Goal: Information Seeking & Learning: Learn about a topic

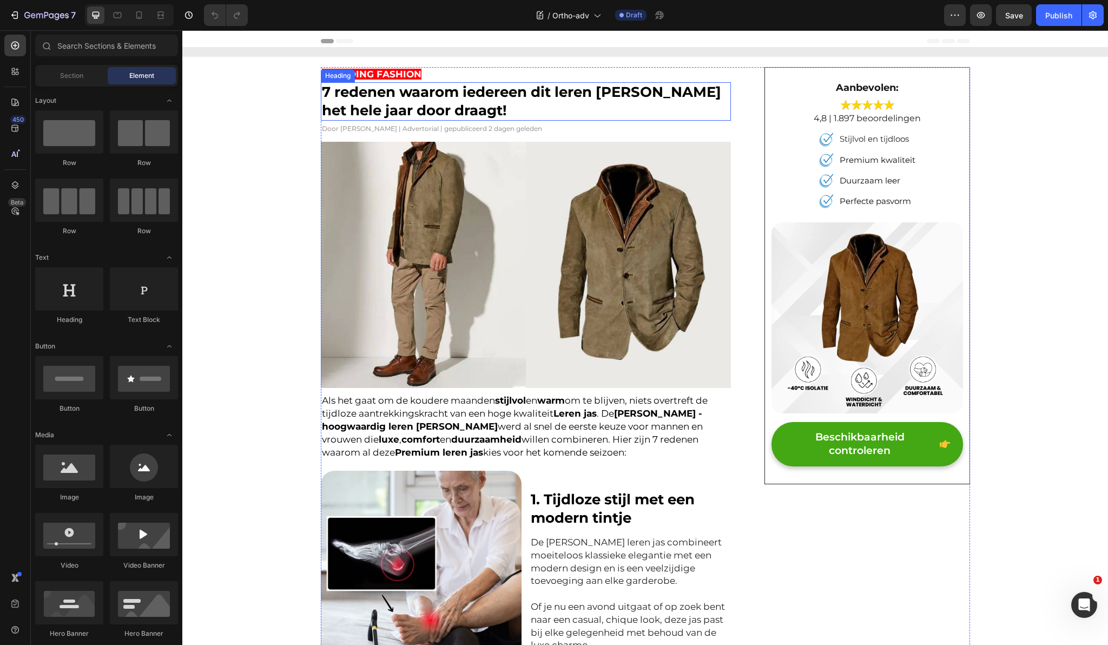
click at [435, 104] on h2 "7 redenen waarom iedereen dit leren [PERSON_NAME] het hele jaar door draagt!" at bounding box center [526, 101] width 410 height 39
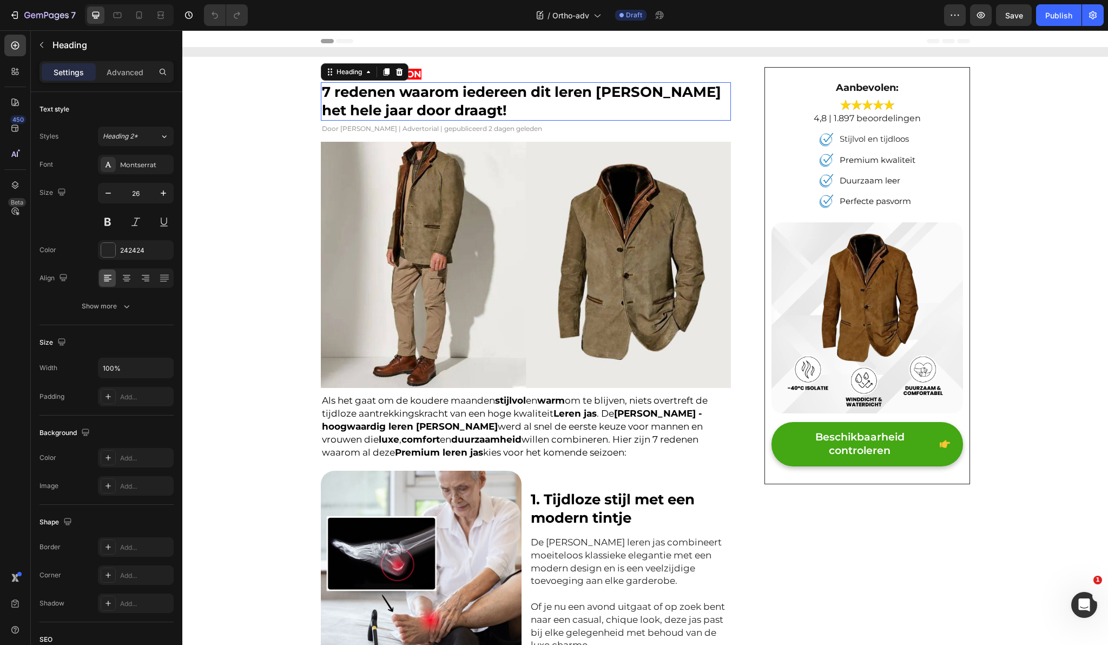
click at [435, 104] on p "7 redenen waarom iedereen dit leren [PERSON_NAME] het hele jaar door draagt!" at bounding box center [526, 101] width 408 height 37
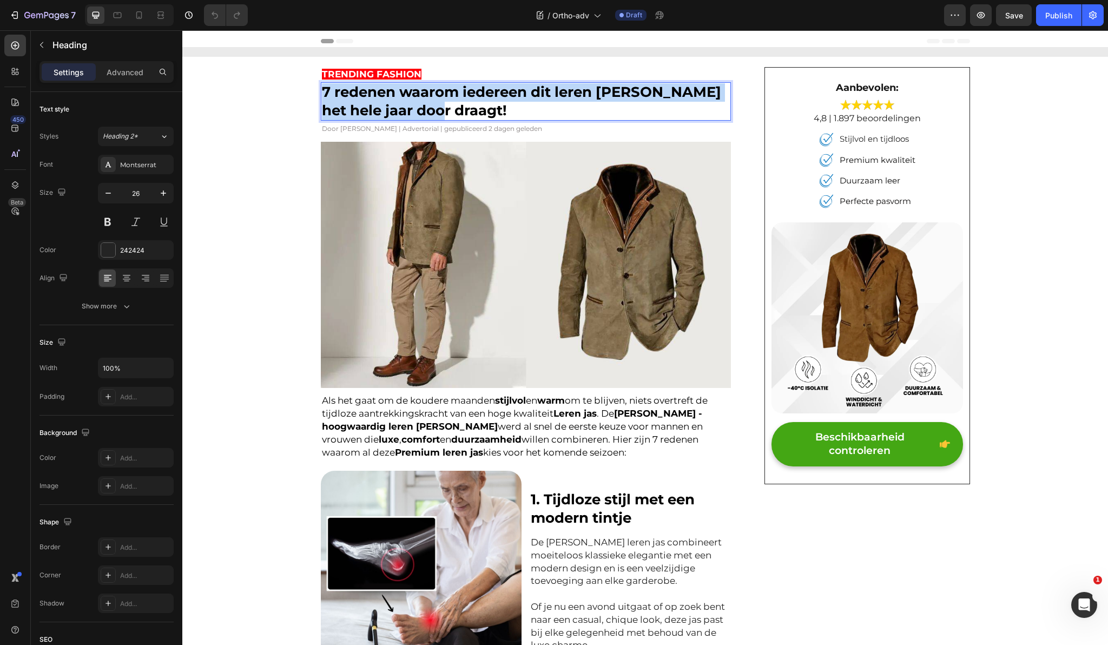
click at [435, 104] on p "7 redenen waarom iedereen dit leren [PERSON_NAME] het hele jaar door draagt!" at bounding box center [526, 101] width 408 height 37
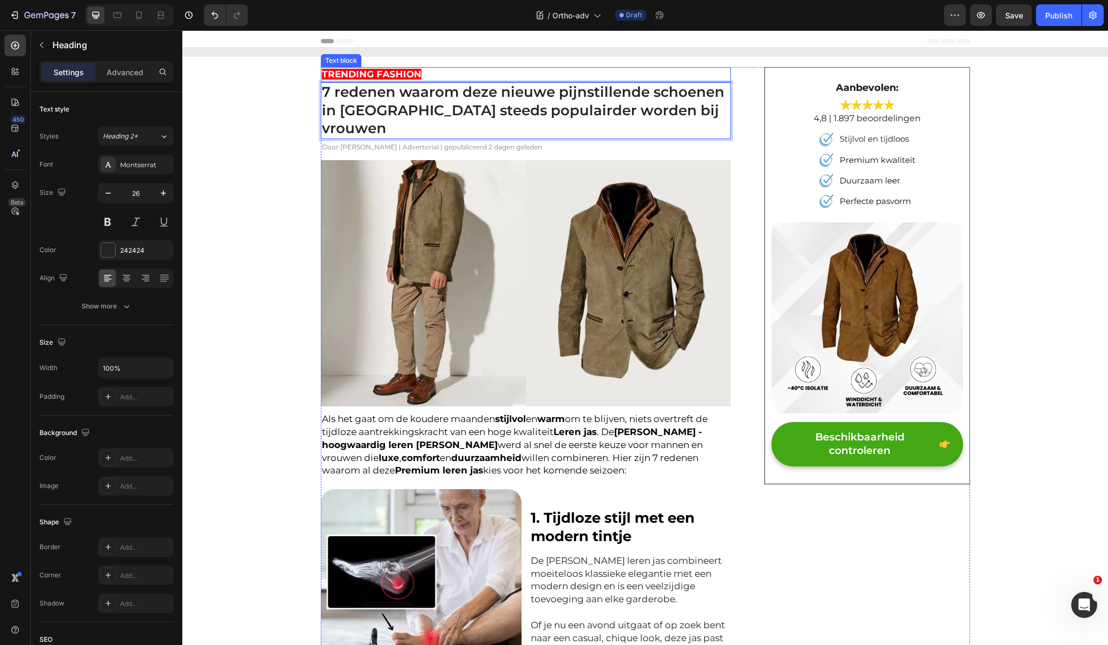
click at [363, 74] on strong "TRENDING FASHION" at bounding box center [372, 74] width 100 height 11
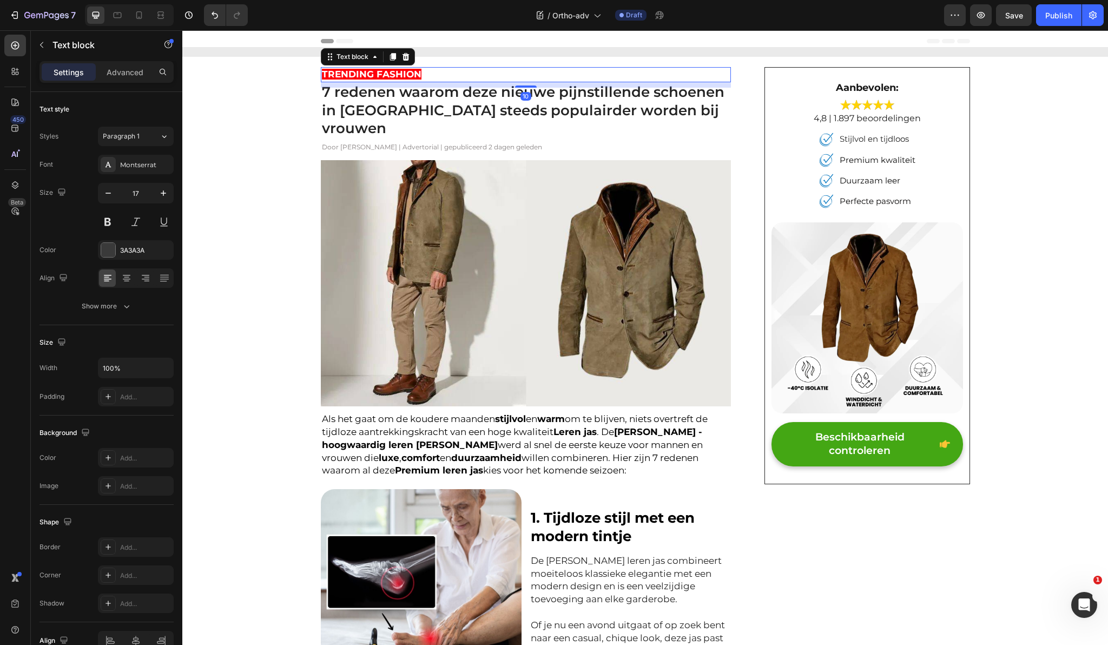
click at [390, 74] on strong "TRENDING FASHION" at bounding box center [372, 74] width 100 height 11
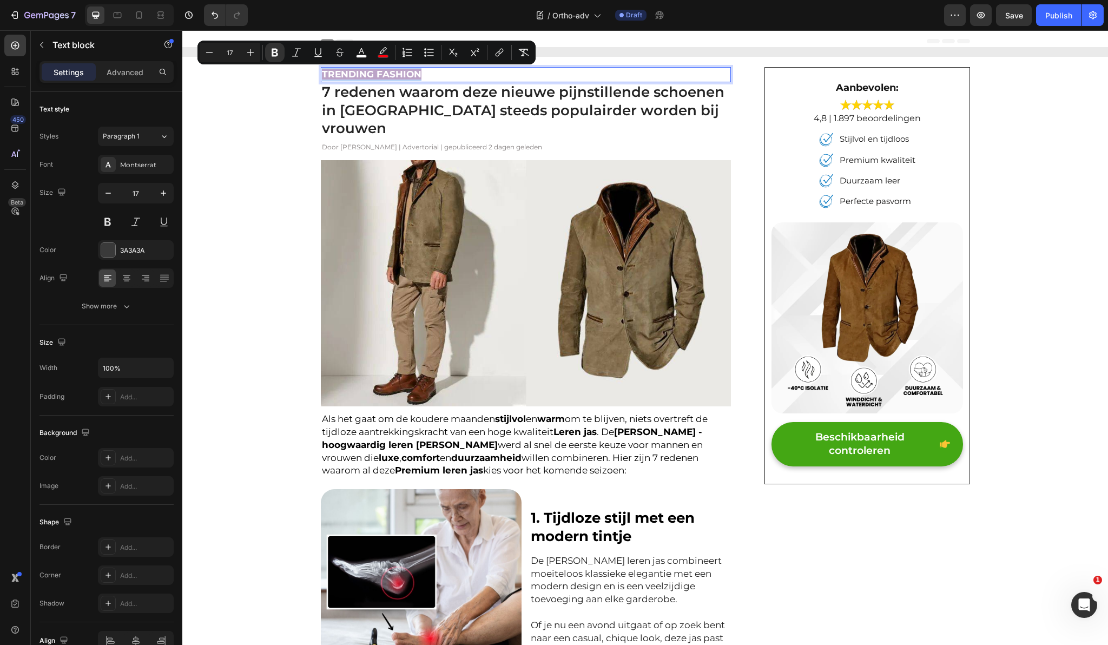
copy strong "TRENDING FASHION"
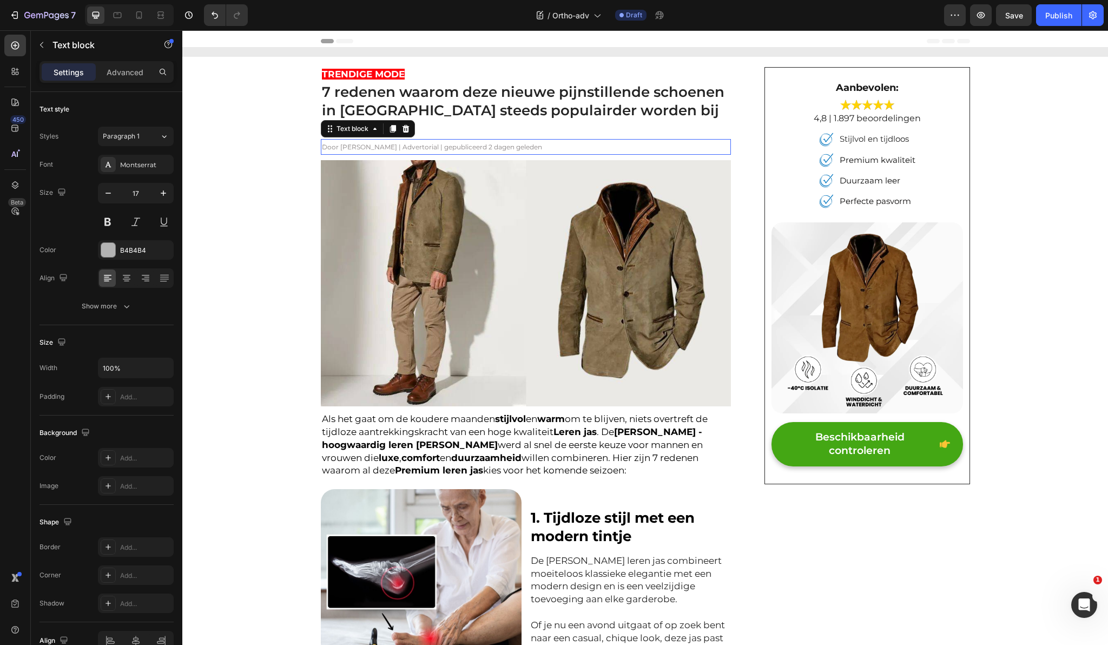
click at [415, 143] on span "Door [PERSON_NAME] | Advertorial | gepubliceerd 2 dagen geleden" at bounding box center [432, 147] width 220 height 8
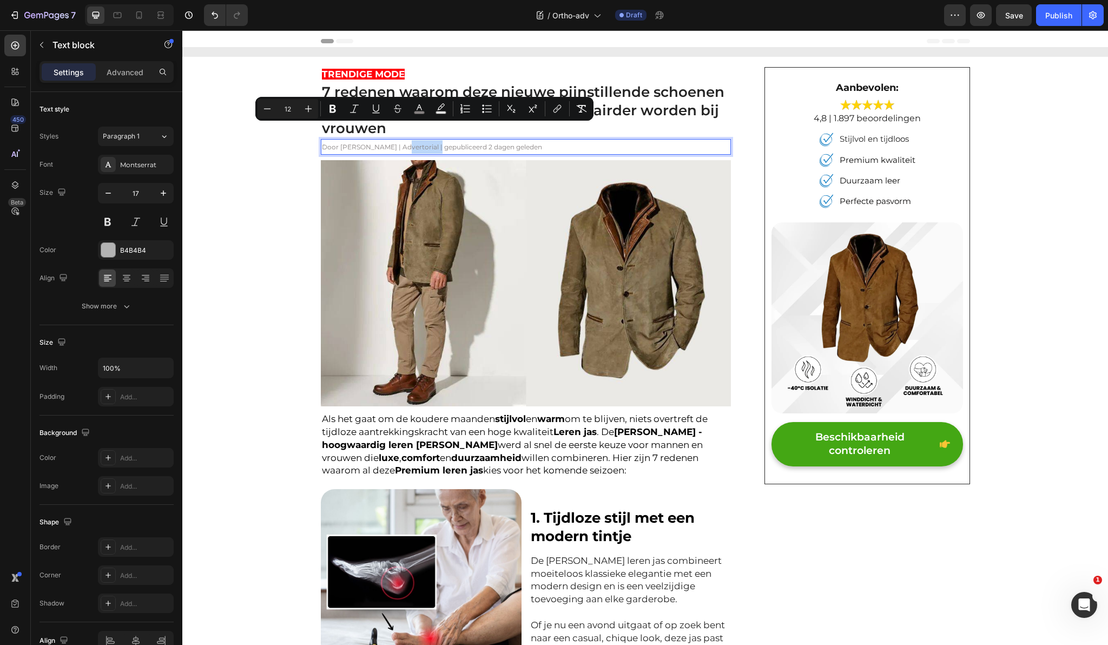
copy span "Door [PERSON_NAME] | Advertorial | gepubliceerd 2 dagen geleden"
click at [364, 75] on strong "TRENDIGE MODE" at bounding box center [363, 74] width 83 height 11
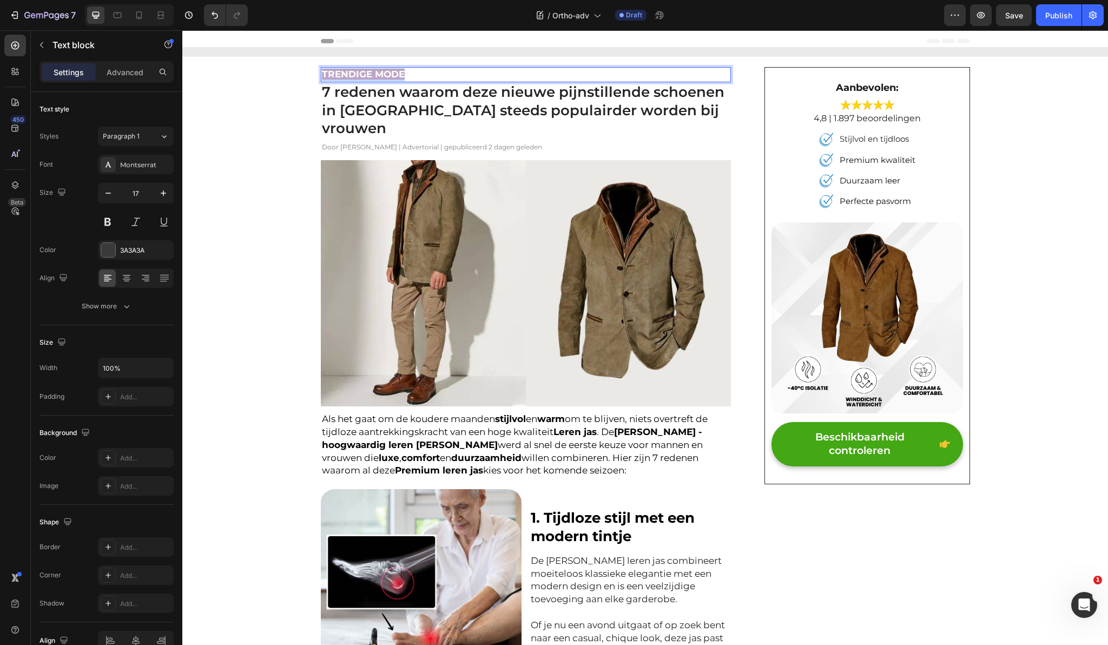
click at [364, 75] on strong "TRENDIGE MODE" at bounding box center [363, 74] width 83 height 11
click at [381, 103] on p "7 redenen waarom deze nieuwe pijnstillende schoenen in [GEOGRAPHIC_DATA] steeds…" at bounding box center [526, 110] width 408 height 55
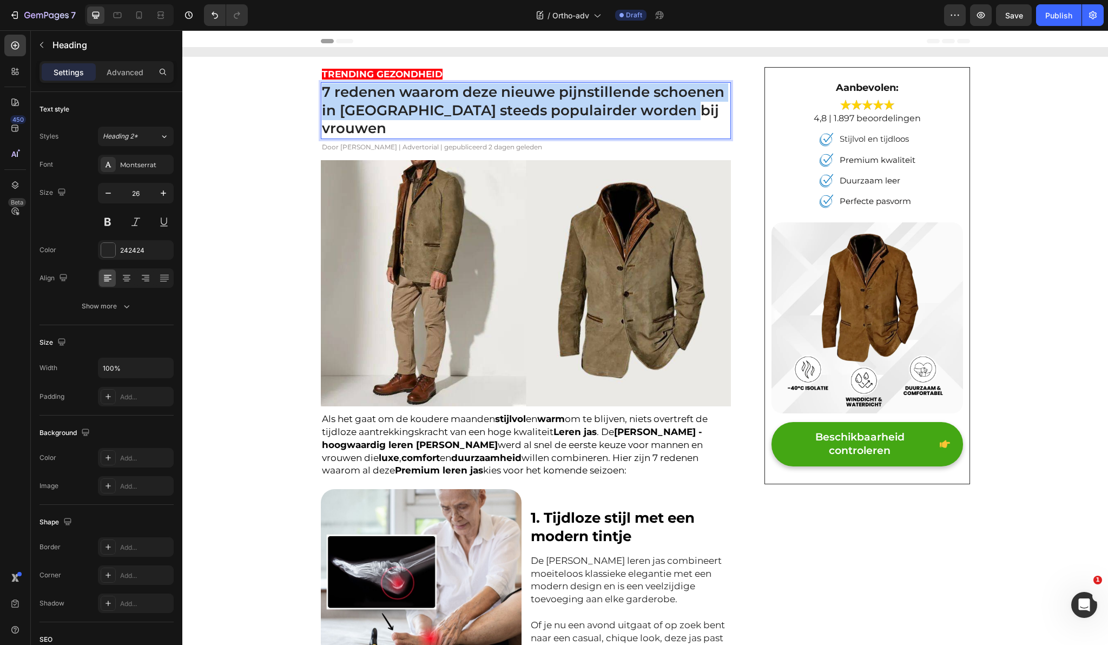
click at [381, 103] on p "7 redenen waarom deze nieuwe pijnstillende schoenen in [GEOGRAPHIC_DATA] steeds…" at bounding box center [526, 110] width 408 height 55
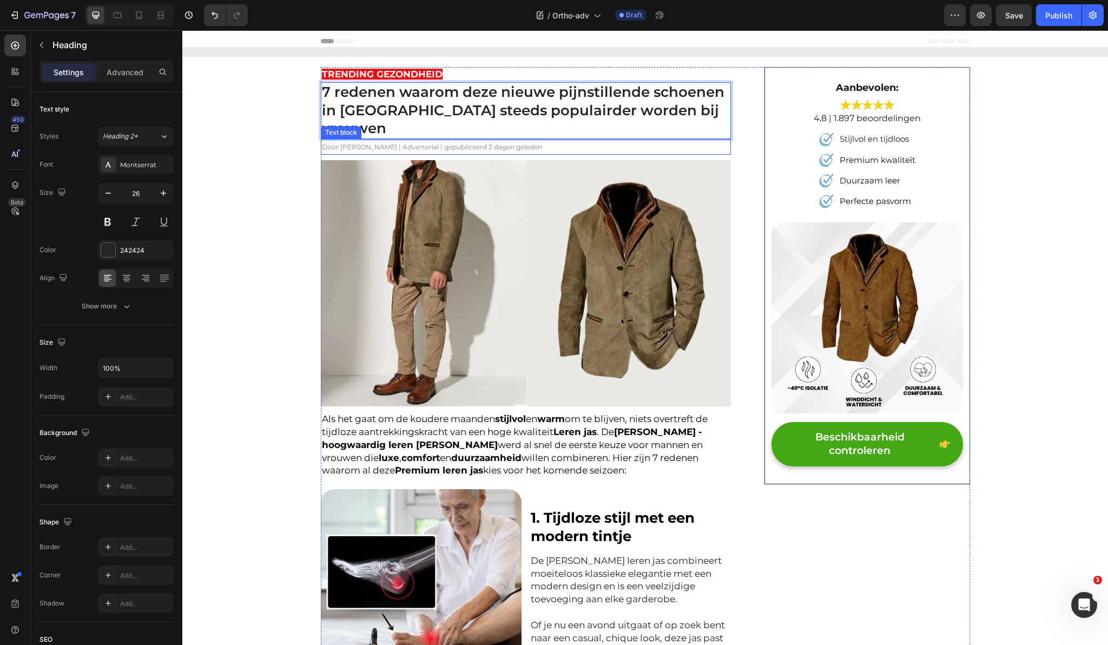
click at [452, 143] on span "Door [PERSON_NAME] | Advertorial | gepubliceerd 2 dagen geleden" at bounding box center [432, 147] width 220 height 8
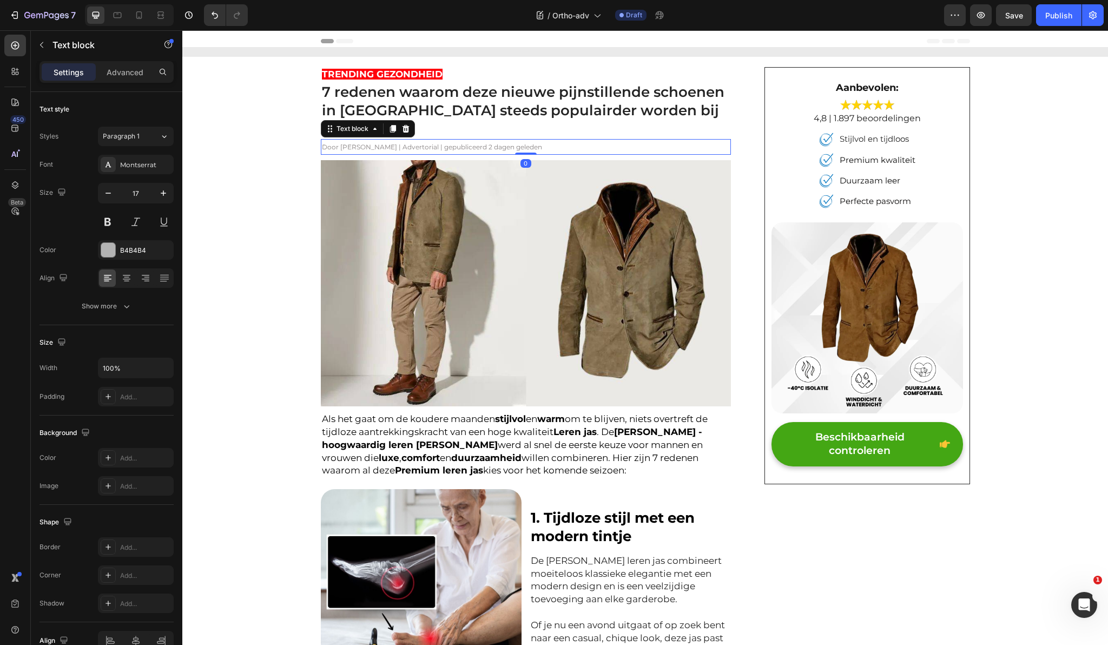
click at [452, 143] on span "Door [PERSON_NAME] | Advertorial | gepubliceerd 2 dagen geleden" at bounding box center [432, 147] width 220 height 8
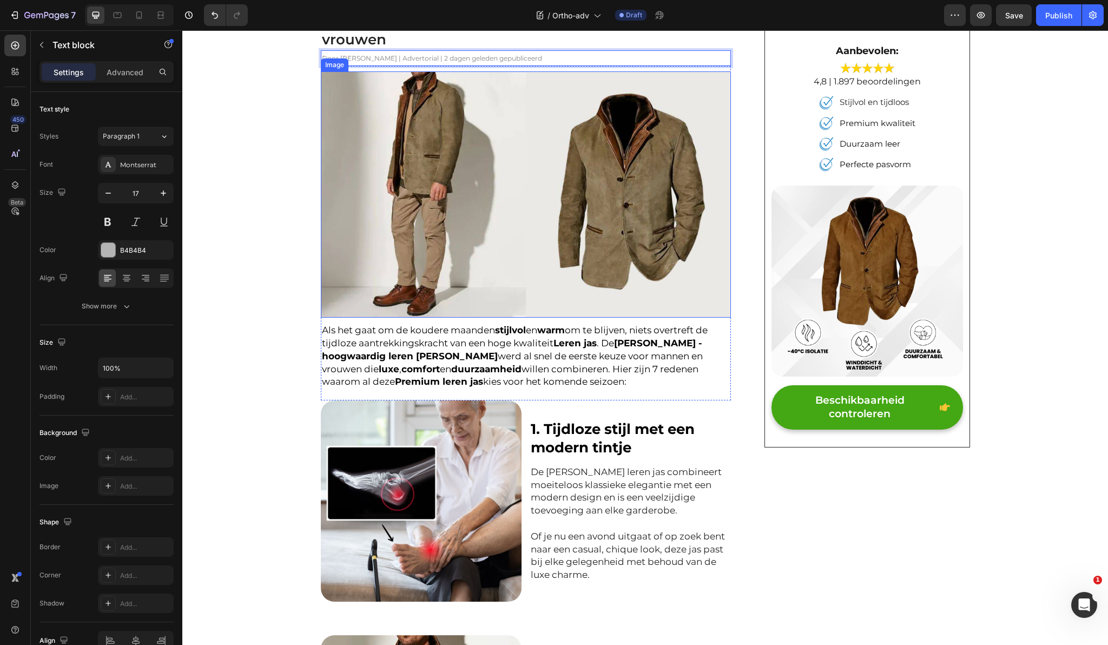
scroll to position [115, 0]
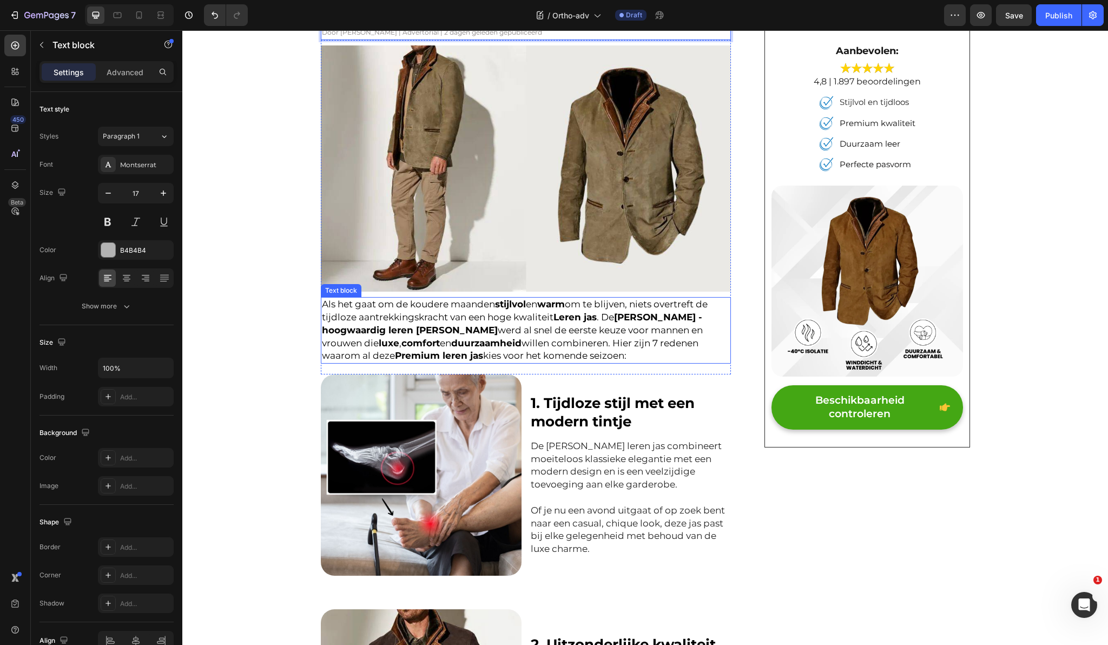
click at [512, 307] on span "Als het gaat om de koudere maanden stijlvol en warm om te blijven, niets overtr…" at bounding box center [515, 330] width 386 height 62
click at [430, 311] on strong "[PERSON_NAME] - hoogwaardig leren [PERSON_NAME]" at bounding box center [512, 323] width 380 height 24
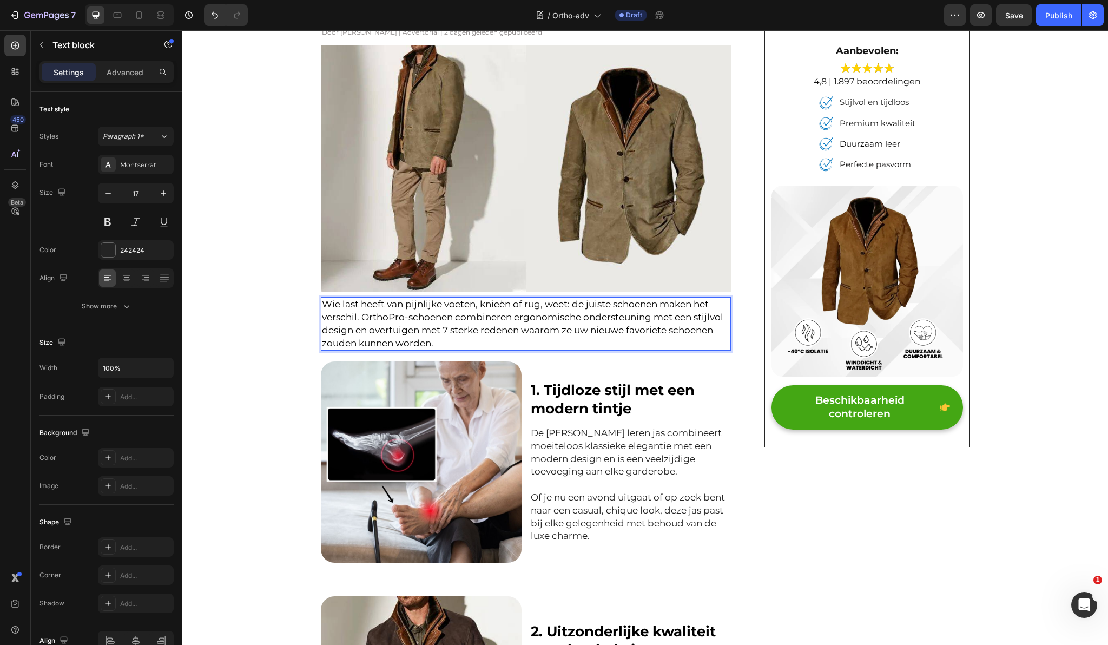
click at [448, 313] on span "Wie last heeft van pijnlijke voeten, knieën of rug, weet: de juiste schoenen ma…" at bounding box center [522, 323] width 401 height 49
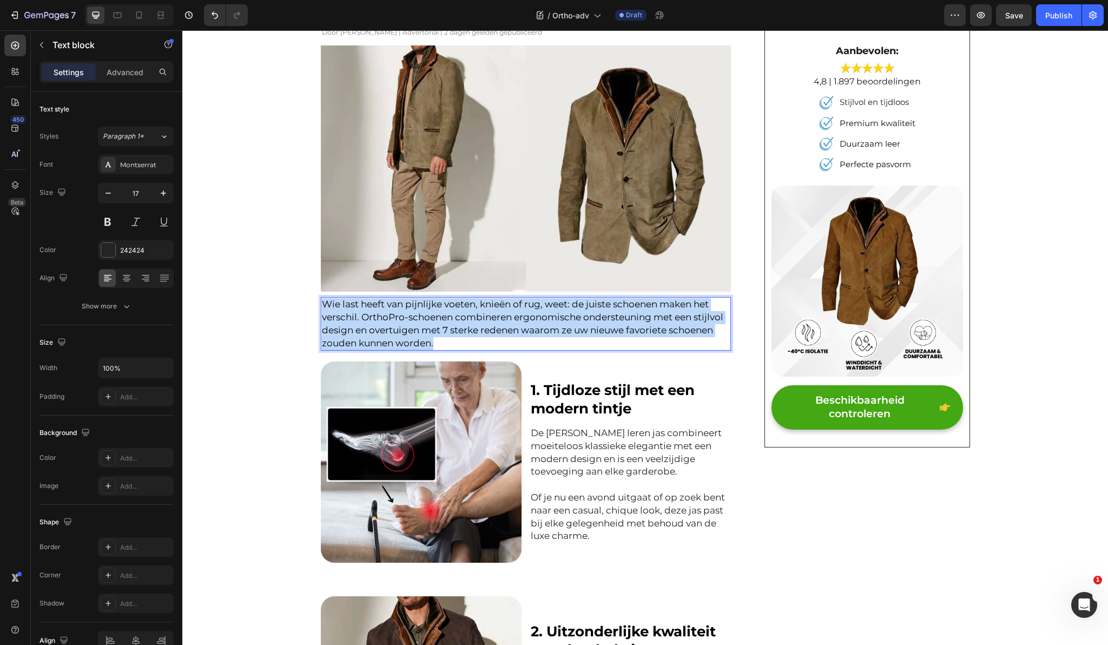
click at [448, 313] on span "Wie last heeft van pijnlijke voeten, knieën of rug, weet: de juiste schoenen ma…" at bounding box center [522, 323] width 401 height 49
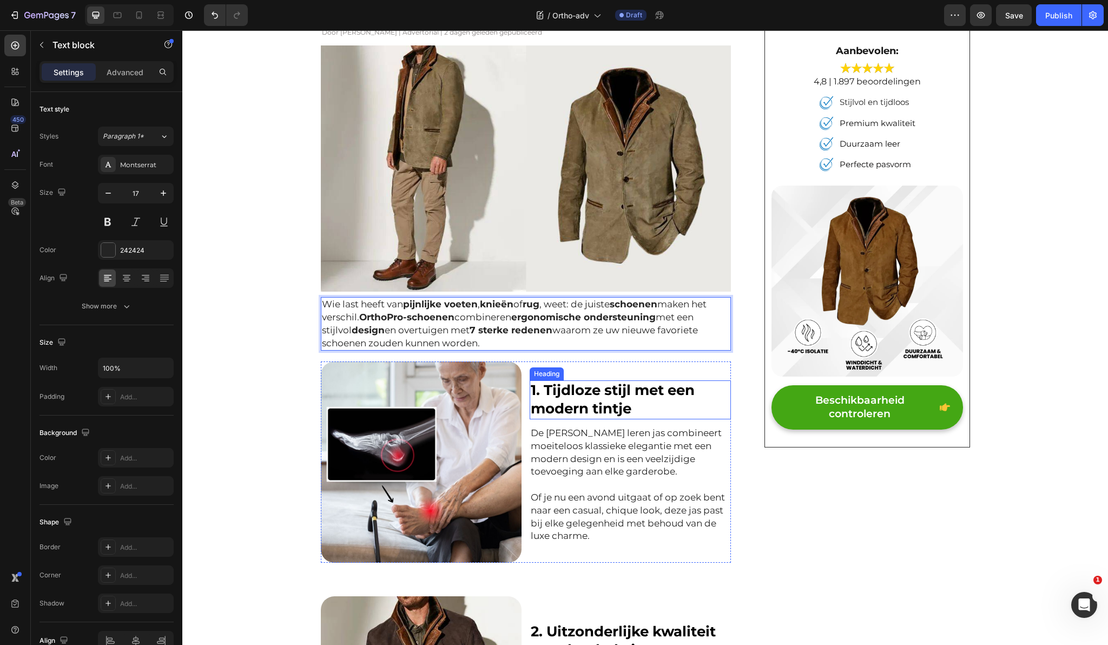
click at [589, 381] on span "1. Tijdloze stijl met een modern tintje" at bounding box center [613, 399] width 164 height 36
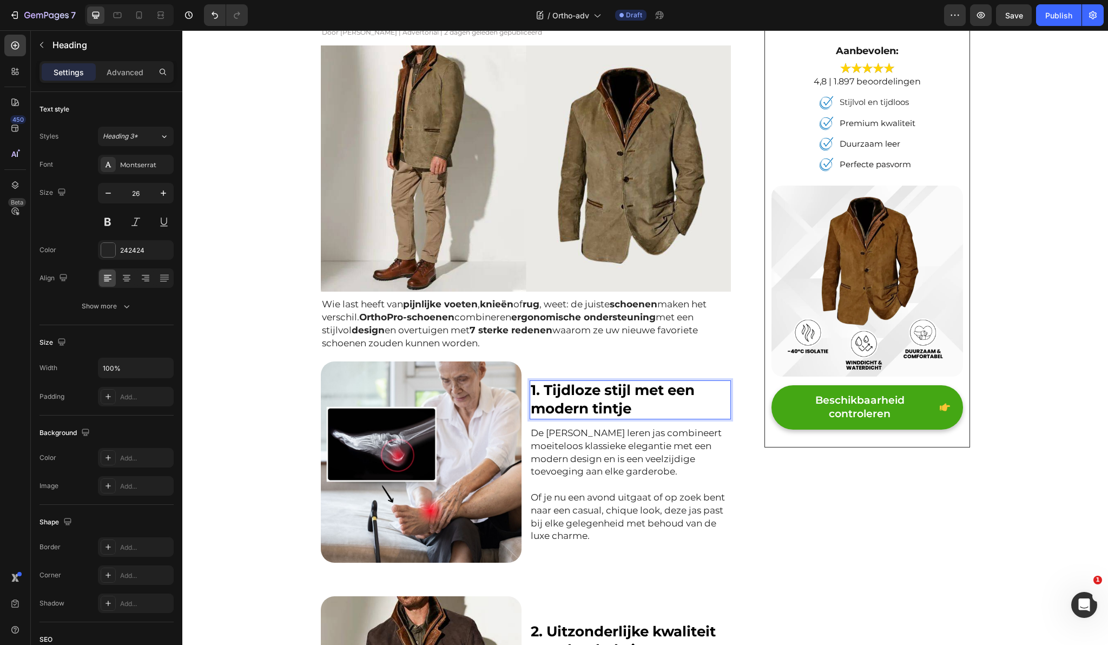
click at [598, 381] on span "1. Tijdloze stijl met een modern tintje" at bounding box center [613, 399] width 164 height 36
click at [581, 435] on p "De [PERSON_NAME] leren jas combineert moeiteloos klassieke elegantie met een mo…" at bounding box center [630, 452] width 199 height 51
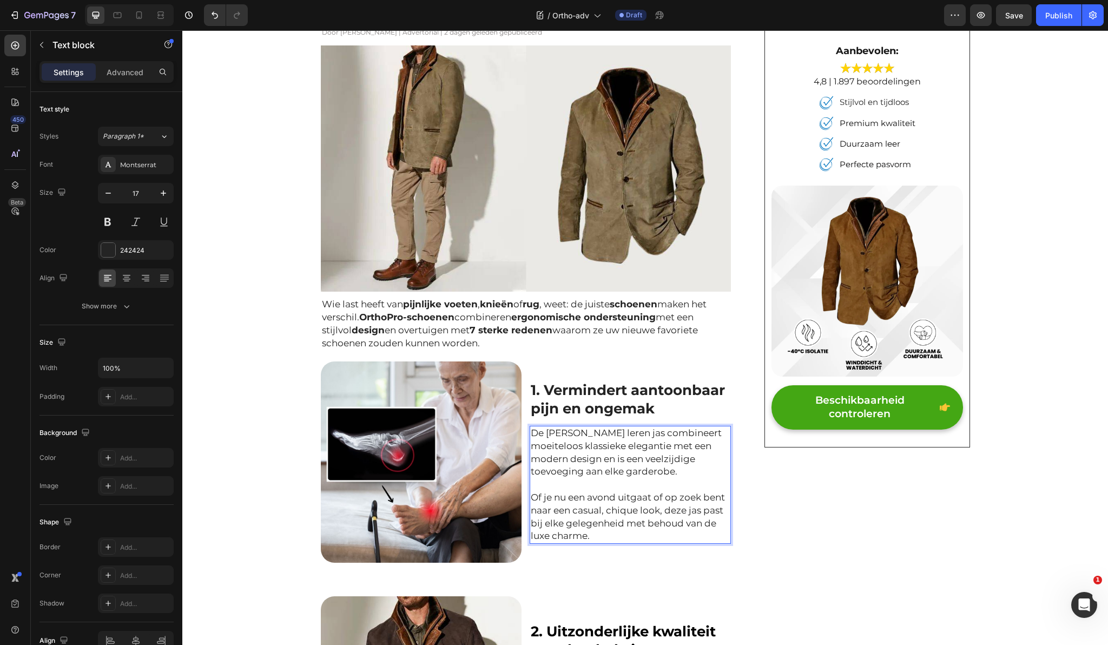
click at [599, 430] on p "De [PERSON_NAME] leren jas combineert moeiteloos klassieke elegantie met een mo…" at bounding box center [630, 452] width 199 height 51
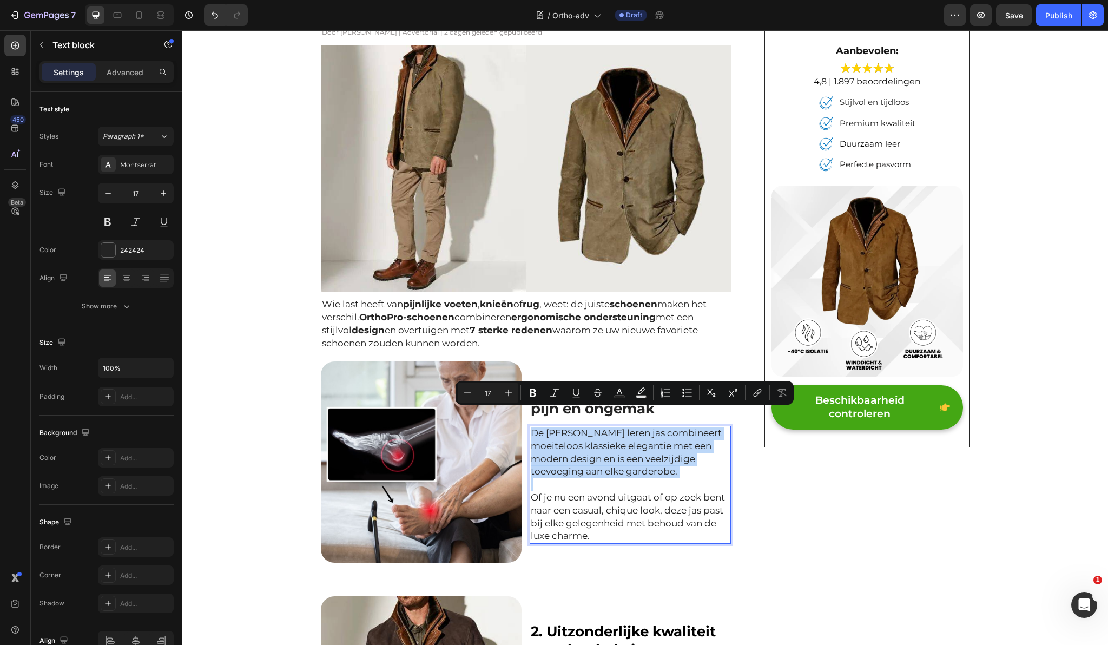
copy div "De [PERSON_NAME] leren jas combineert moeiteloos klassieke elegantie met een mo…"
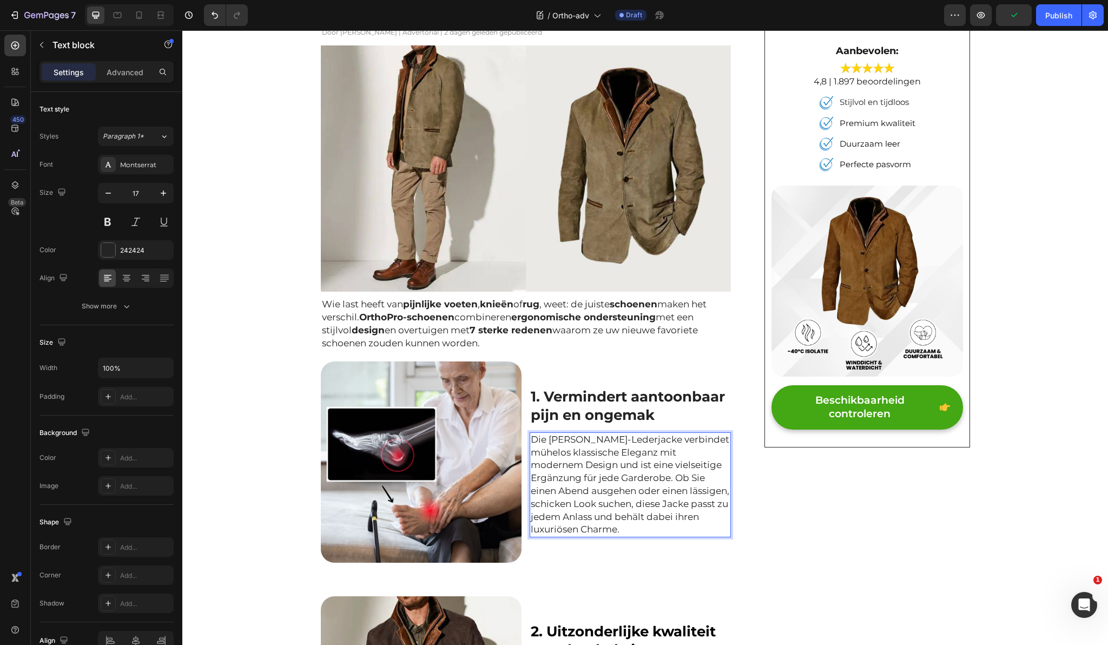
click at [581, 467] on p "Die [PERSON_NAME]-Lederjacke verbindet mühelos klassische Eleganz mit modernem …" at bounding box center [630, 484] width 199 height 103
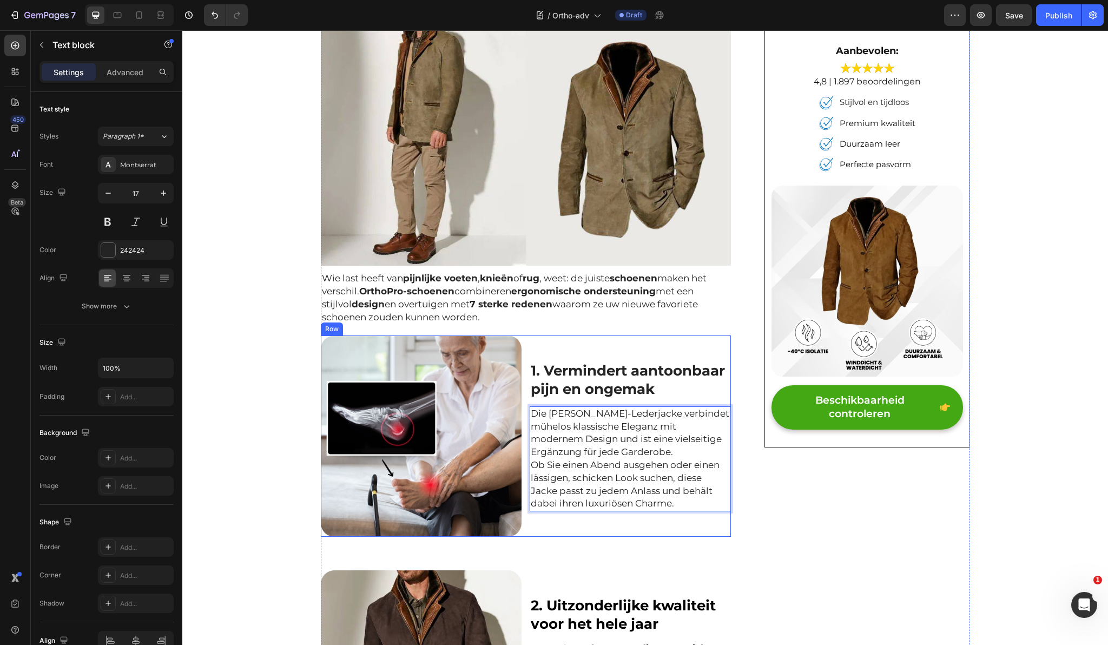
scroll to position [142, 0]
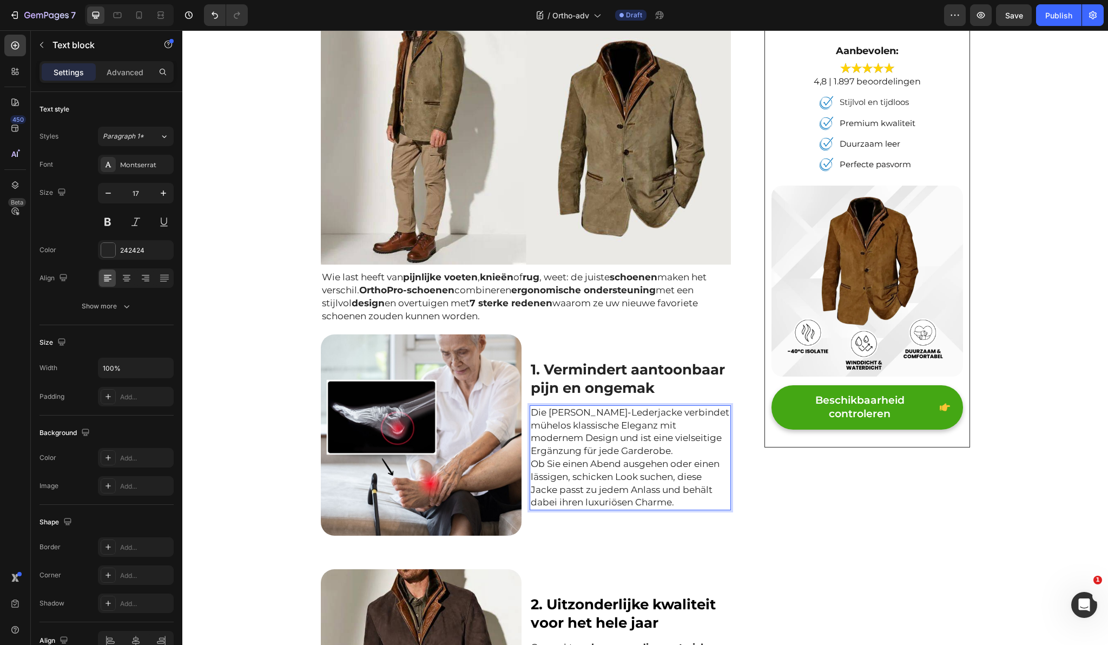
click at [590, 433] on p "Die [PERSON_NAME]-Lederjacke verbindet mühelos klassische Eleganz mit modernem …" at bounding box center [630, 431] width 199 height 51
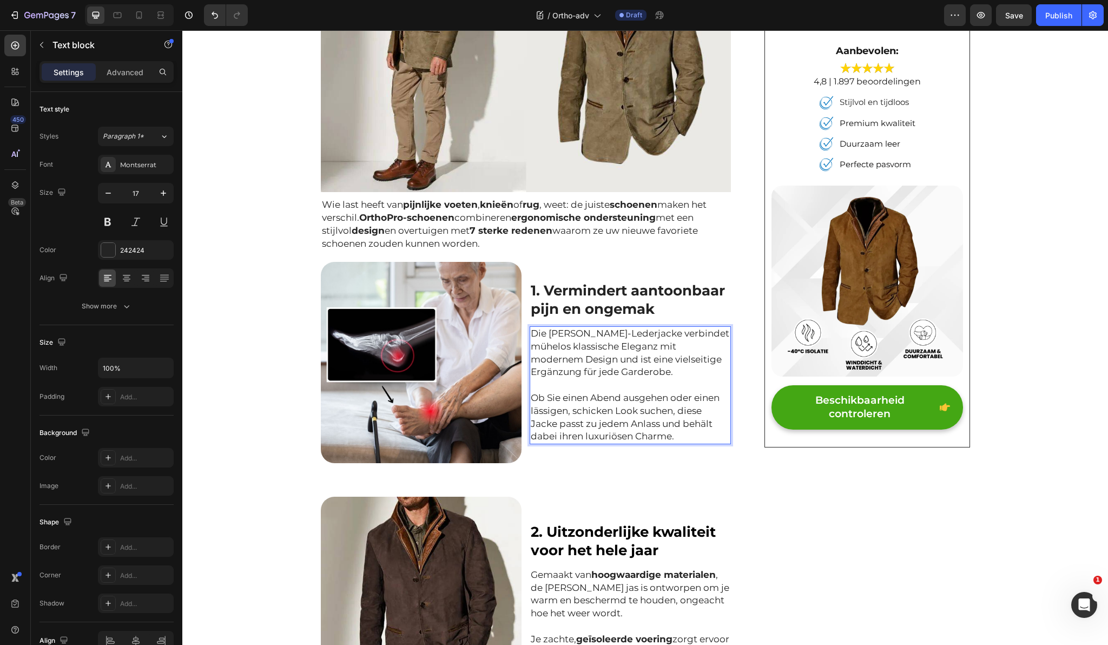
scroll to position [215, 0]
click at [576, 522] on strong "2. Uitzonderlijke kwaliteit voor het hele jaar" at bounding box center [623, 540] width 185 height 36
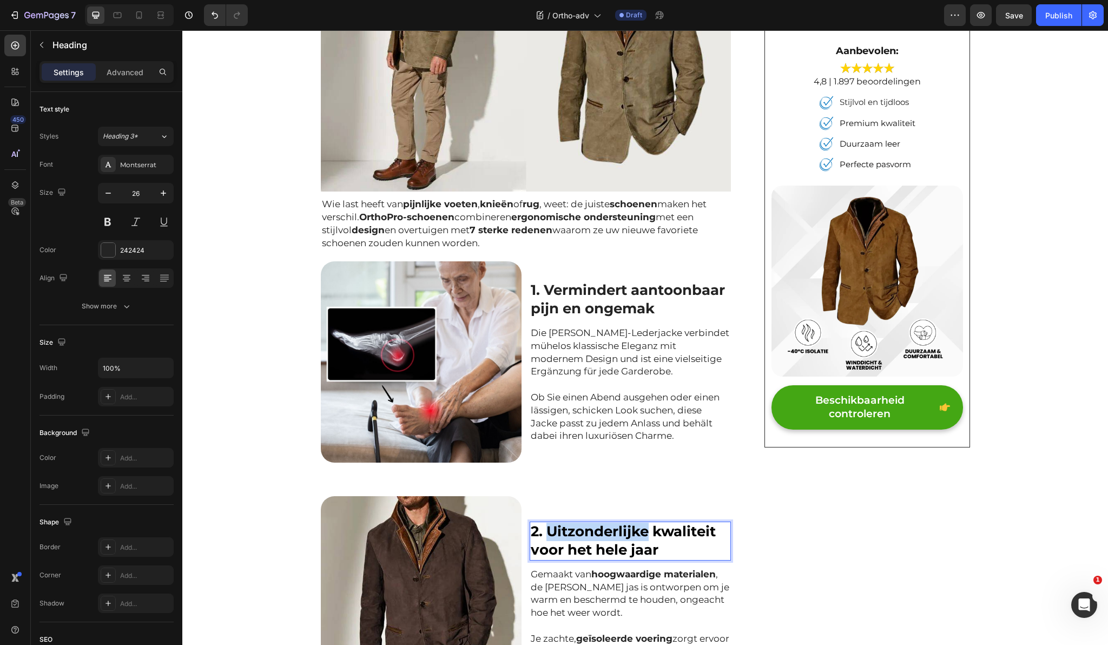
click at [622, 522] on strong "2. Uitzonderlijke kwaliteit voor het hele jaar" at bounding box center [623, 540] width 185 height 36
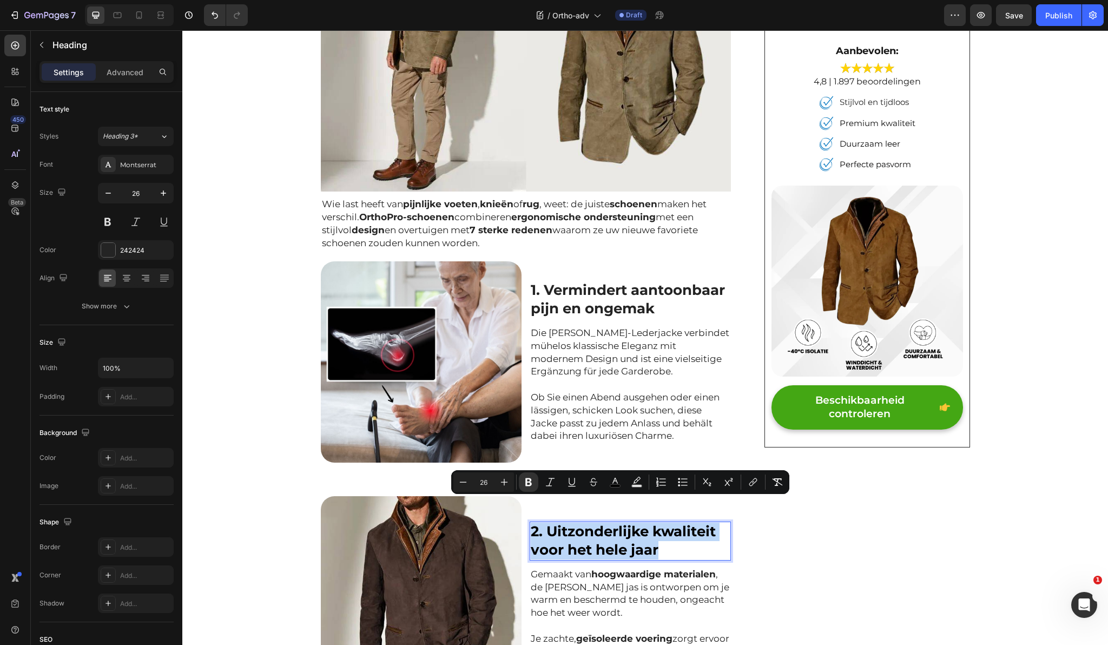
copy strong "2. Uitzonderlijke kwaliteit voor het hele jaar"
click at [590, 283] on p "1. Vermindert aantoonbaar pijn en ongemak" at bounding box center [630, 299] width 199 height 37
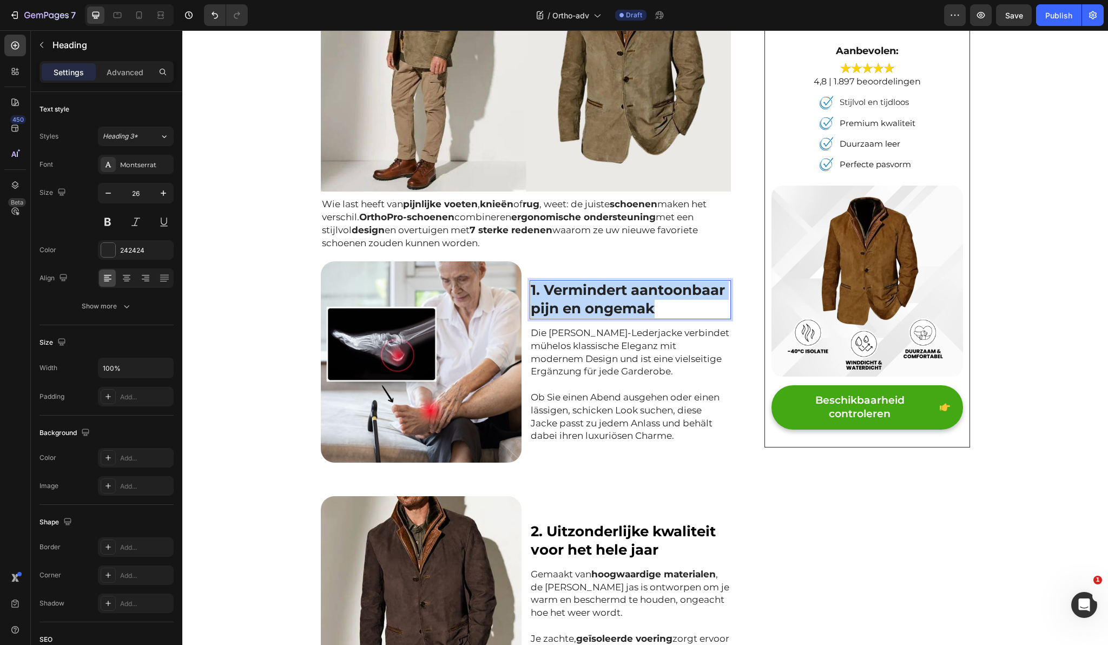
click at [590, 283] on p "1. Vermindert aantoonbaar pijn en ongemak" at bounding box center [630, 299] width 199 height 37
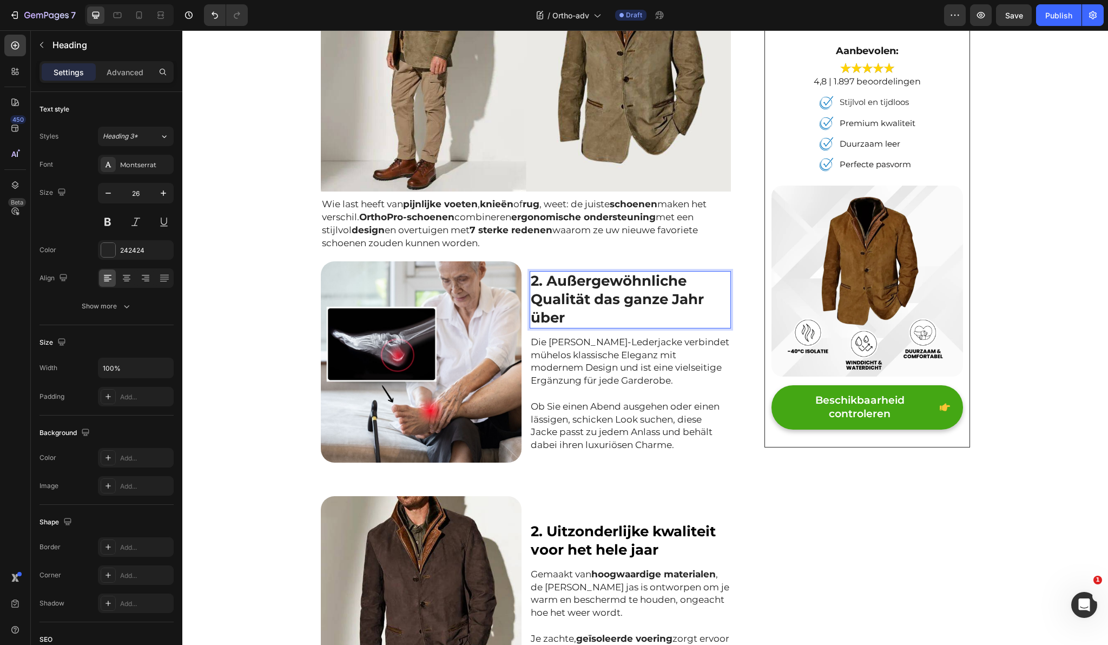
scroll to position [206, 0]
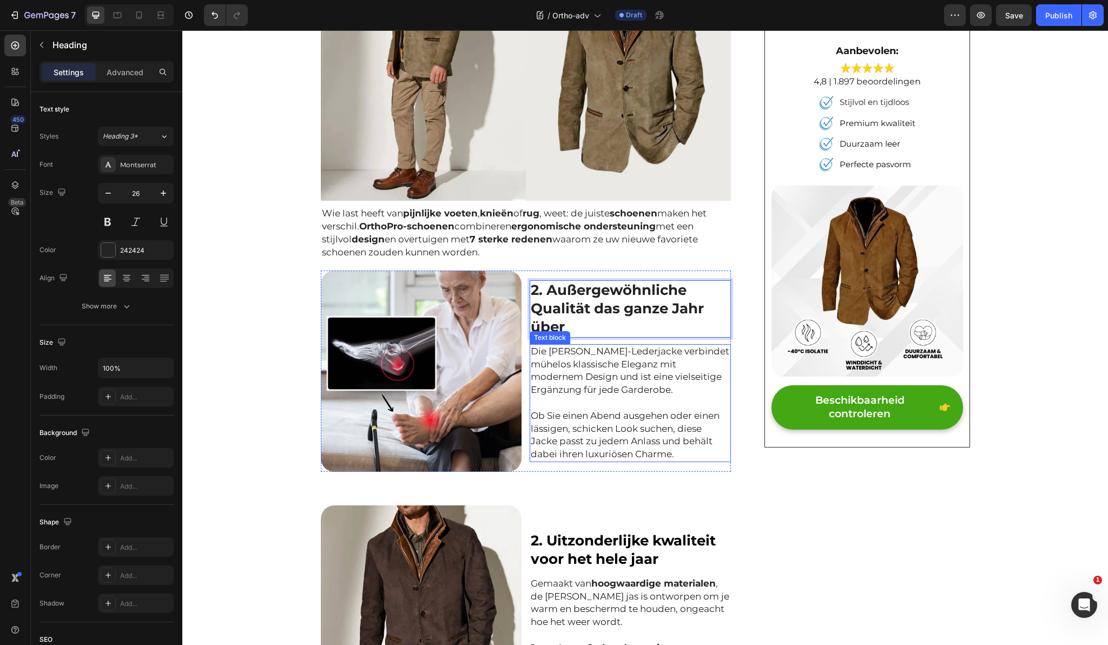
click at [599, 363] on p "Die [PERSON_NAME]-Lederjacke verbindet mühelos klassische Eleganz mit modernem …" at bounding box center [630, 370] width 199 height 51
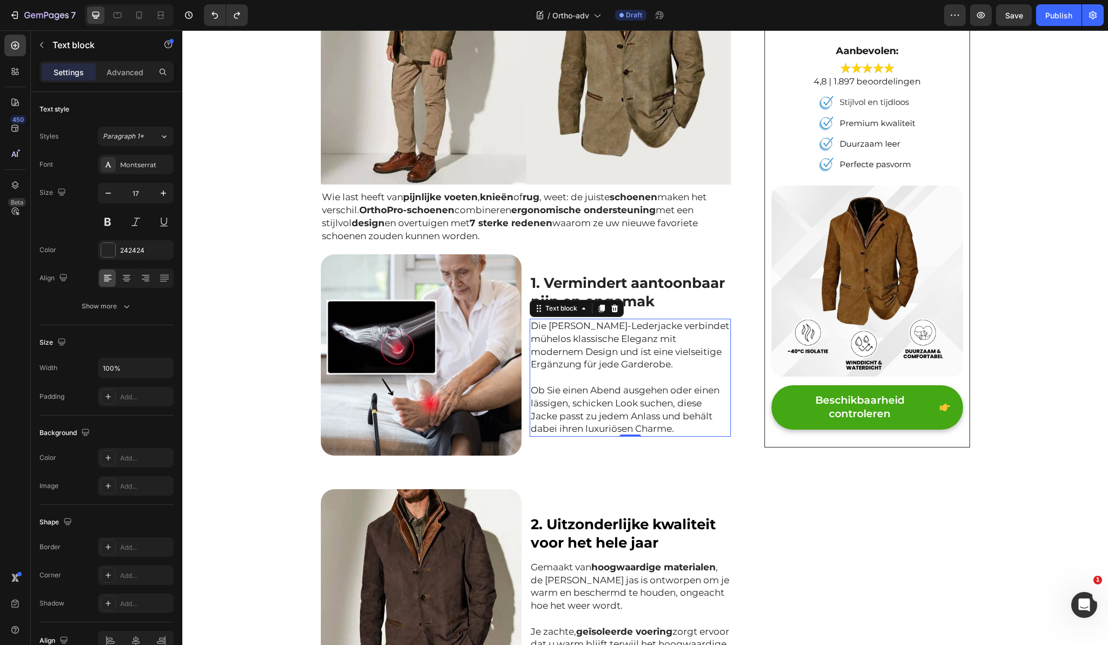
scroll to position [253, 0]
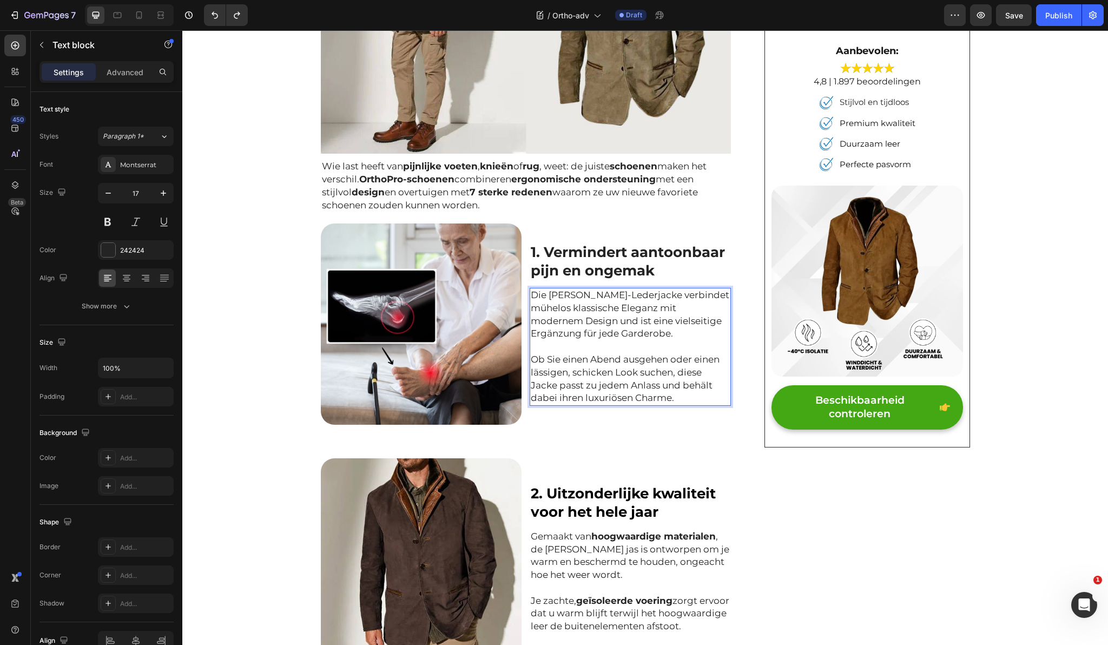
click at [606, 359] on p "Ob Sie einen Abend ausgehen oder einen lässigen, schicken Look suchen, diese Ja…" at bounding box center [630, 378] width 199 height 51
click at [595, 367] on p "Ob Sie einen Abend ausgehen oder einen lässigen, schicken Look suchen, diese Ja…" at bounding box center [630, 378] width 199 height 51
click at [573, 356] on p "Ob Sie einen Abend ausgehen oder einen lässigen, schicken Look suchen, diese Ja…" at bounding box center [630, 378] width 199 height 51
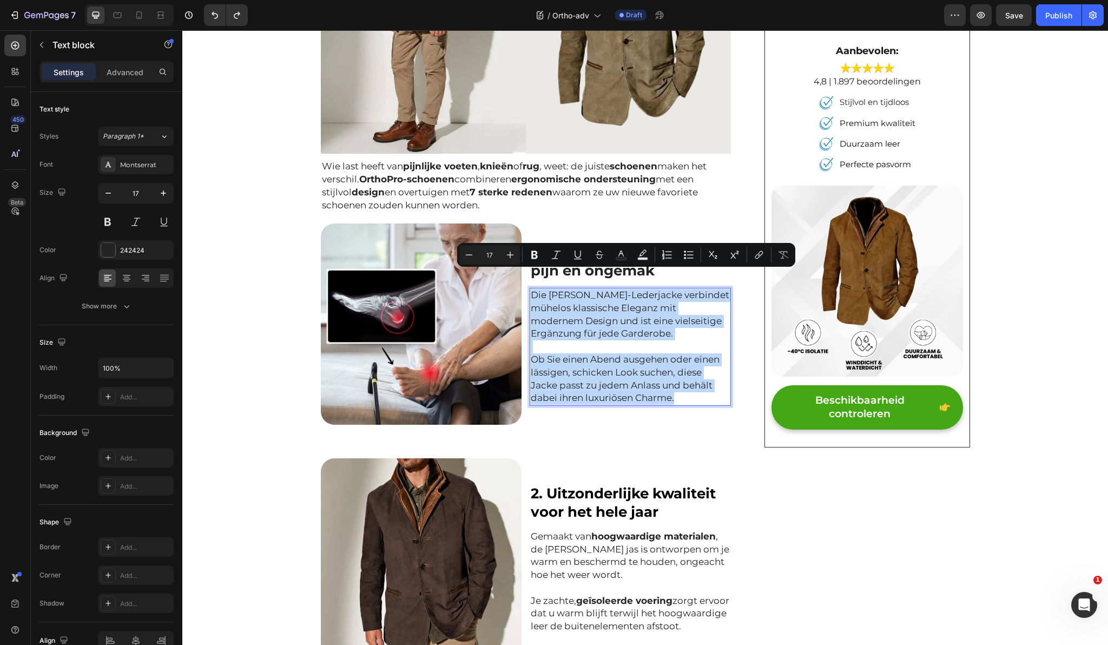
scroll to position [259, 0]
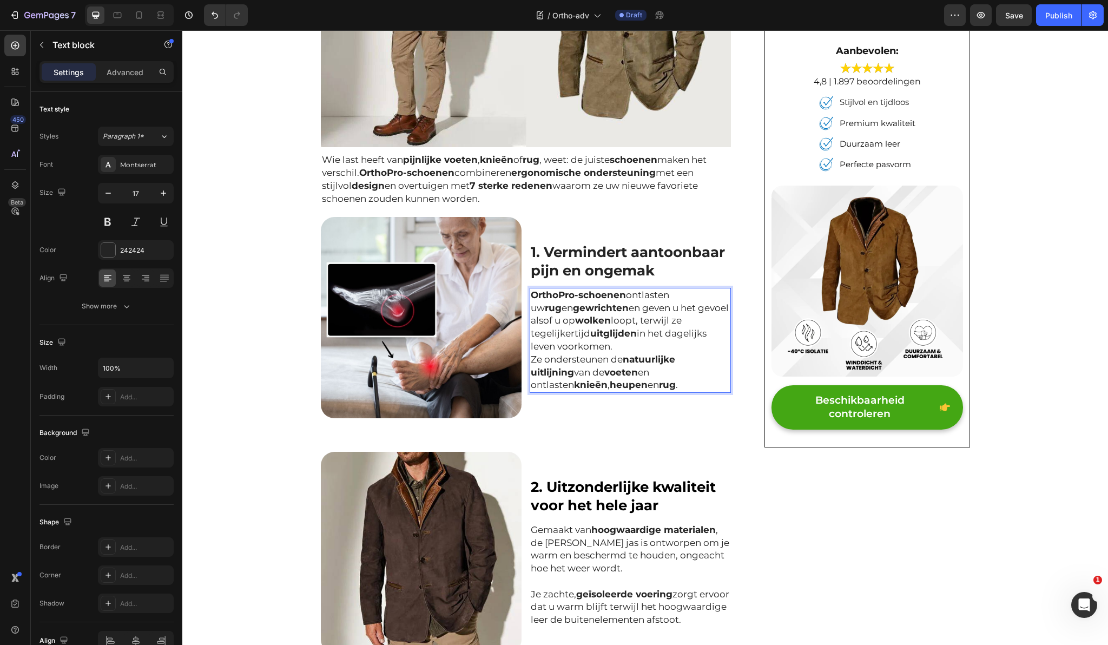
click at [594, 327] on p "OrthoPro-schoenen ontlasten uw rug en gewrichten en geven u het gevoel alsof u …" at bounding box center [630, 321] width 199 height 64
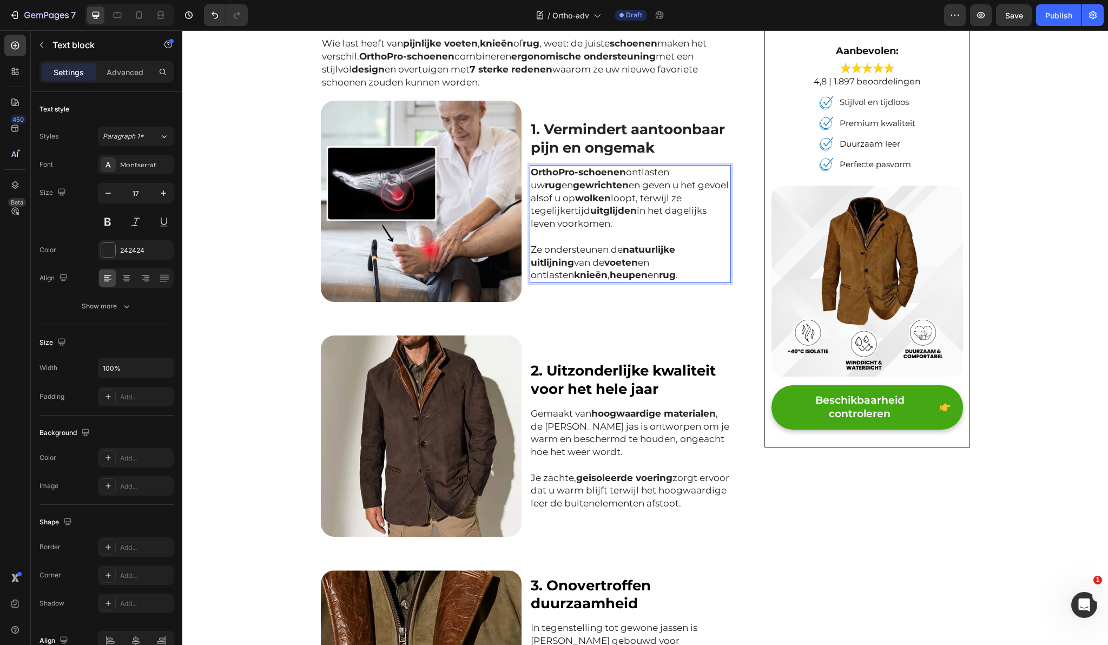
scroll to position [372, 0]
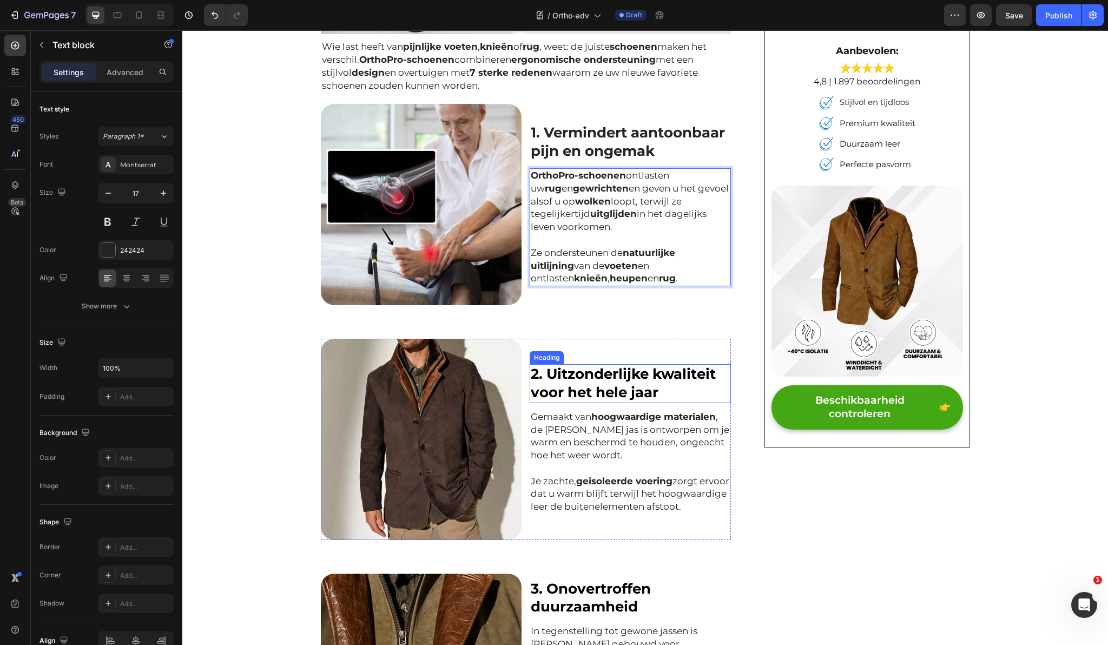
click at [565, 365] on strong "2. Uitzonderlijke kwaliteit voor het hele jaar" at bounding box center [623, 383] width 185 height 36
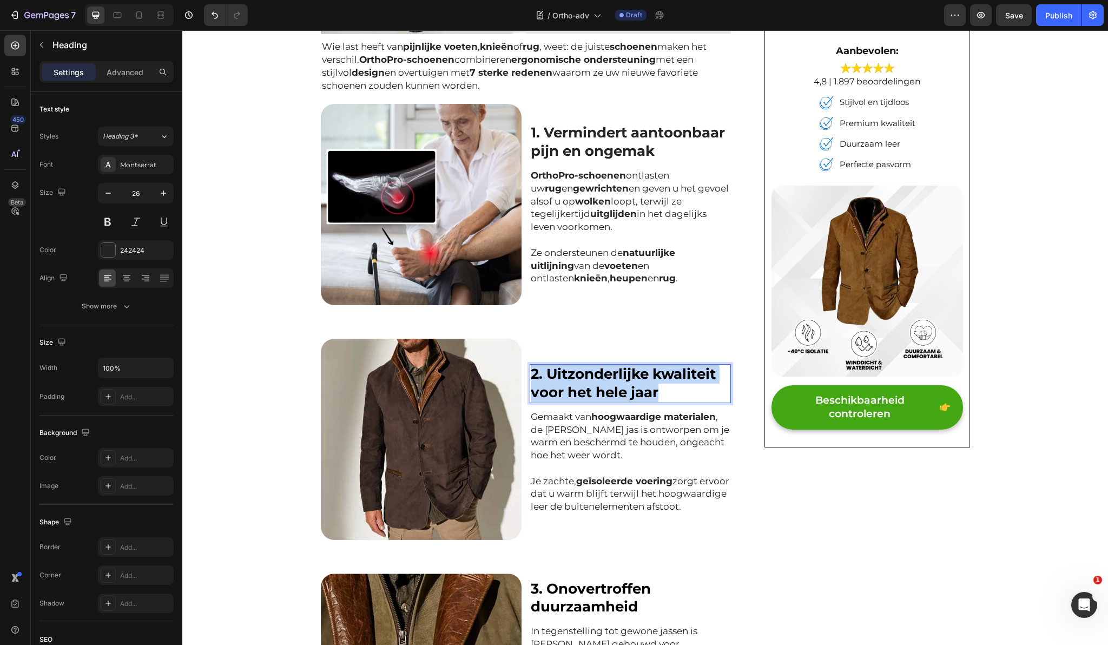
click at [565, 365] on strong "2. Uitzonderlijke kwaliteit voor het hele jaar" at bounding box center [623, 383] width 185 height 36
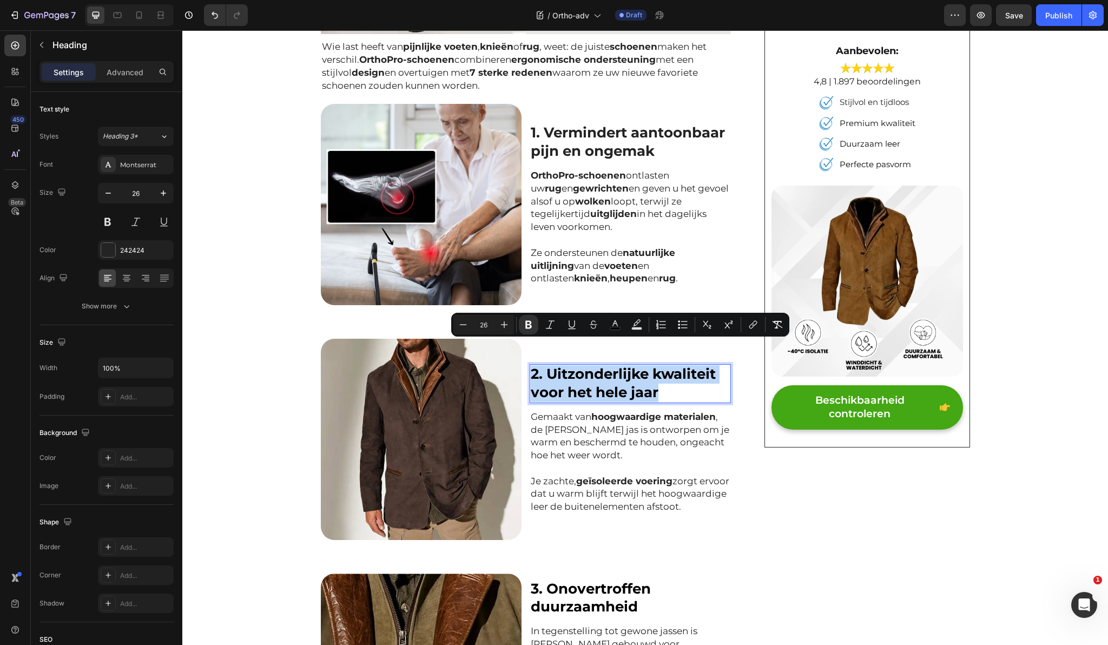
click at [565, 365] on strong "2. Uitzonderlijke kwaliteit voor het hele jaar" at bounding box center [623, 383] width 185 height 36
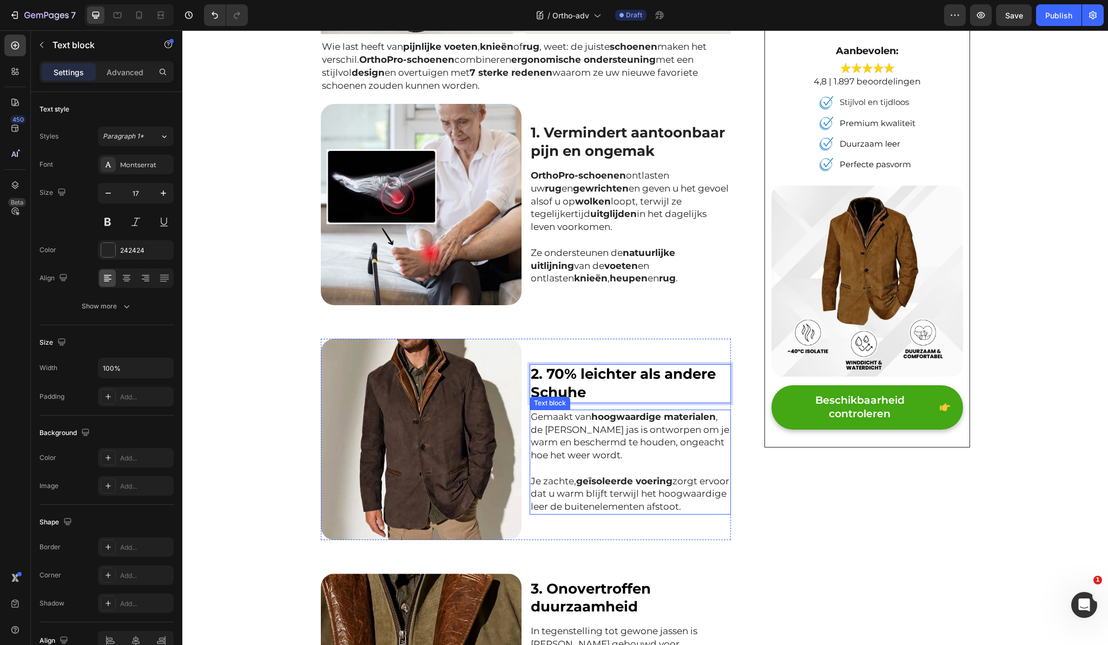
click at [584, 428] on p "Gemaakt van hoogwaardige materialen , de [PERSON_NAME] jas is ontworpen om je w…" at bounding box center [630, 435] width 199 height 51
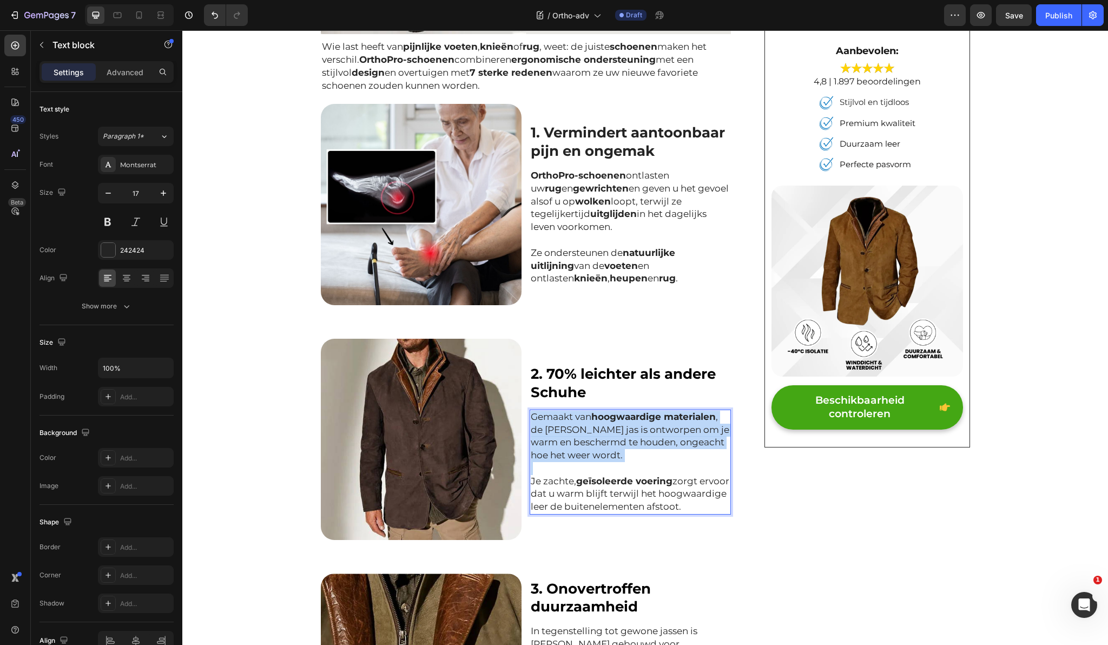
click at [584, 428] on p "Gemaakt van hoogwaardige materialen , de [PERSON_NAME] jas is ontworpen om je w…" at bounding box center [630, 435] width 199 height 51
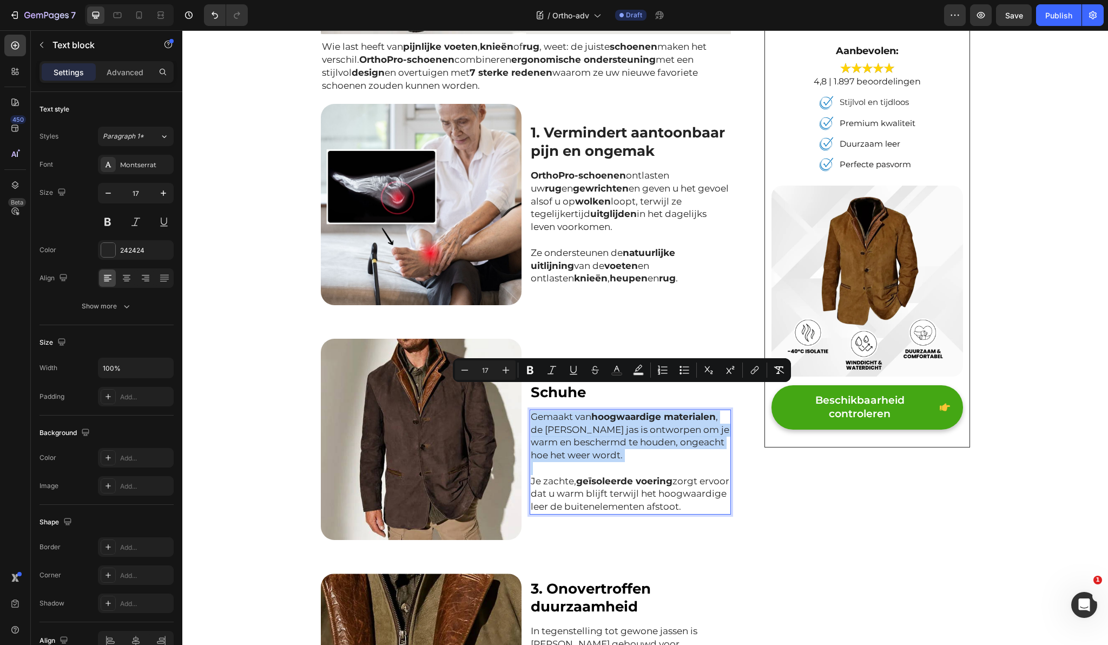
copy div "Gemaakt van hoogwaardige materialen , de [PERSON_NAME] jas is ontworpen om je w…"
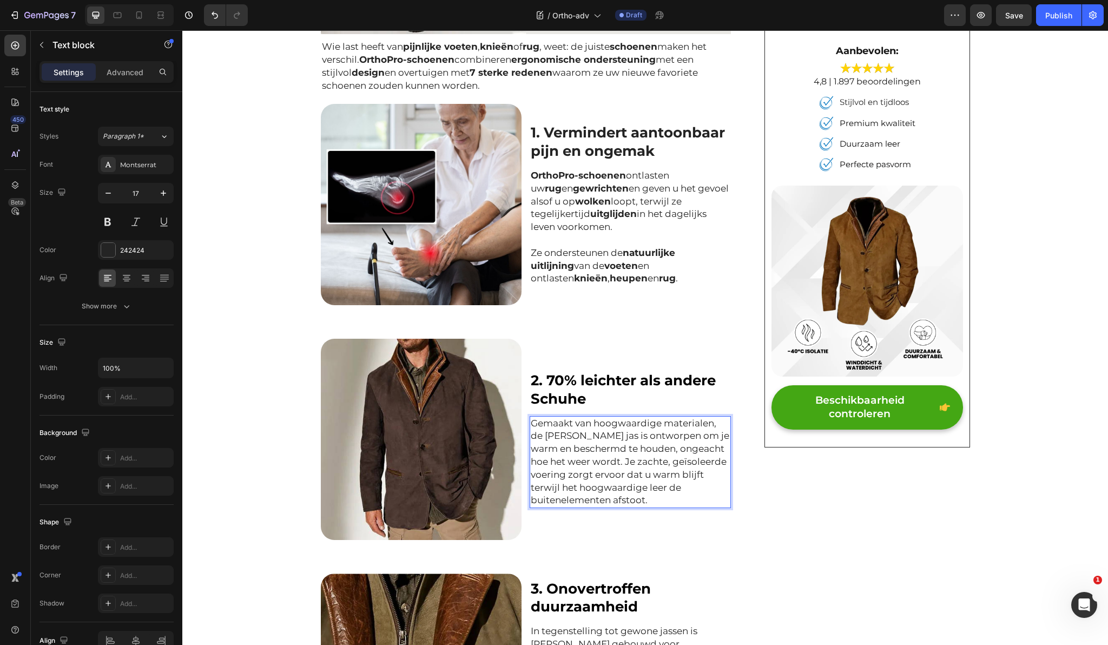
click at [578, 456] on p "Gemaakt van hoogwaardige materialen, de [PERSON_NAME] jas is ontworpen om je wa…" at bounding box center [630, 462] width 199 height 90
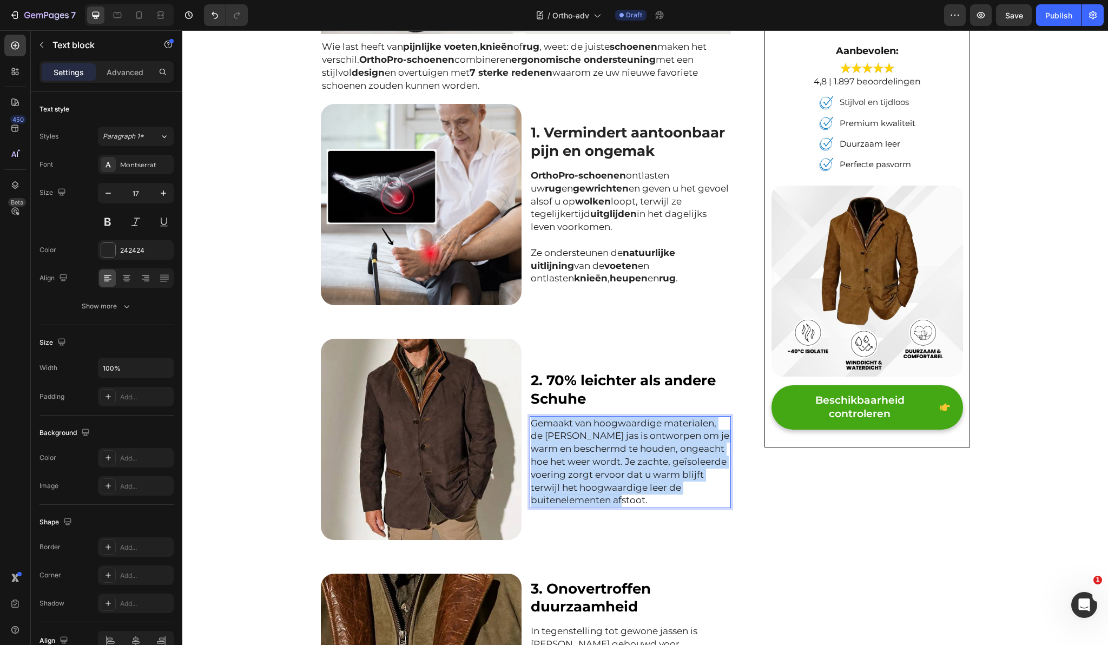
click at [578, 456] on p "Gemaakt van hoogwaardige materialen, de [PERSON_NAME] jas is ontworpen om je wa…" at bounding box center [630, 462] width 199 height 90
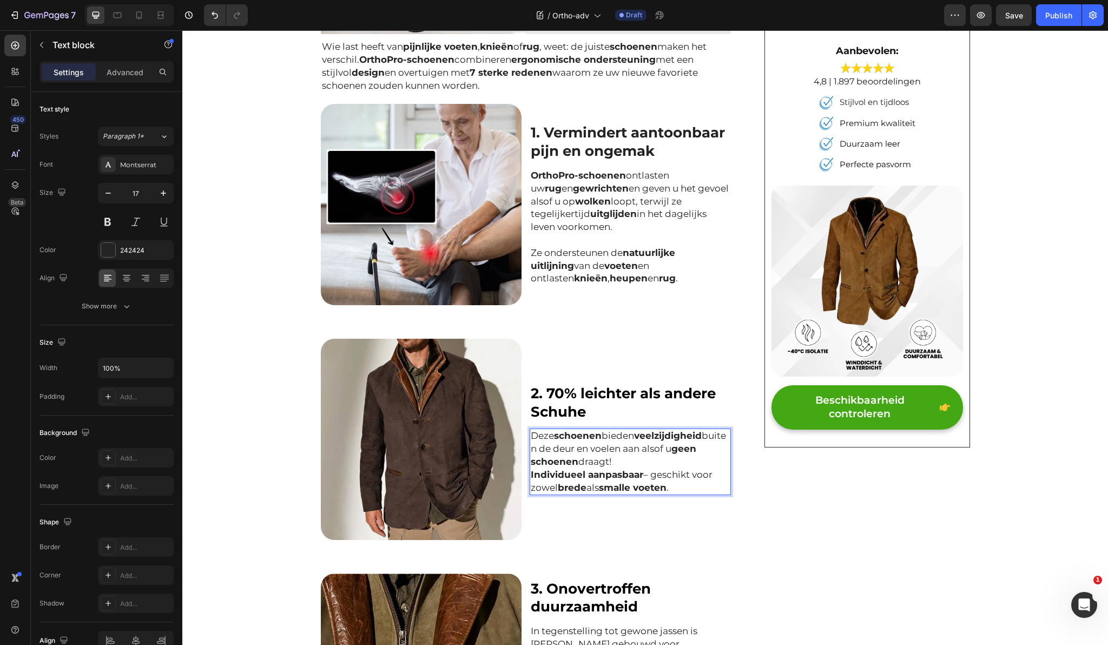
click at [628, 438] on p "Deze schoenen bieden veelzijdigheid buiten de deur en voelen aan alsof u geen s…" at bounding box center [630, 448] width 199 height 38
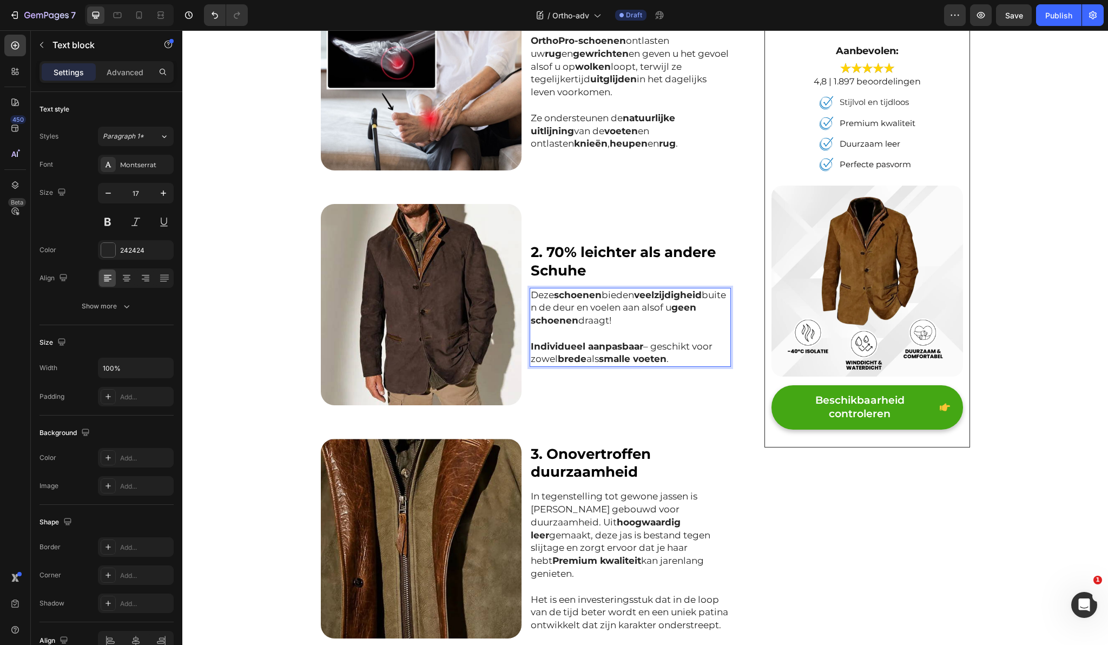
scroll to position [524, 0]
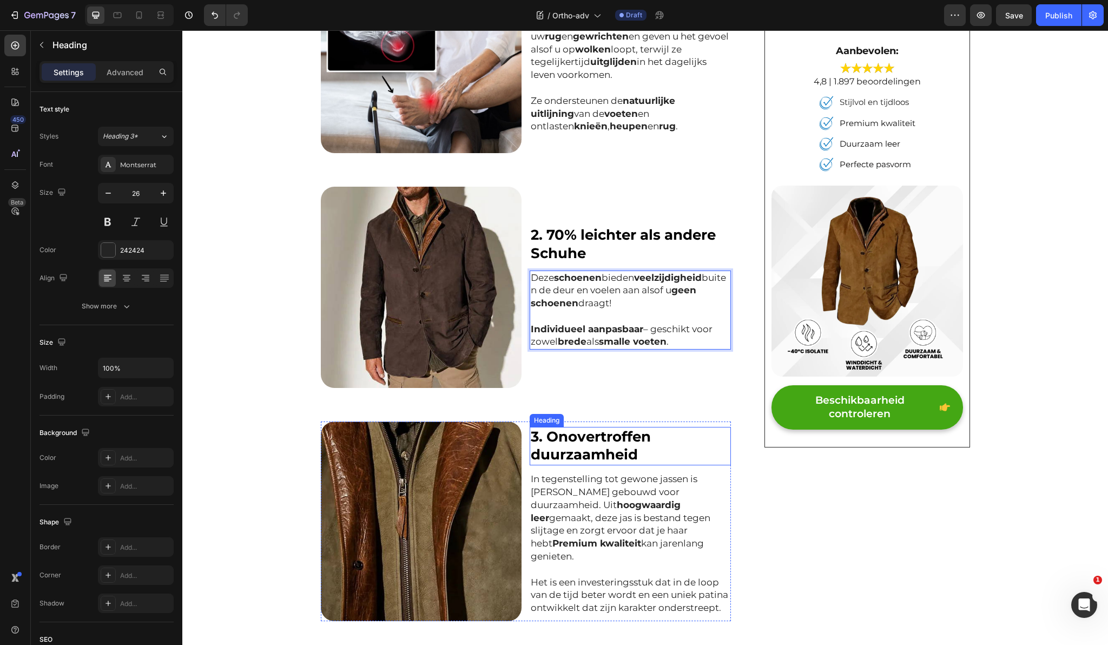
click at [596, 435] on span "3. Onovertroffen duurzaamheid" at bounding box center [591, 446] width 120 height 36
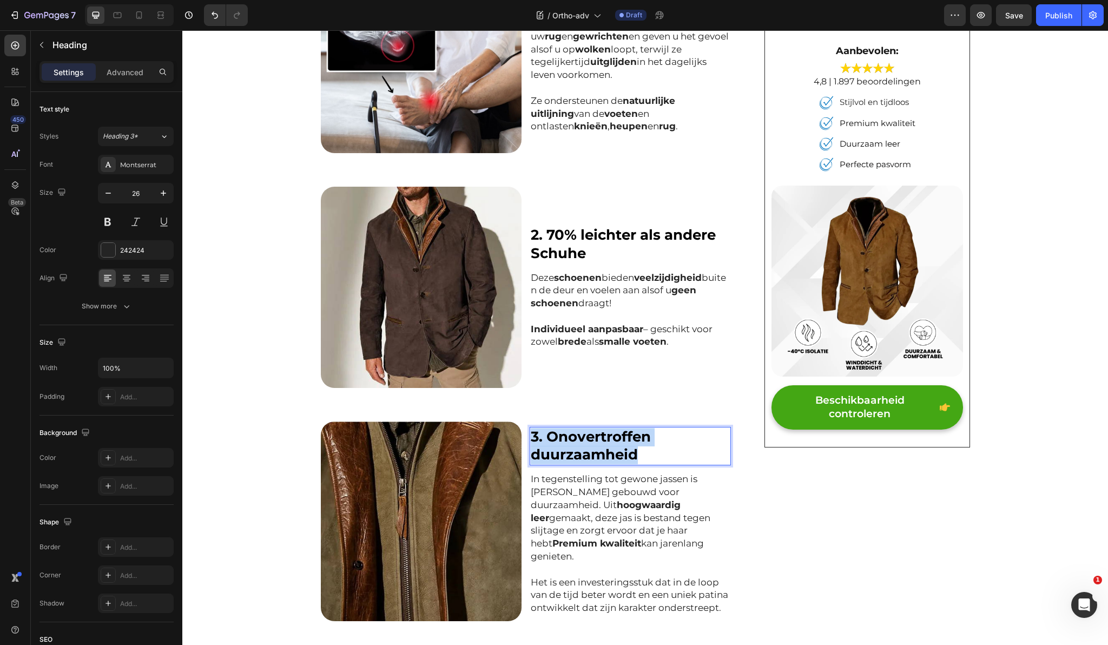
click at [596, 435] on span "3. Onovertroffen duurzaamheid" at bounding box center [591, 446] width 120 height 36
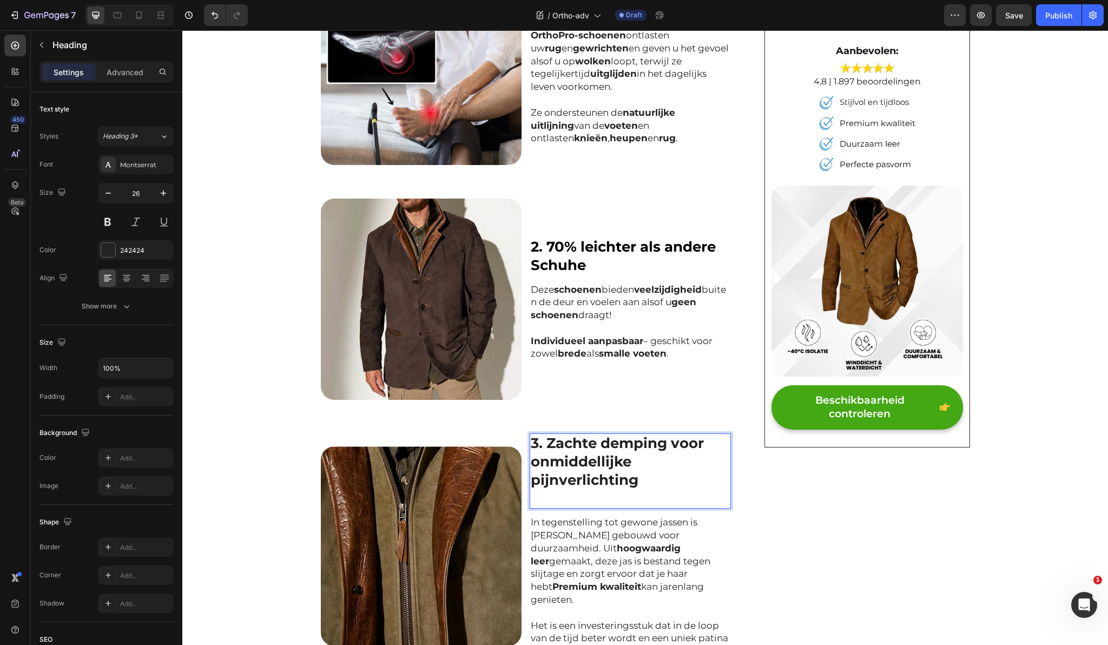
scroll to position [515, 0]
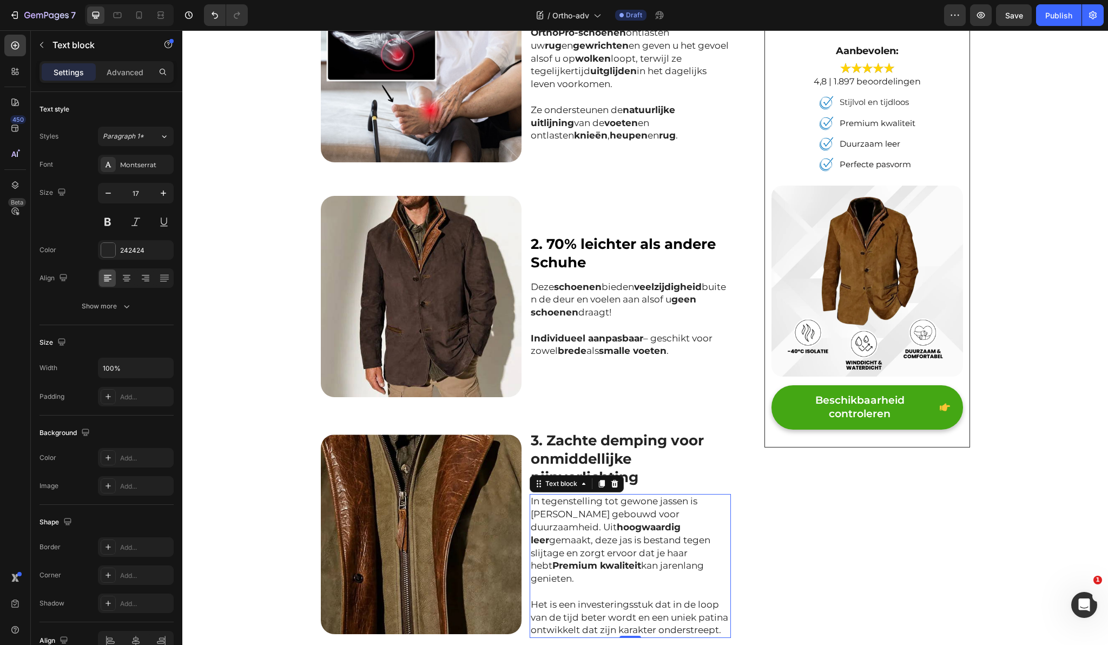
click at [651, 518] on p "In tegenstelling tot gewone jassen is [PERSON_NAME] gebouwd voor duurzaamheid. …" at bounding box center [630, 540] width 199 height 90
click at [648, 529] on p "In tegenstelling tot gewone jassen is [PERSON_NAME] gebouwd voor duurzaamheid. …" at bounding box center [630, 540] width 199 height 90
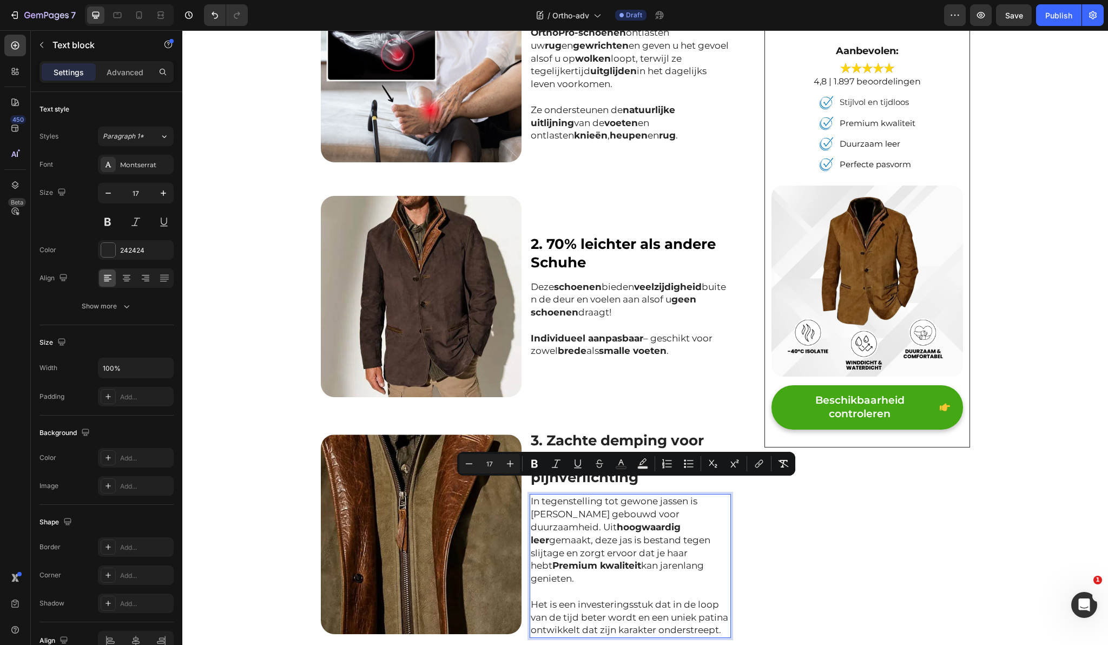
copy div "In tegenstelling tot gewone jassen is [PERSON_NAME] gebouwd voor duurzaamheid. …"
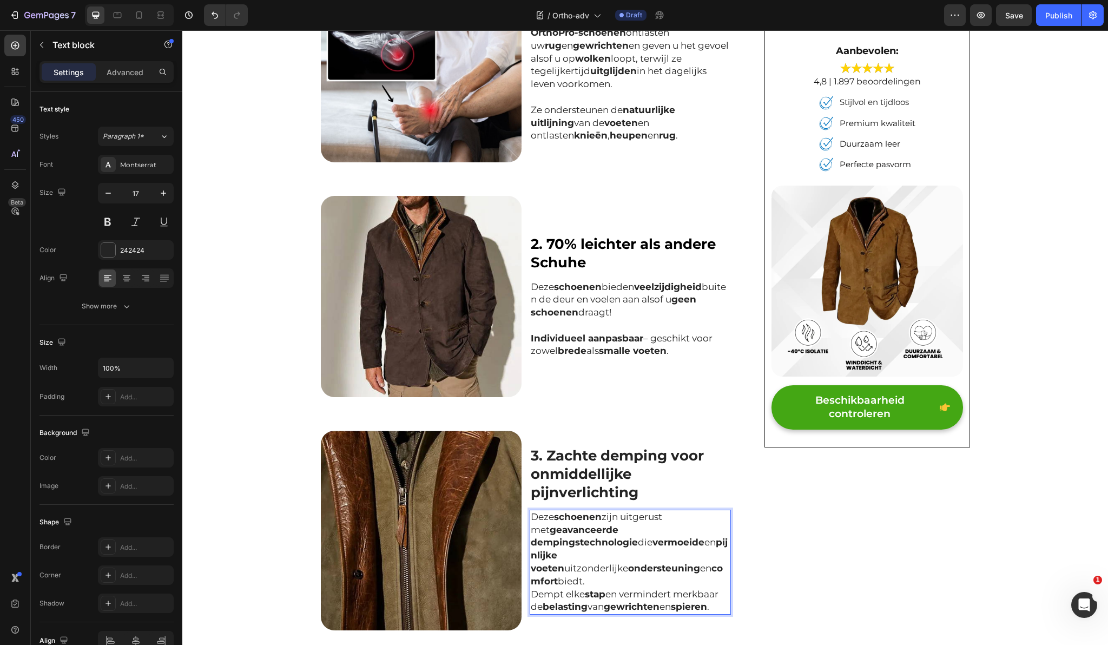
click at [617, 555] on p "Deze schoenen zijn uitgerust met geavanceerde dempingstechnologie die vermoeide…" at bounding box center [630, 549] width 199 height 77
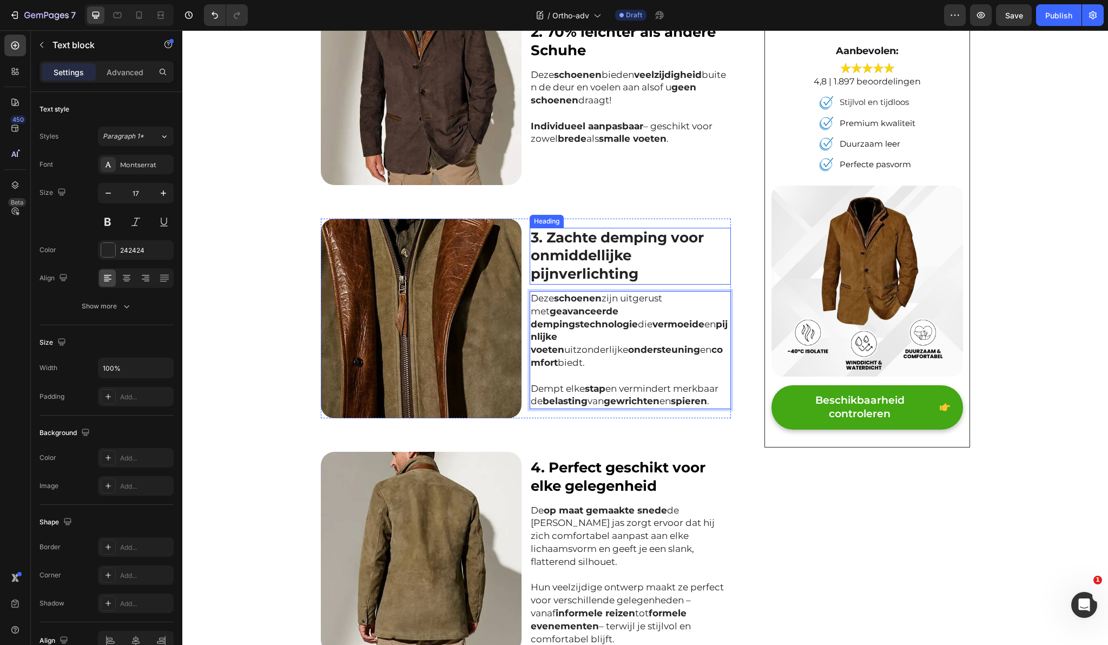
scroll to position [734, 0]
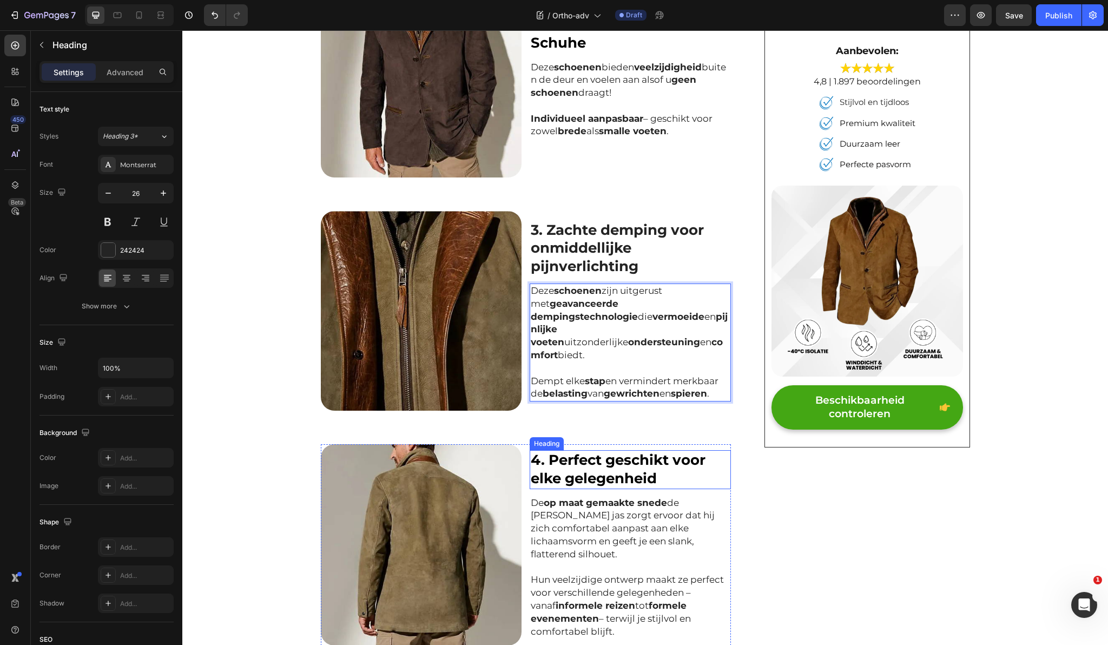
click at [590, 451] on strong "4. Perfect geschikt voor elke gelegenheid" at bounding box center [618, 469] width 175 height 36
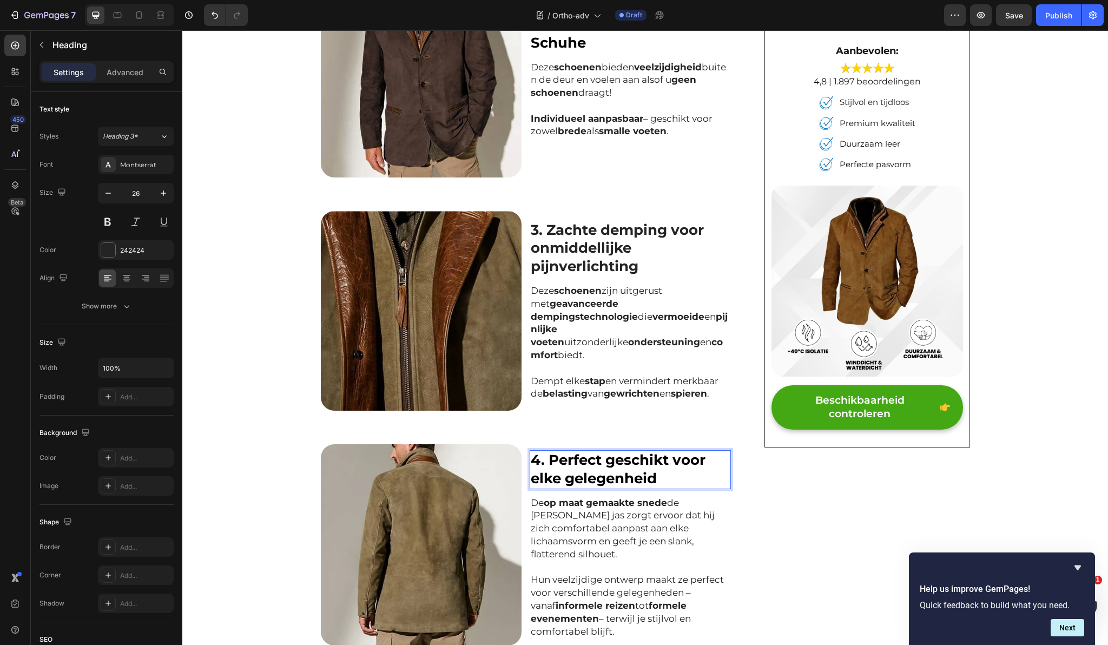
click at [592, 455] on strong "4. Perfect geschikt voor elke gelegenheid" at bounding box center [618, 469] width 175 height 36
click at [569, 533] on p "De op maat gemaakte snede de [PERSON_NAME] jas zorgt ervoor dat hij zich comfor…" at bounding box center [630, 528] width 199 height 64
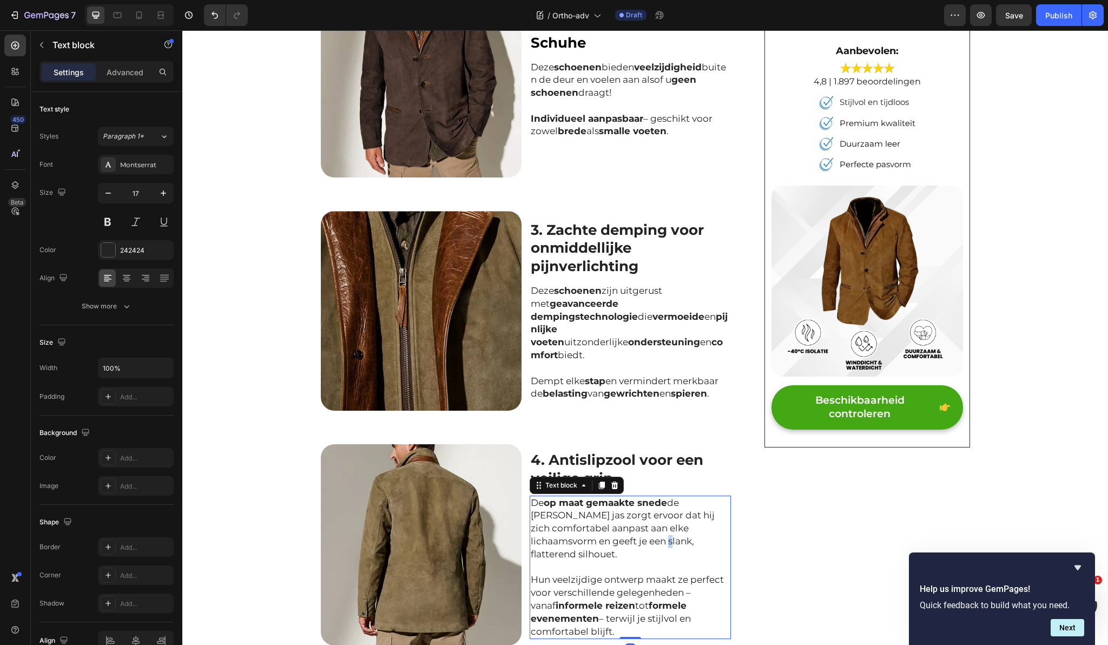
click at [569, 533] on p "De op maat gemaakte snede de [PERSON_NAME] jas zorgt ervoor dat hij zich comfor…" at bounding box center [630, 528] width 199 height 64
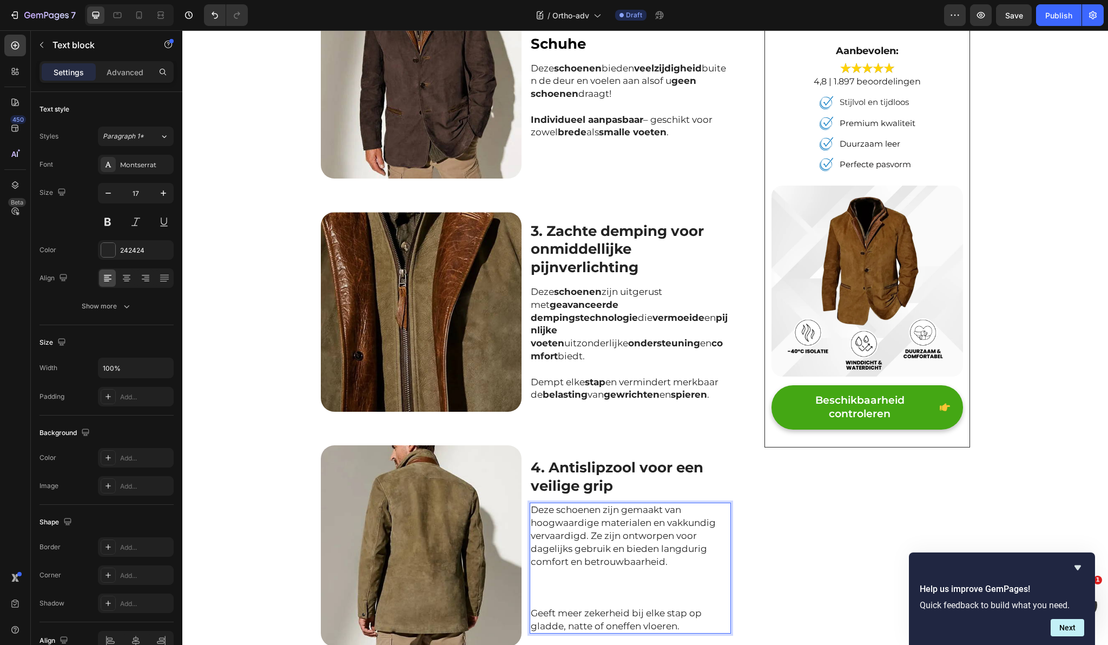
scroll to position [739, 0]
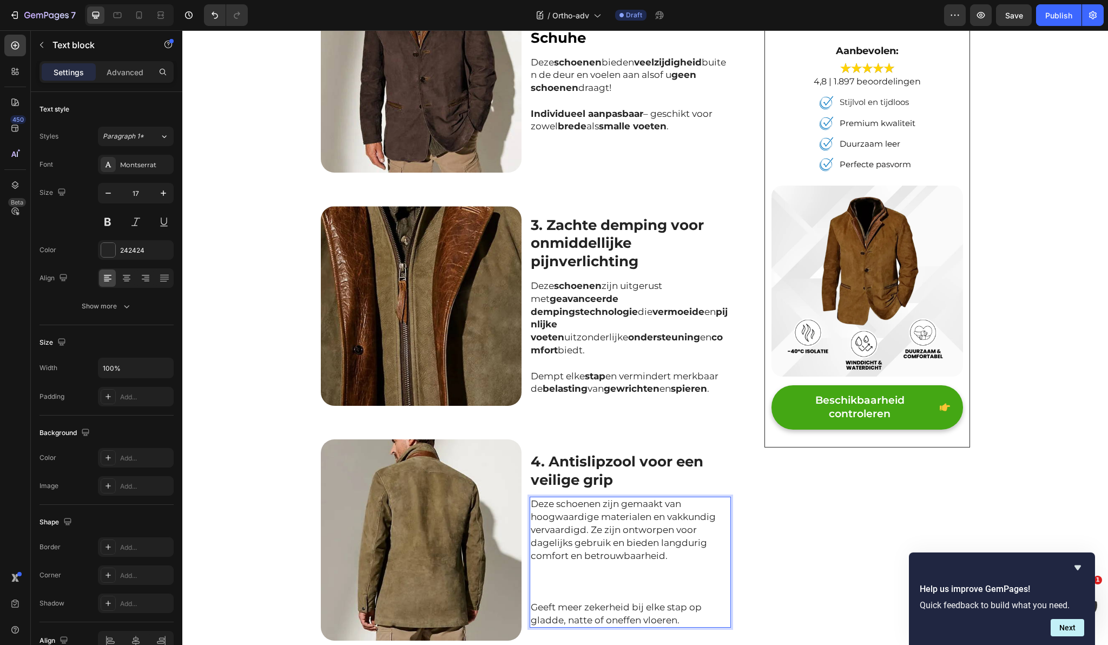
click at [553, 562] on p "Rich Text Editor. Editing area: main" at bounding box center [630, 568] width 199 height 13
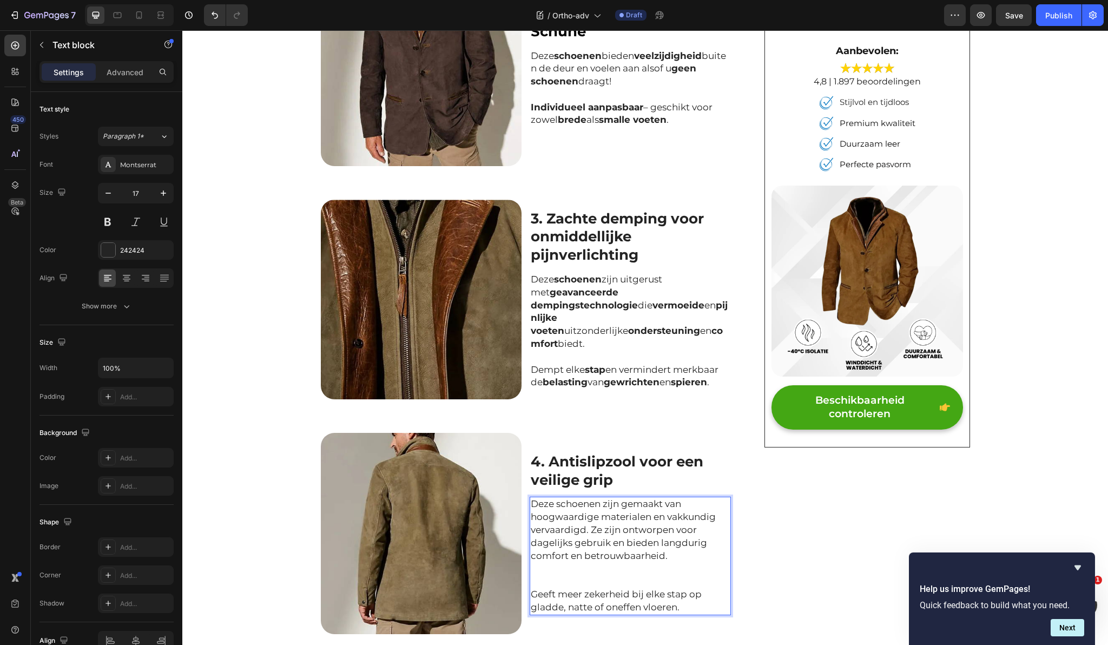
scroll to position [752, 0]
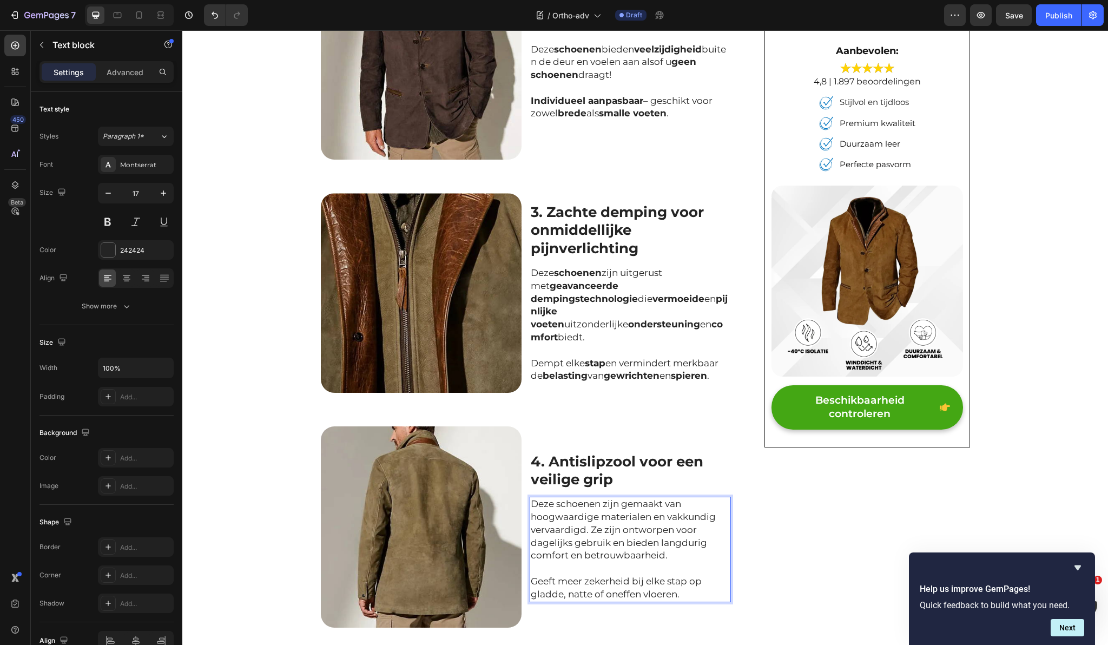
click at [617, 523] on p "Deze schoenen zijn gemaakt van hoogwaardige materialen en vakkundig vervaardigd…" at bounding box center [630, 530] width 199 height 64
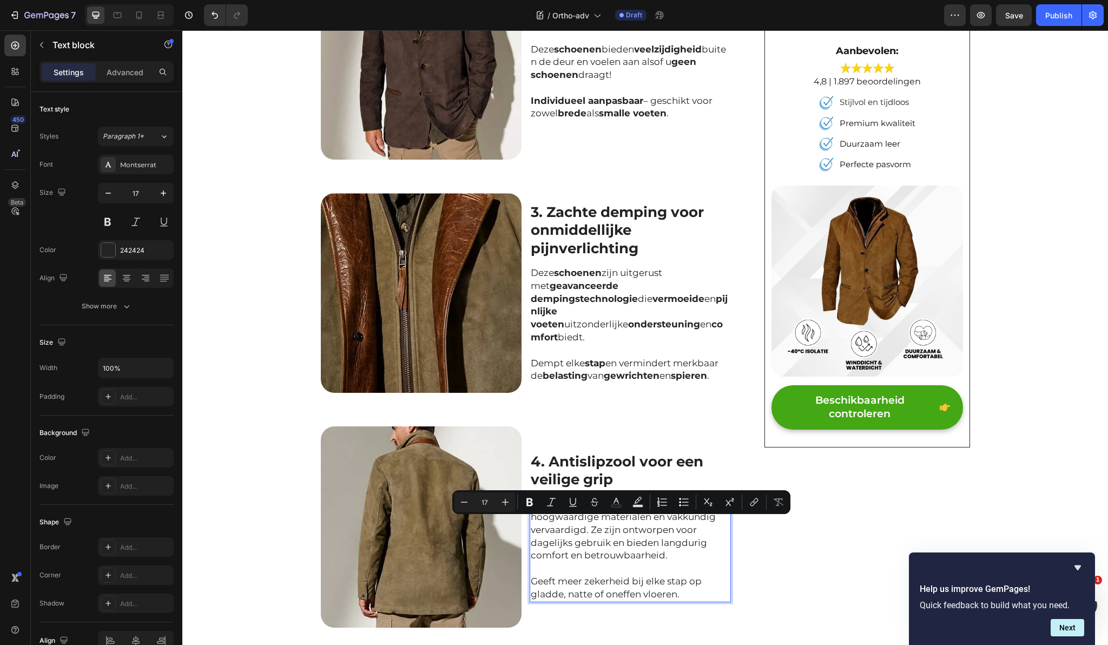
click at [599, 533] on p "Deze schoenen zijn gemaakt van hoogwaardige materialen en vakkundig vervaardigd…" at bounding box center [630, 530] width 199 height 64
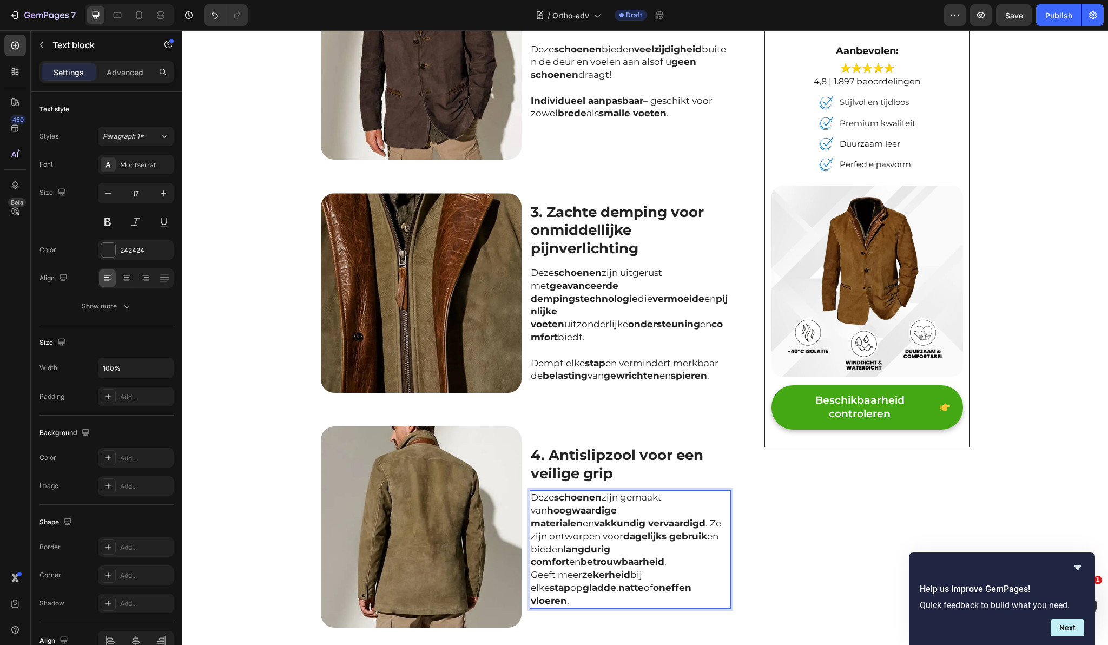
click at [602, 518] on p "Deze schoenen zijn gemaakt van hoogwaardige materialen en vakkundig vervaardigd…" at bounding box center [630, 529] width 199 height 77
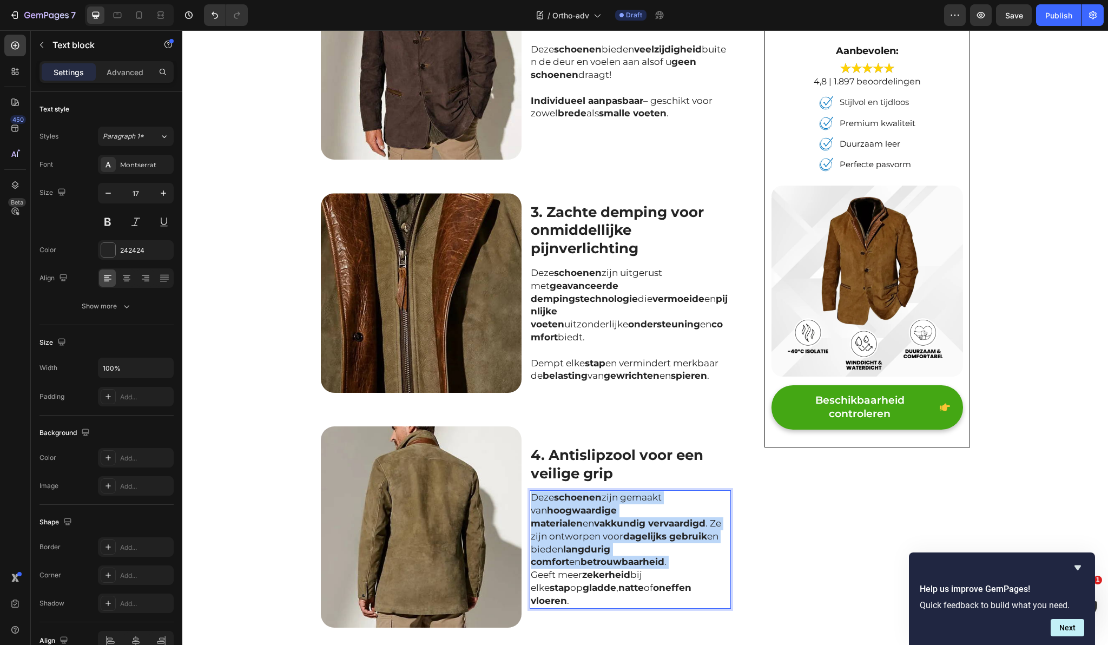
click at [602, 518] on p "Deze schoenen zijn gemaakt van hoogwaardige materialen en vakkundig vervaardigd…" at bounding box center [630, 529] width 199 height 77
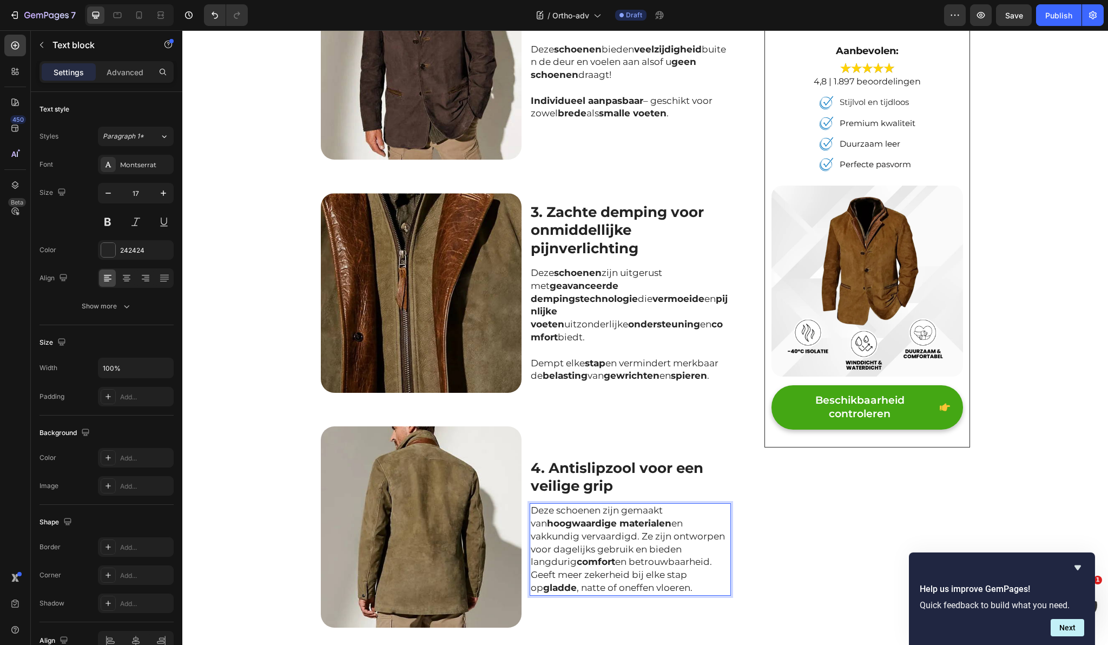
click at [674, 536] on p "Deze schoenen zijn gemaakt van hoogwaardige materialen en vakkundig vervaardigd…" at bounding box center [630, 536] width 199 height 64
click at [678, 545] on p "Deze schoenen zijn gemaakt van hoogwaardige materialen en vakkundig vervaardigd…" at bounding box center [630, 536] width 199 height 64
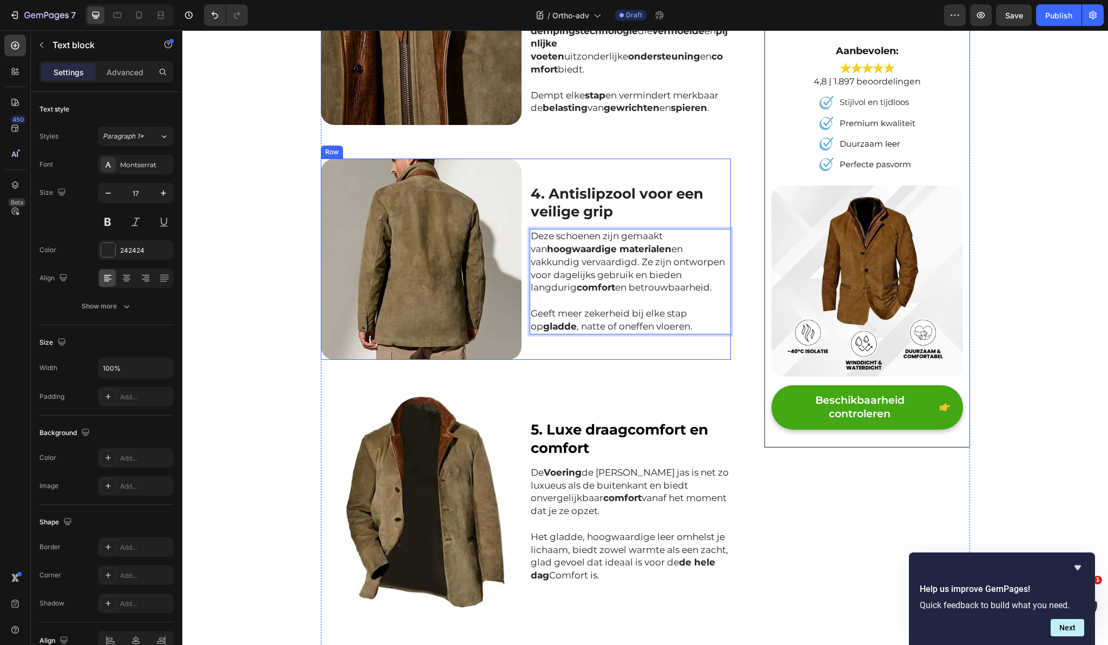
scroll to position [1051, 0]
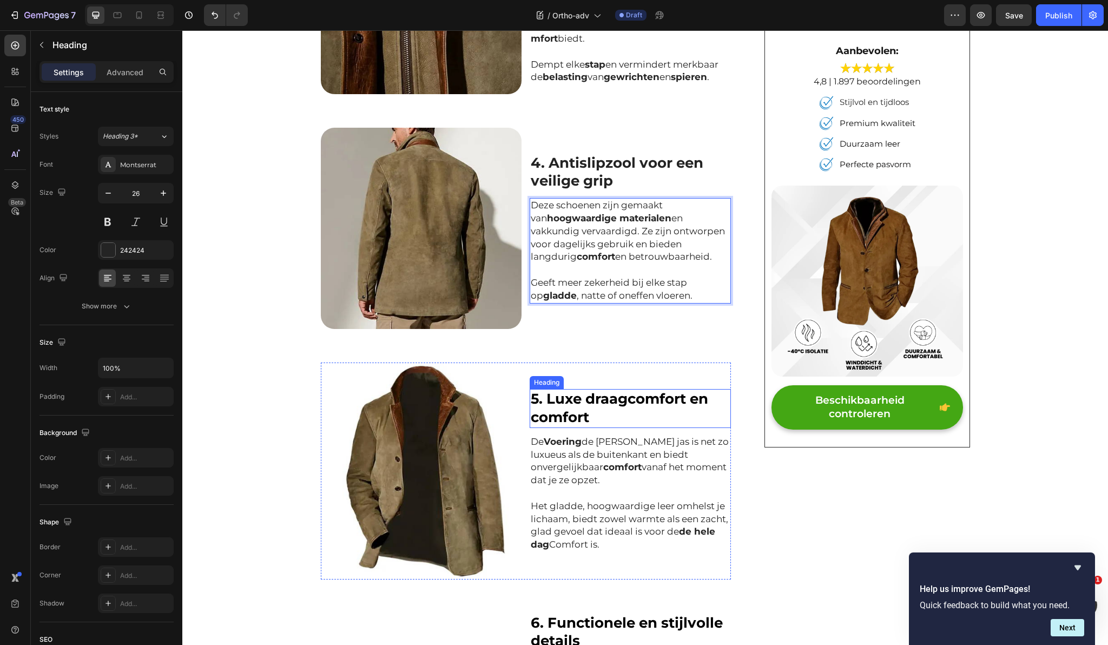
click at [574, 390] on strong "5. Luxe draagcomfort en comfort" at bounding box center [619, 408] width 177 height 36
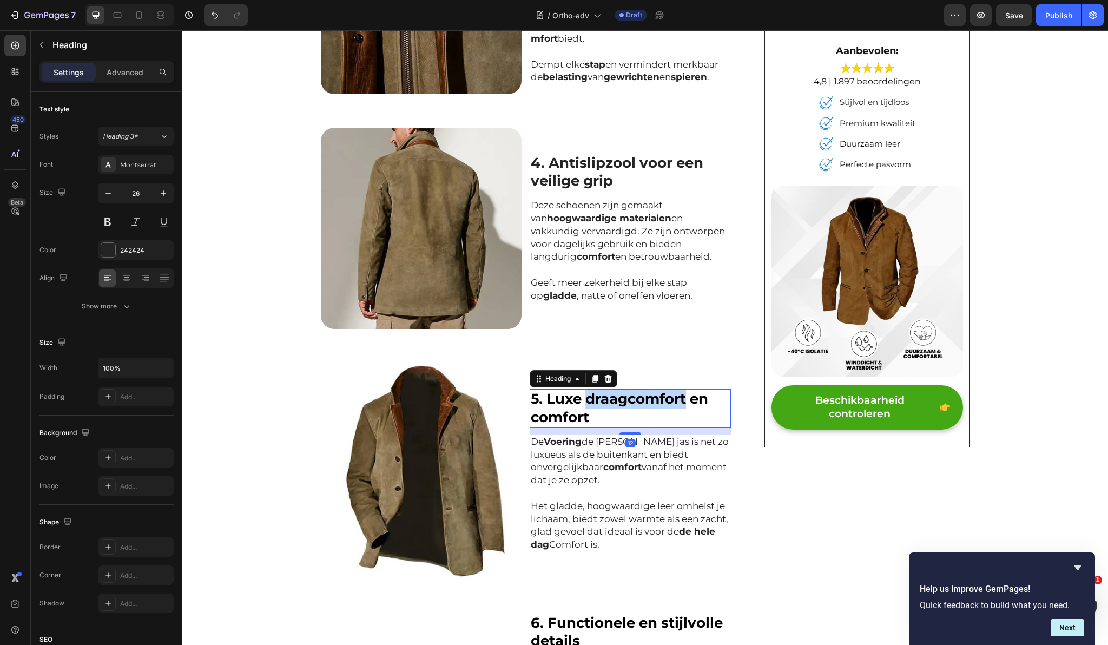
click at [594, 390] on strong "5. Luxe draagcomfort en comfort" at bounding box center [619, 408] width 177 height 36
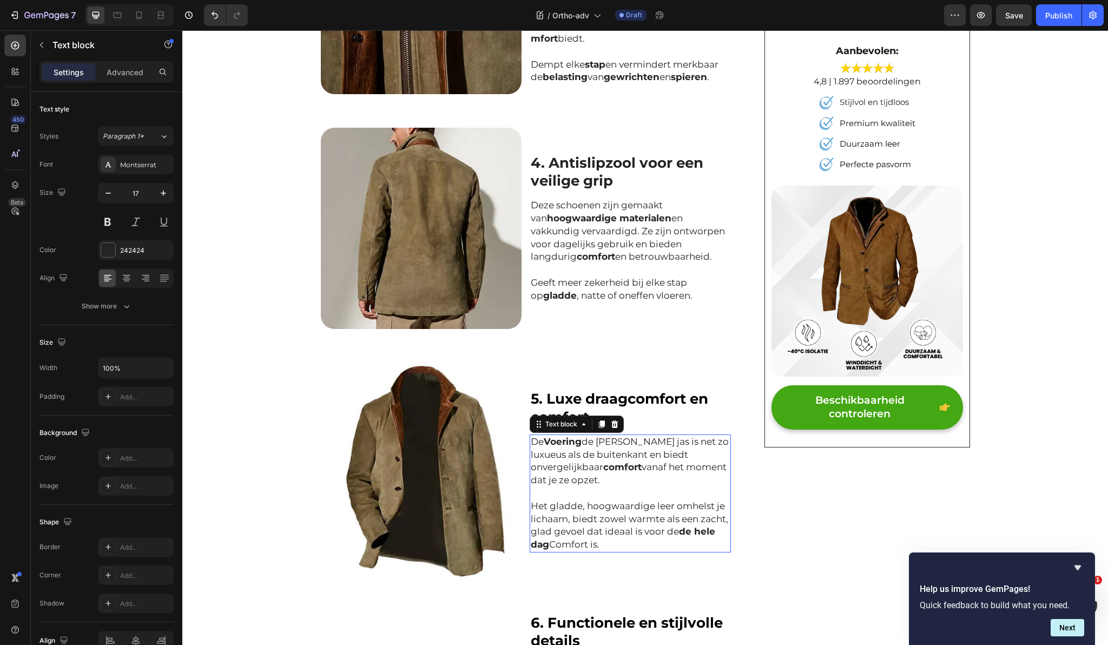
click at [555, 487] on p "Het gladde, hoogwaardige leer omhelst je lichaam, biedt zowel warmte als een za…" at bounding box center [630, 519] width 199 height 64
click at [614, 390] on strong "5. Luxe draagcomfort en comfort" at bounding box center [619, 408] width 177 height 36
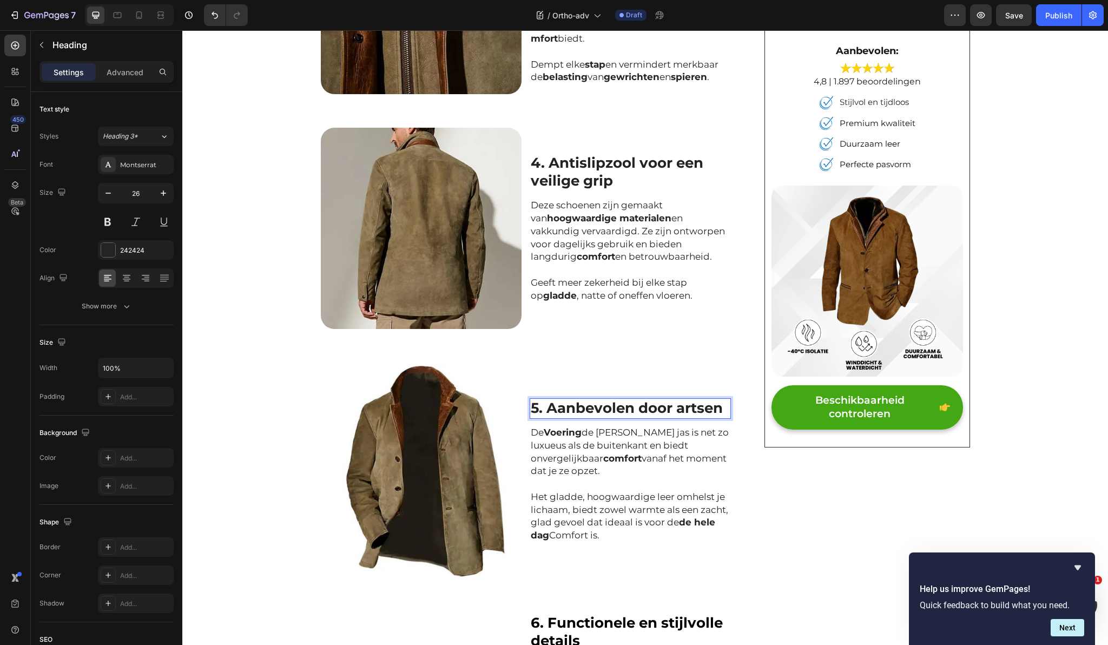
scroll to position [1060, 0]
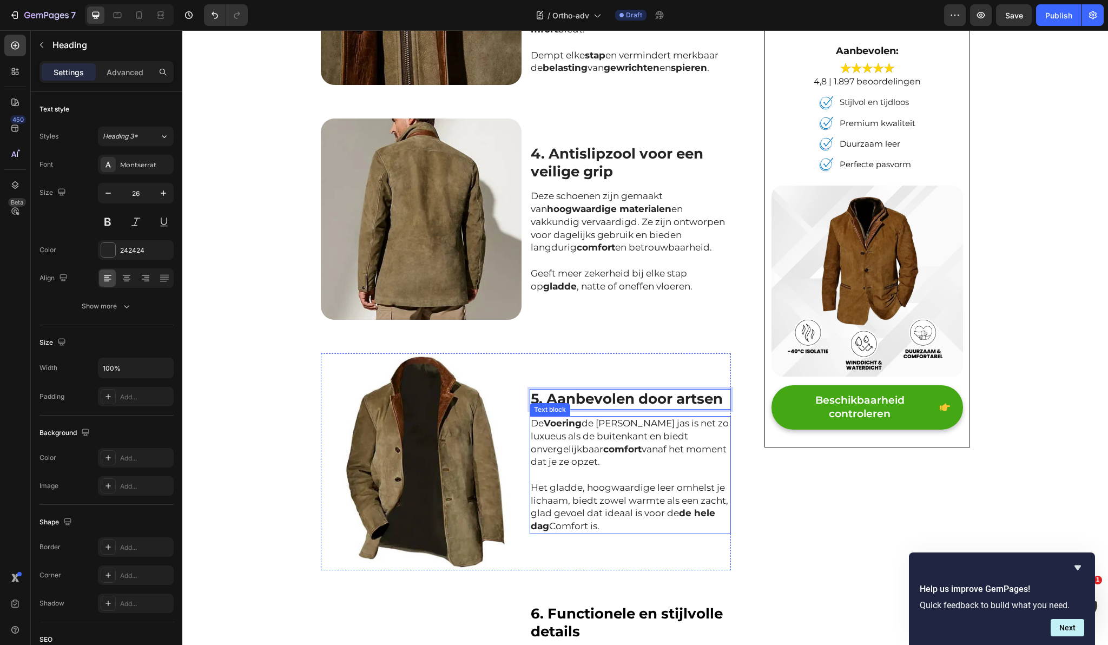
click at [583, 447] on p "De Voering de [PERSON_NAME] jas is net zo luxueus als de buitenkant en biedt on…" at bounding box center [630, 442] width 199 height 51
click at [602, 468] on p "Het gladde, hoogwaardige leer omhelst je lichaam, biedt zowel warmte als een za…" at bounding box center [630, 500] width 199 height 64
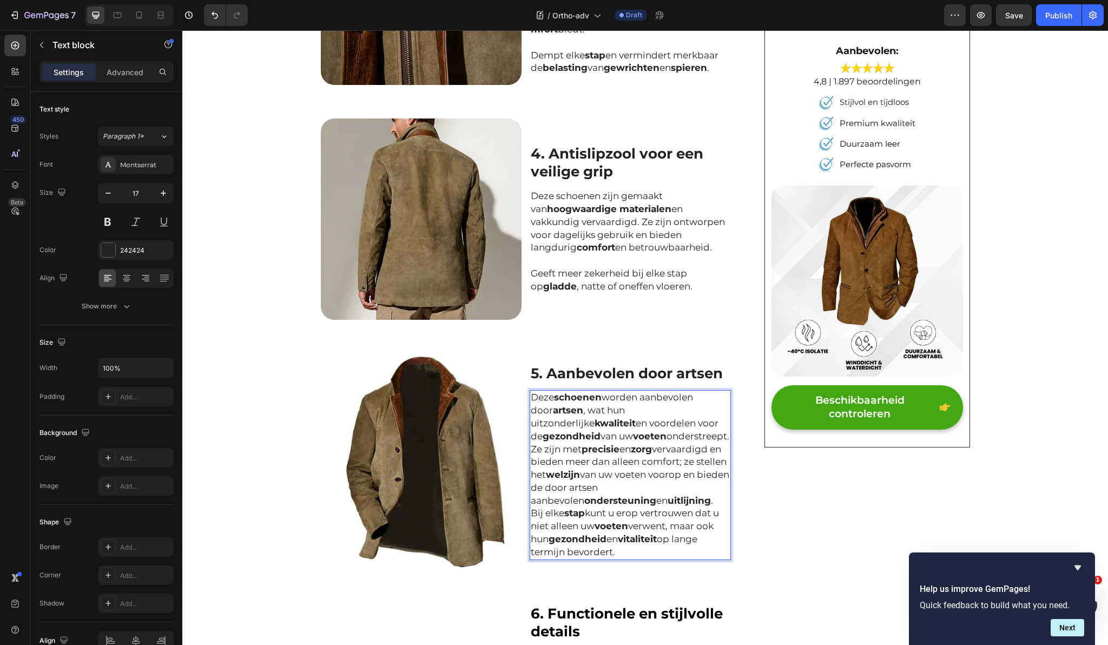
scroll to position [1035, 0]
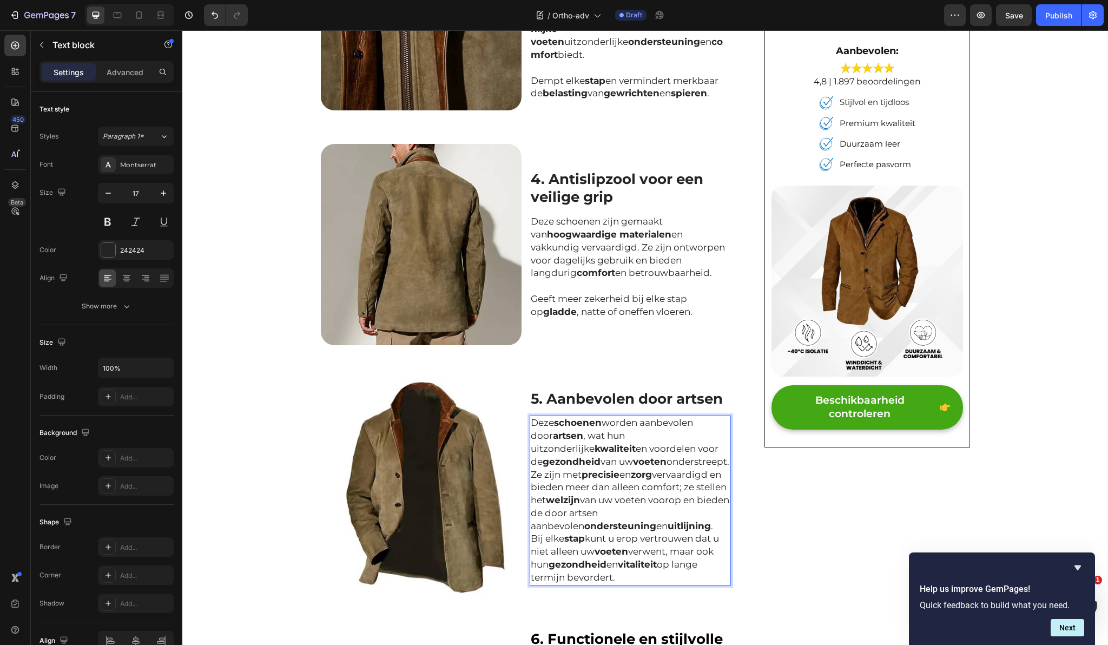
click at [635, 436] on p "Deze schoenen worden aanbevolen door artsen , wat hun uitzonderlijke kwaliteit …" at bounding box center [630, 441] width 199 height 51
click at [632, 445] on p "Deze schoenen worden aanbevolen door artsen , wat hun uitzonderlijke kwaliteit …" at bounding box center [630, 441] width 199 height 51
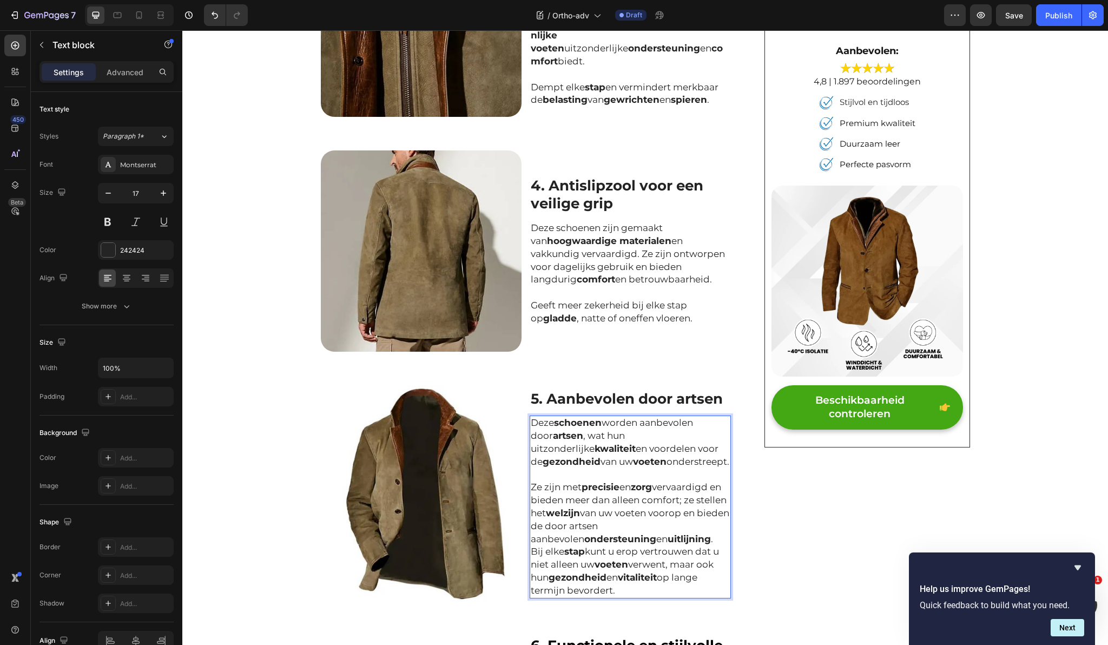
click at [668, 519] on p "Ze zijn met precisie en zorg vervaardigd en bieden meer dan alleen comfort; ze …" at bounding box center [630, 513] width 199 height 64
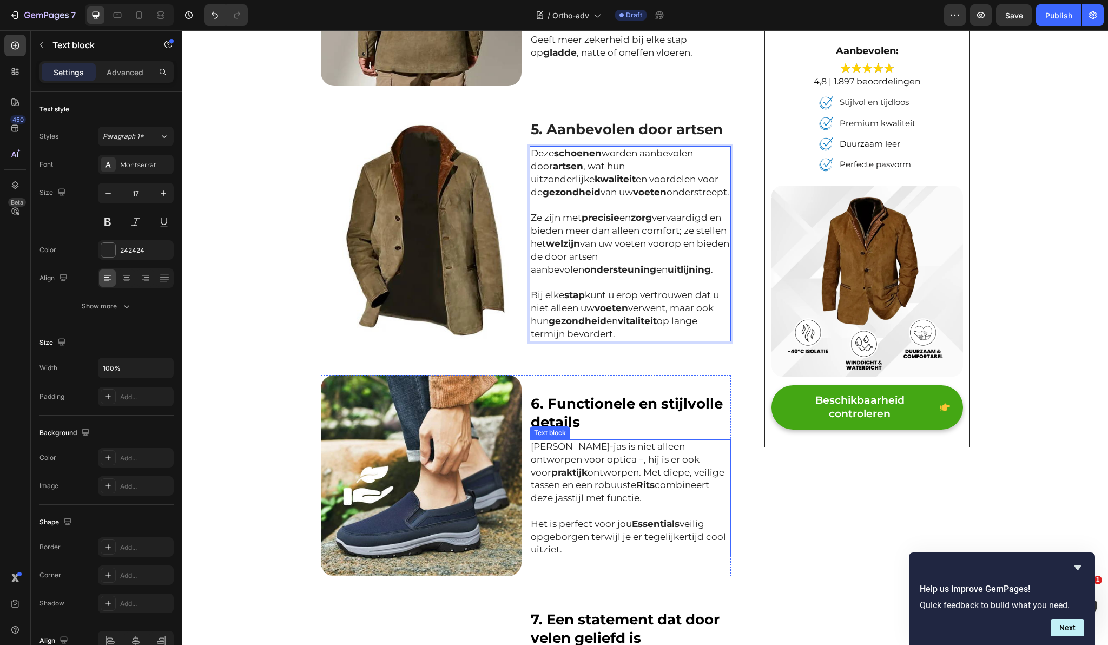
scroll to position [1298, 0]
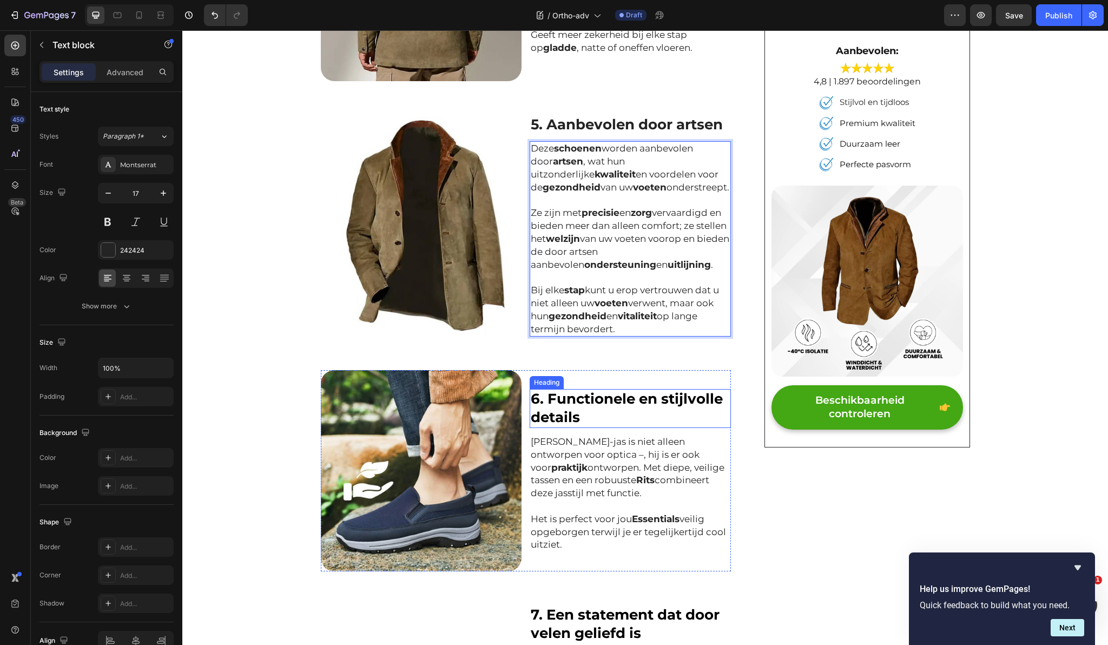
click at [592, 390] on strong "6. Functionele en stijlvolle details" at bounding box center [627, 408] width 192 height 36
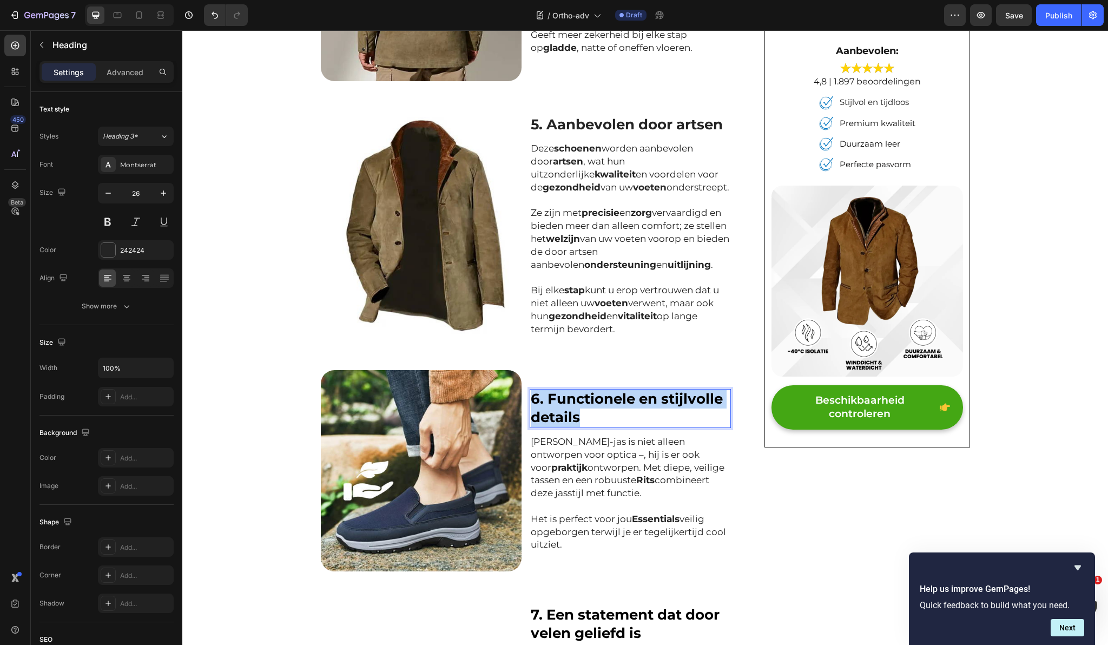
click at [592, 390] on strong "6. Functionele en stijlvolle details" at bounding box center [627, 408] width 192 height 36
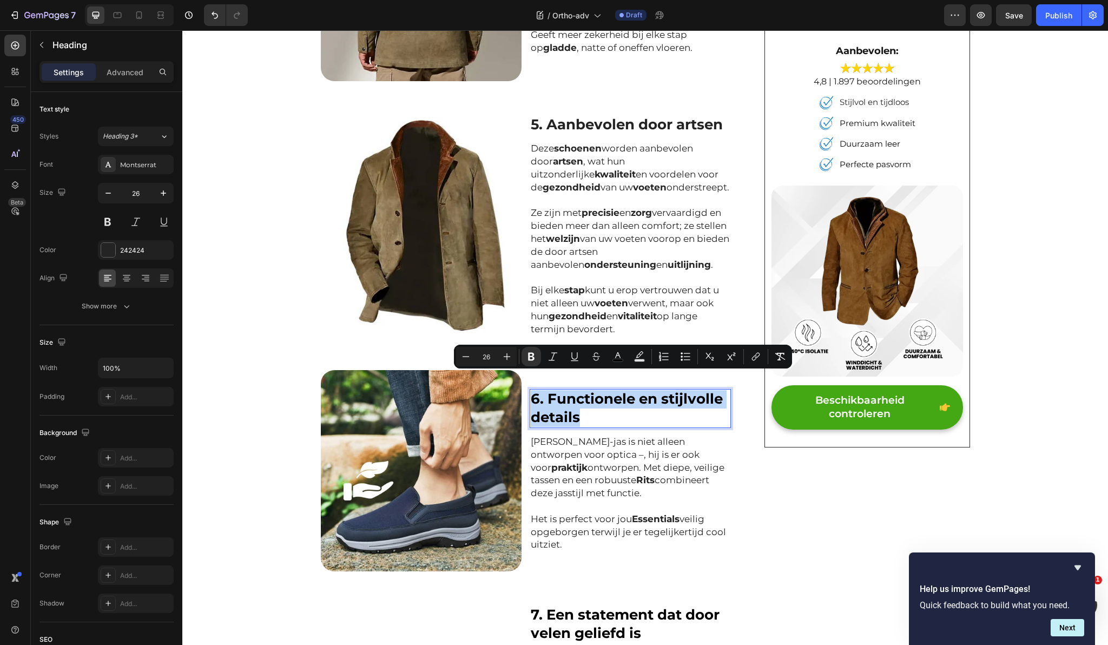
click at [592, 390] on strong "6. Functionele en stijlvolle details" at bounding box center [627, 408] width 192 height 36
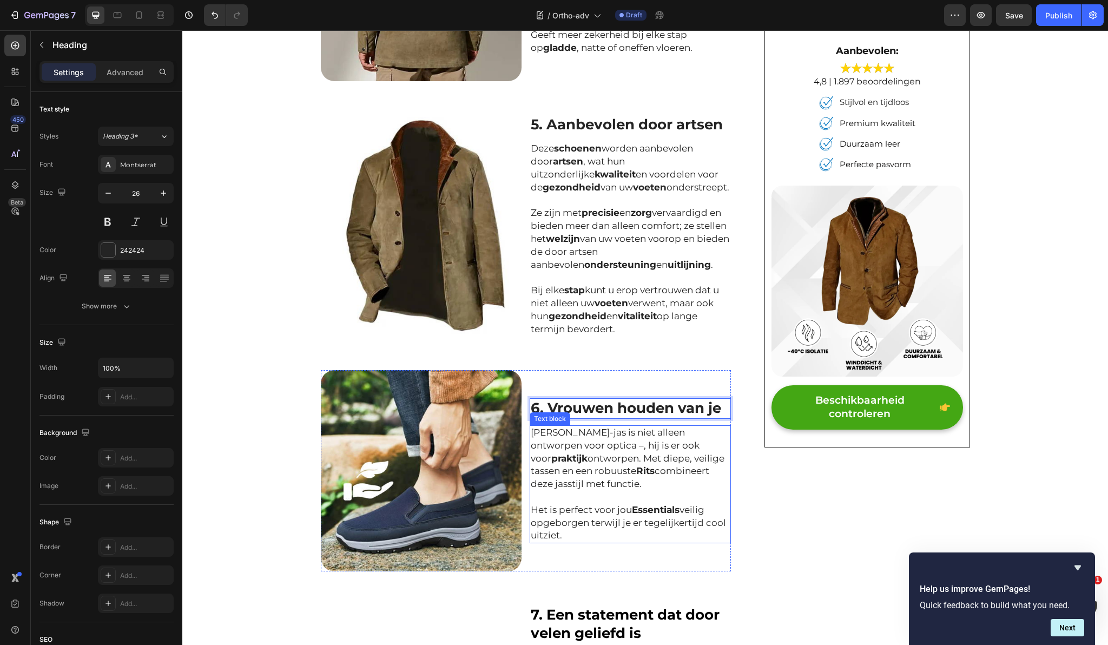
scroll to position [1308, 0]
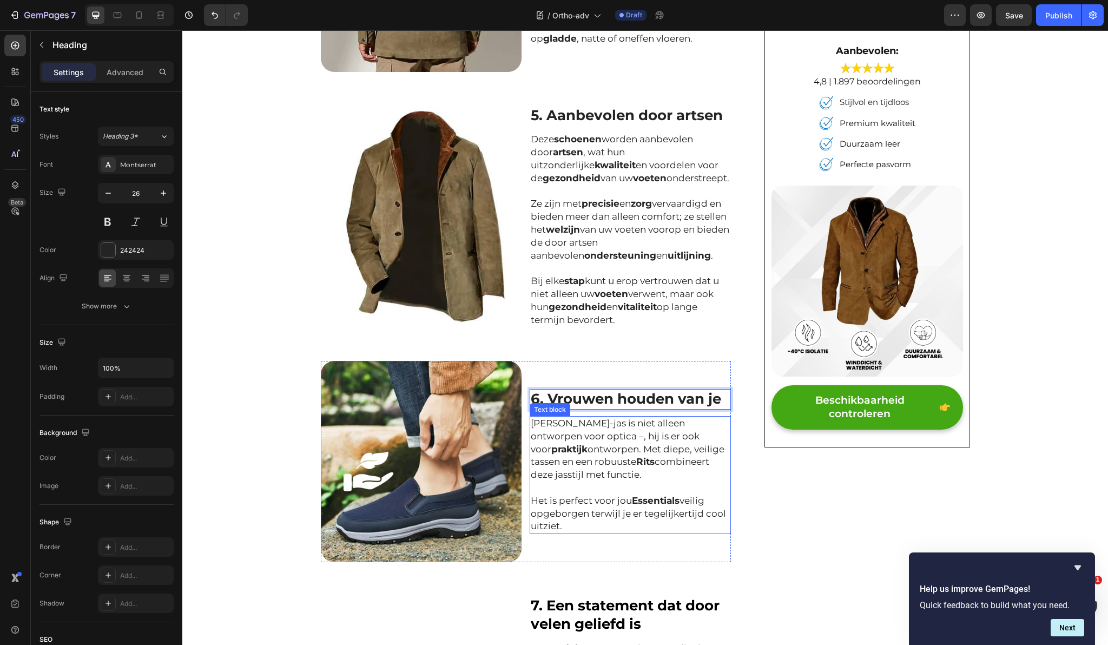
click at [572, 428] on p "[PERSON_NAME]-jas is niet alleen ontworpen voor optica –, hij is er ook voor pr…" at bounding box center [630, 449] width 199 height 64
click at [653, 481] on p "Het is perfect voor jou Essentials veilig opgeborgen terwijl je er tegelijkerti…" at bounding box center [630, 506] width 199 height 51
click at [627, 450] on p "[PERSON_NAME]-jas is niet alleen ontworpen voor optica –, hij is er ook voor pr…" at bounding box center [630, 449] width 199 height 64
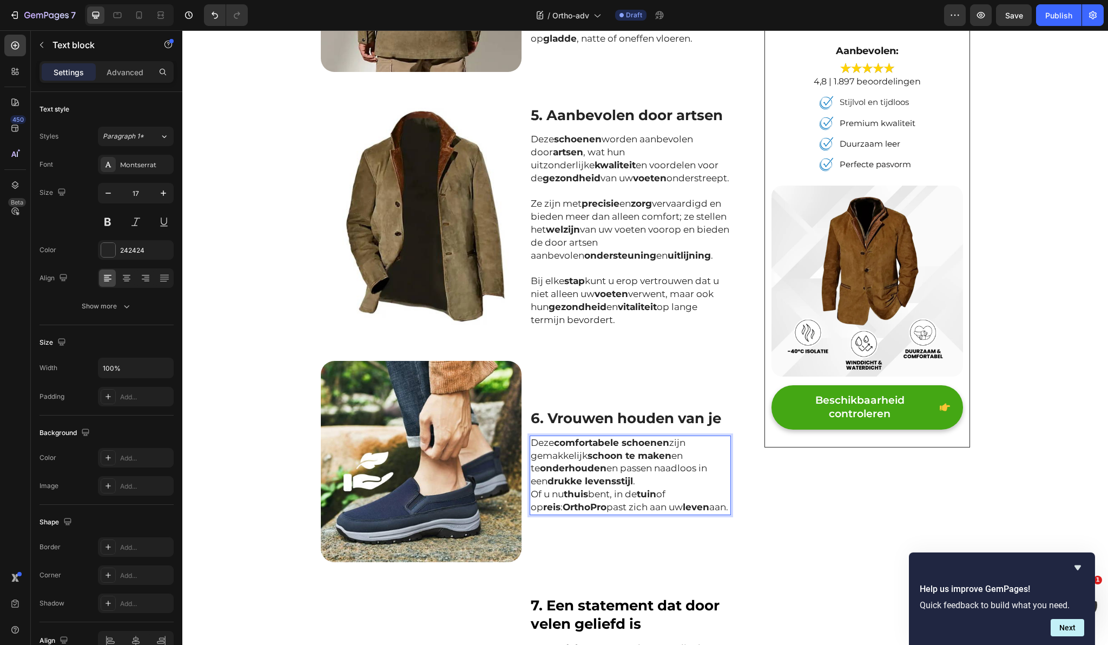
click at [636, 463] on p "Deze comfortabele schoenen zijn gemakkelijk schoon te maken en te onderhouden e…" at bounding box center [630, 461] width 199 height 51
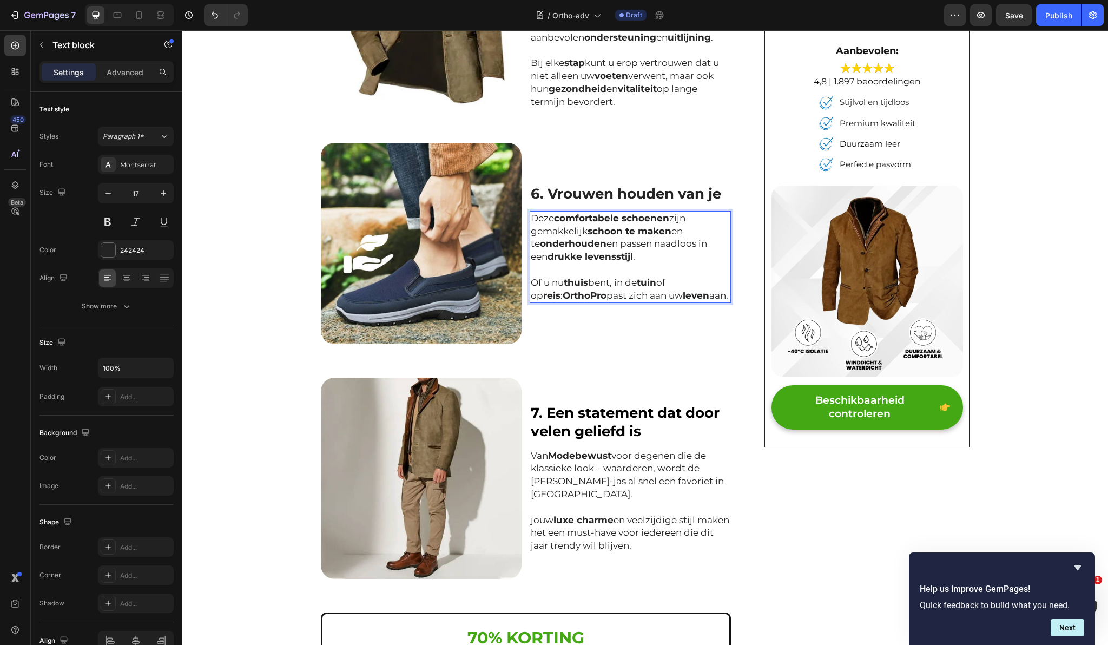
scroll to position [1565, 0]
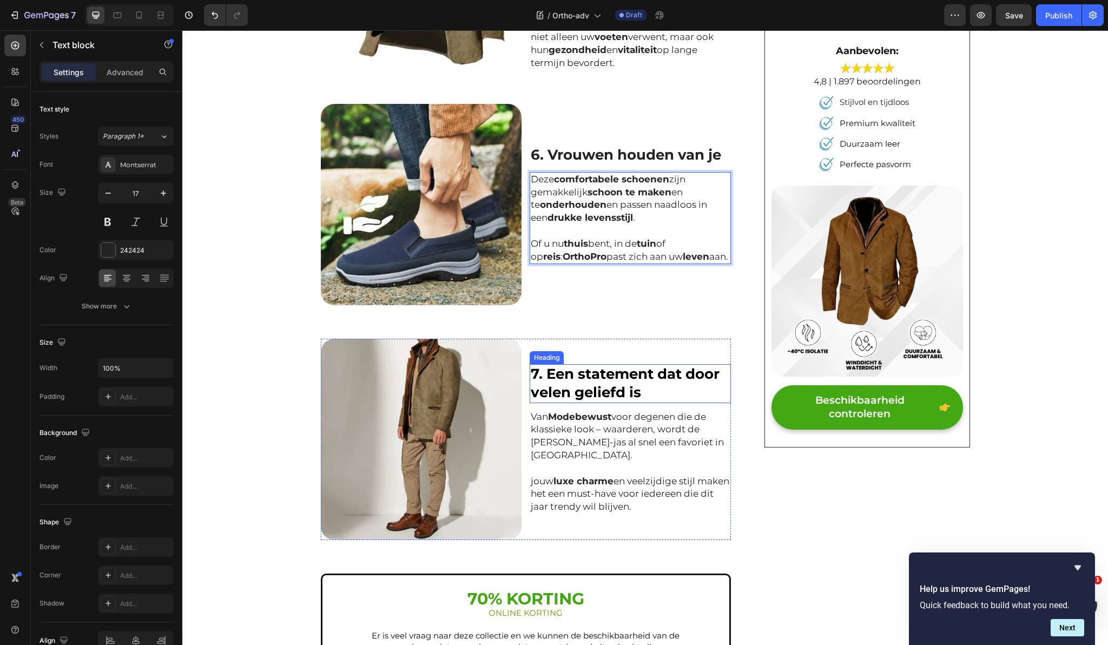
click at [601, 370] on span "7. Een statement dat door velen geliefd is" at bounding box center [625, 383] width 189 height 36
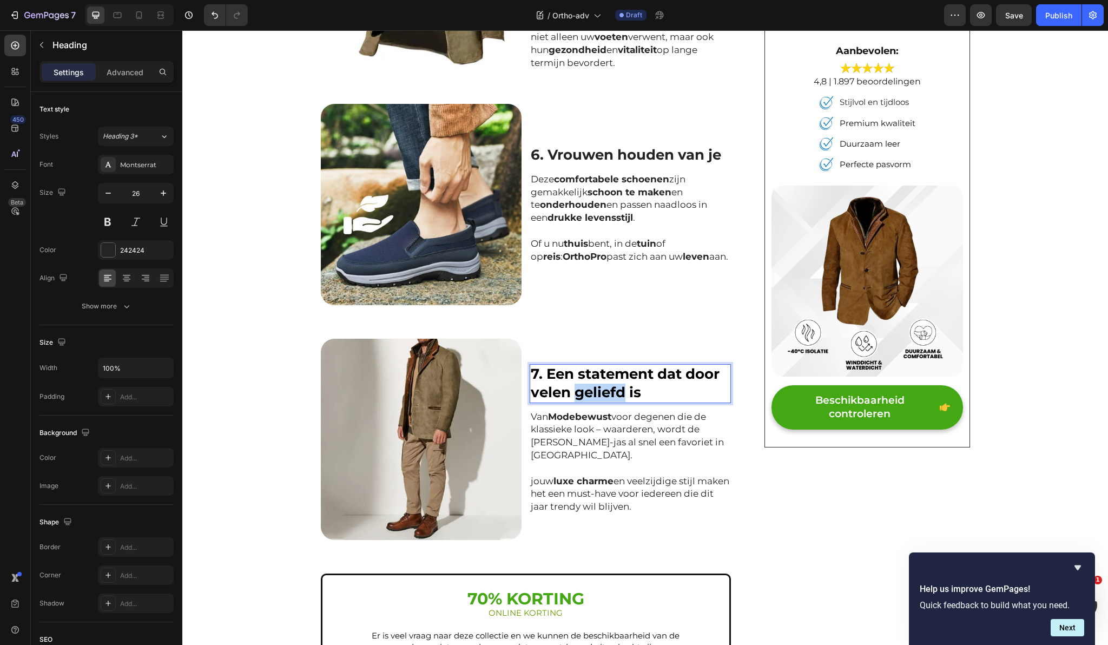
click at [615, 375] on span "7. Een statement dat door velen geliefd is" at bounding box center [625, 383] width 189 height 36
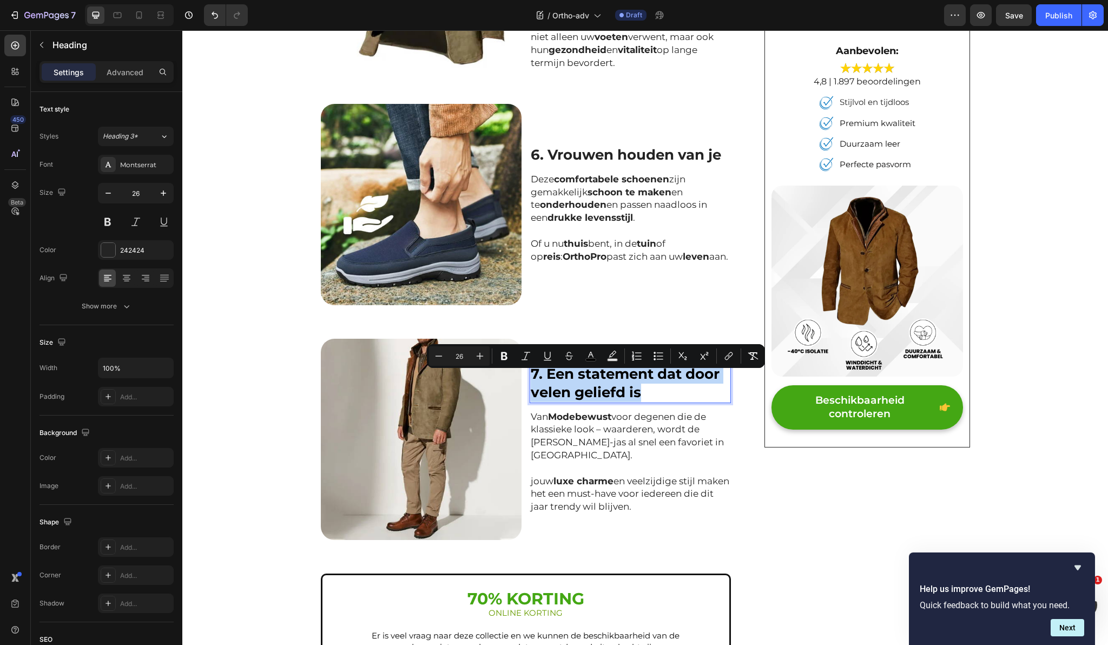
click at [615, 375] on span "7. Een statement dat door velen geliefd is" at bounding box center [625, 383] width 189 height 36
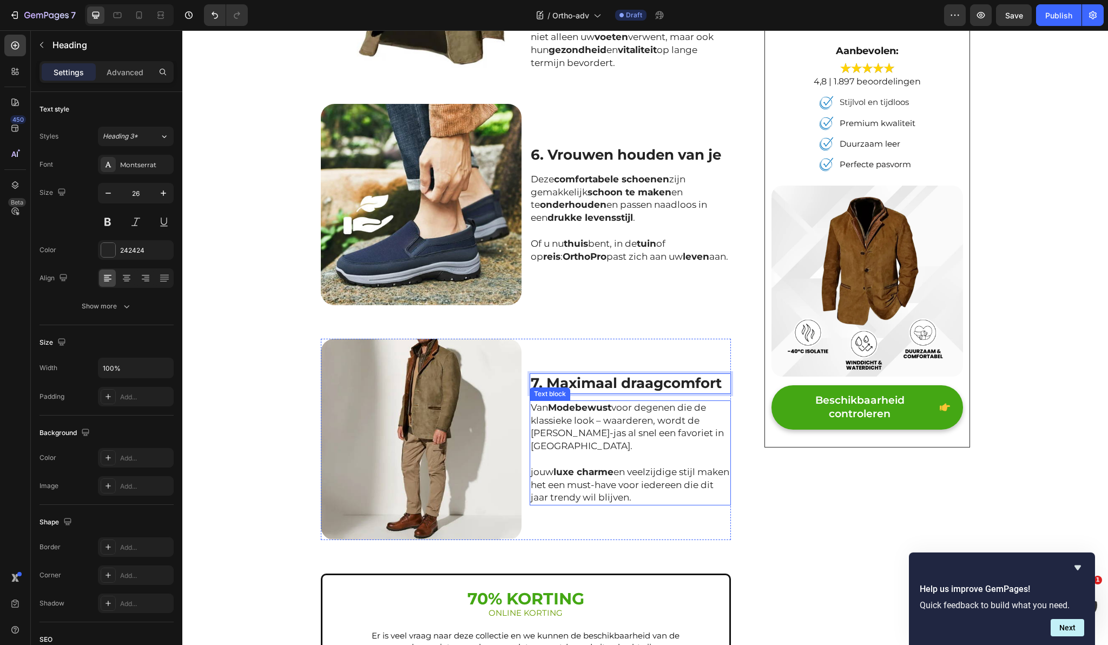
scroll to position [1574, 0]
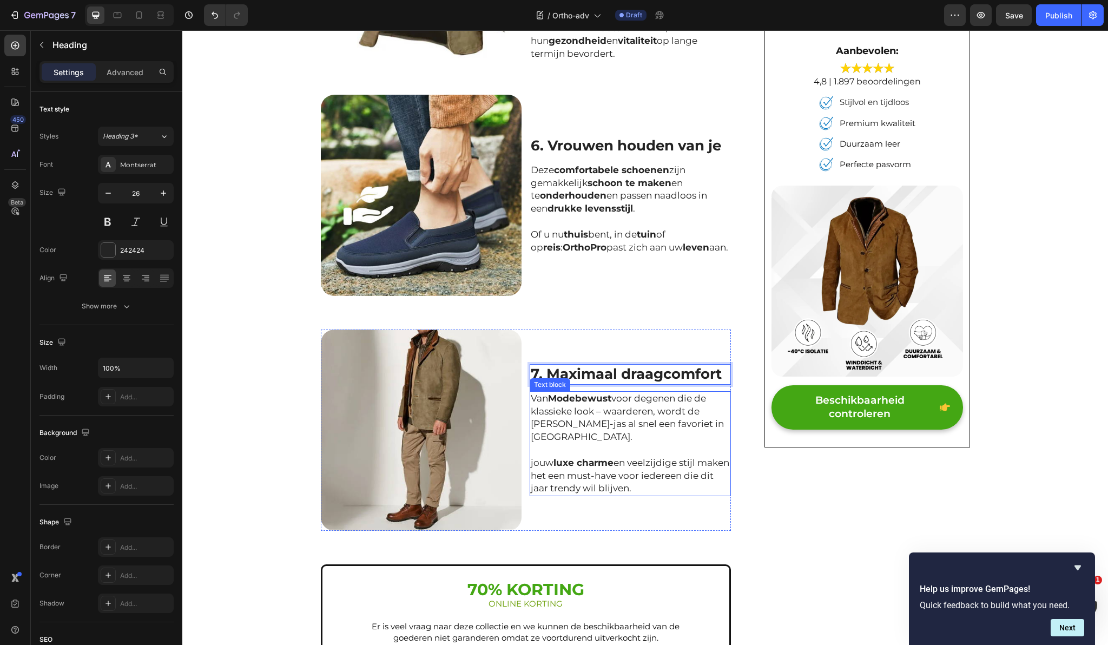
click at [600, 405] on p "[PERSON_NAME] voor degenen die de klassieke look – waarderen, wordt de [PERSON_…" at bounding box center [630, 417] width 199 height 51
click at [629, 417] on p "[PERSON_NAME] voor degenen die de klassieke look – waarderen, wordt de [PERSON_…" at bounding box center [630, 417] width 199 height 51
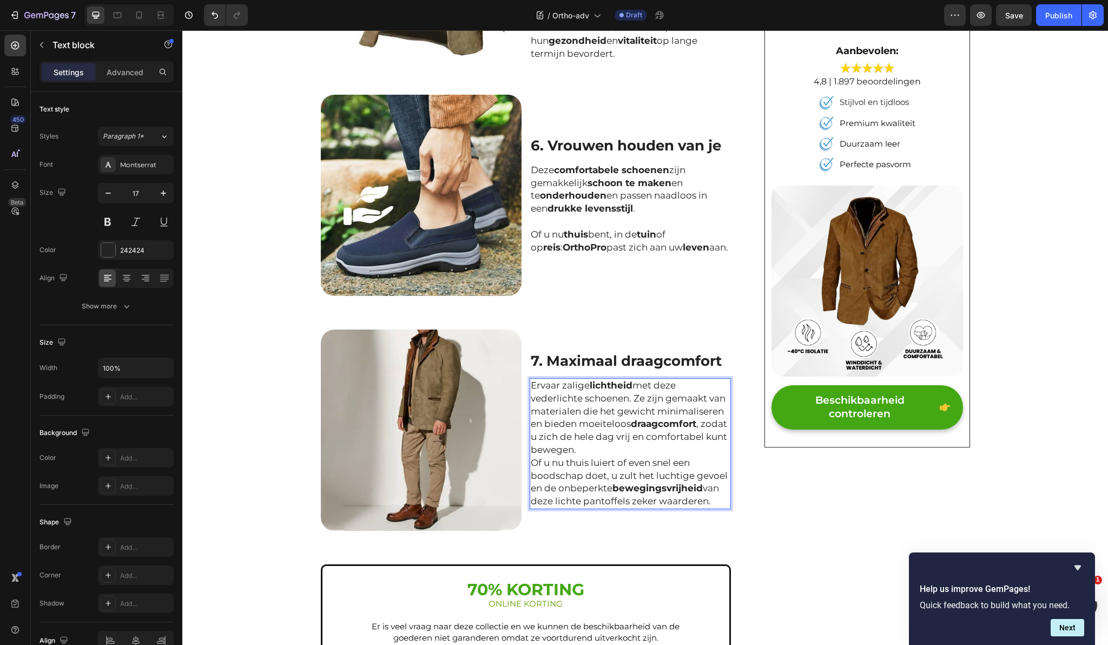
scroll to position [1554, 0]
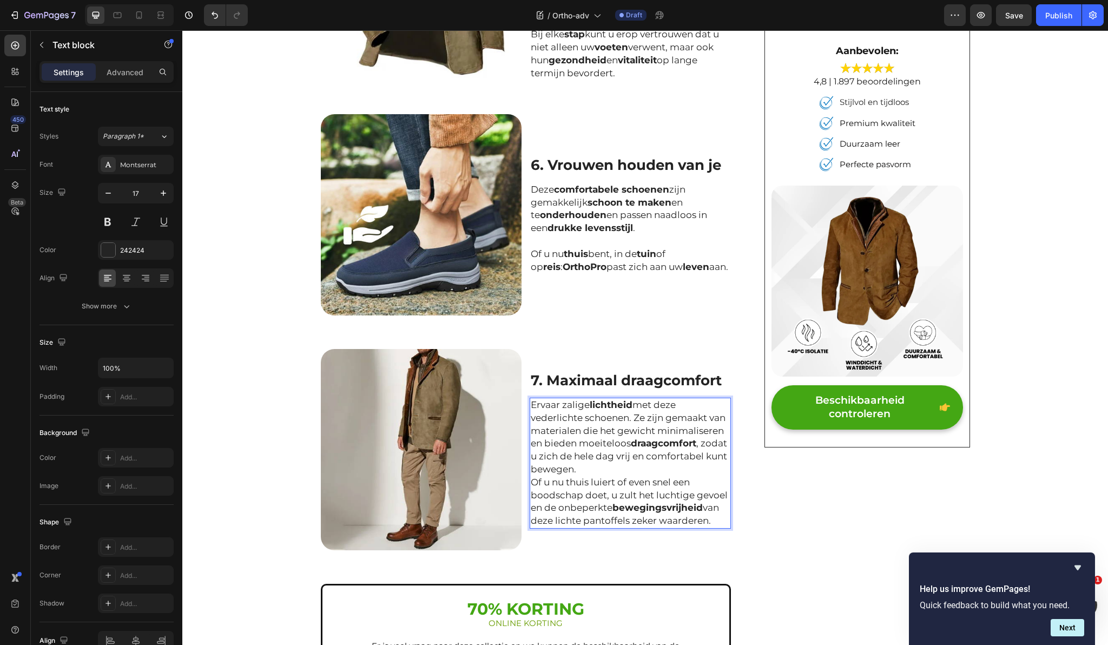
click at [659, 452] on p "Ervaar zalige lichtheid met deze vederlichte schoenen. Ze zijn gemaakt van mate…" at bounding box center [630, 437] width 199 height 77
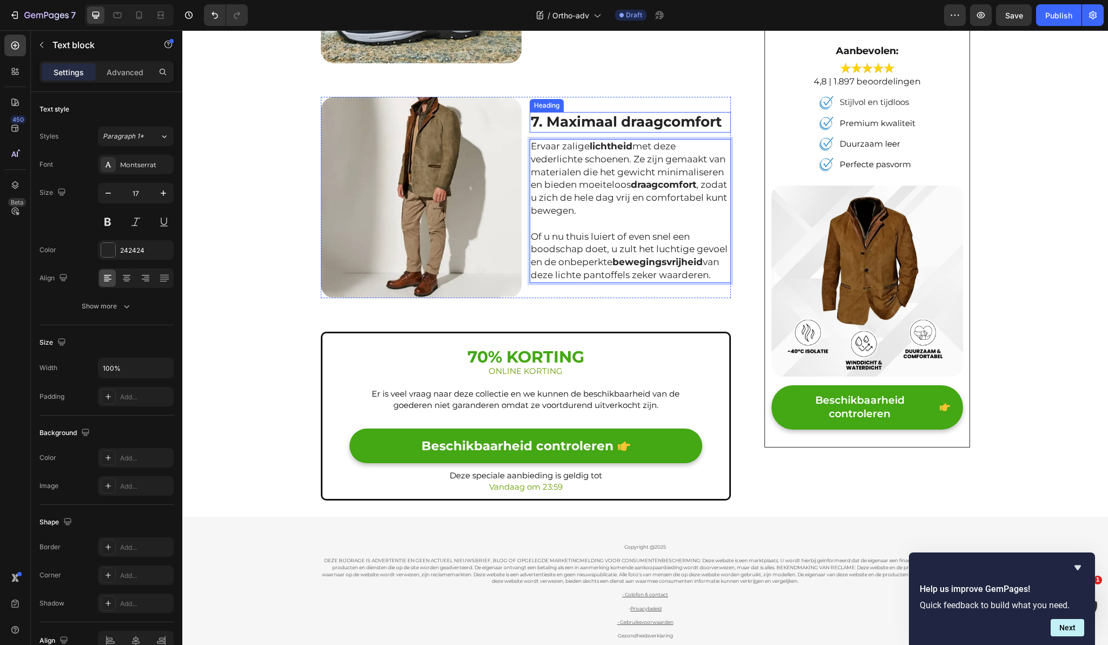
scroll to position [1830, 0]
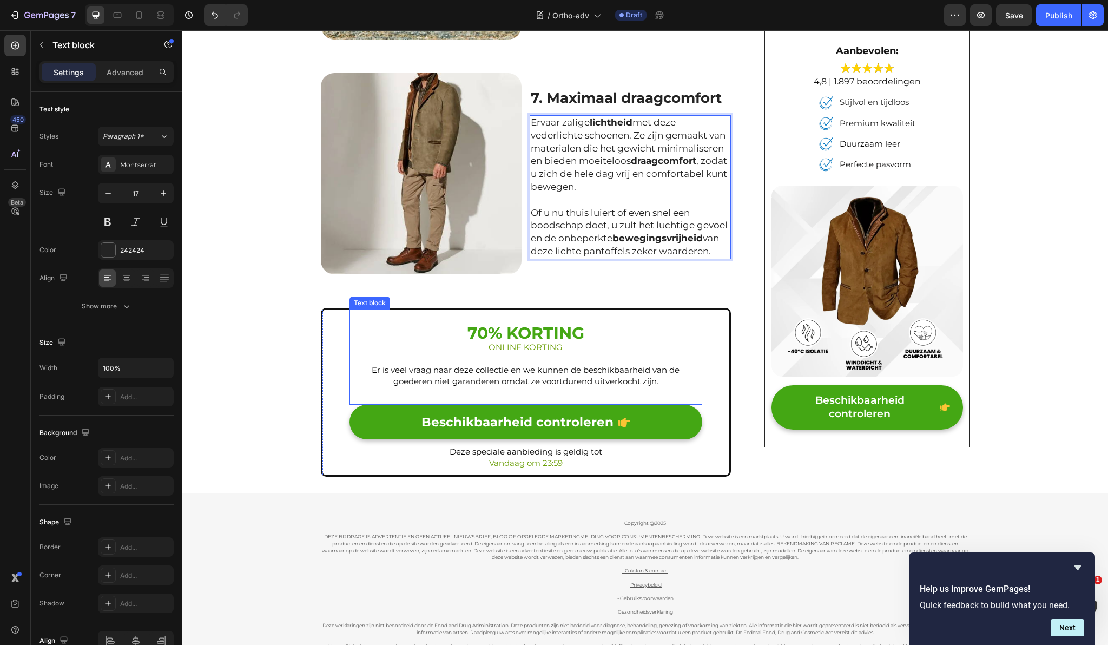
click at [536, 323] on strong "70% KORTING" at bounding box center [525, 333] width 117 height 20
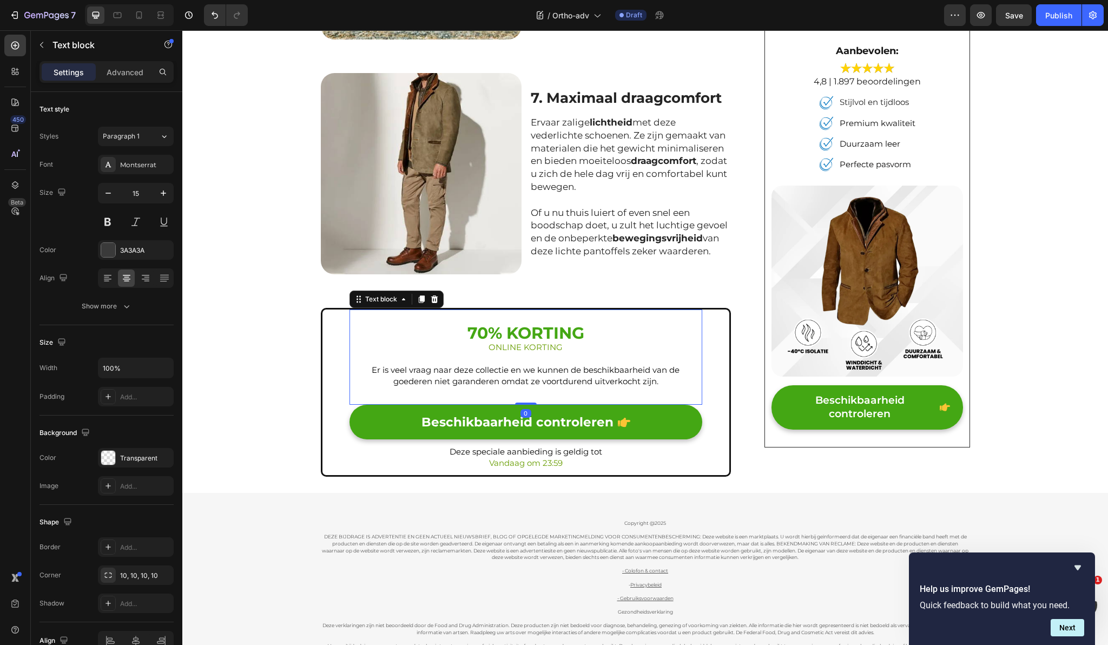
click at [536, 323] on strong "70% KORTING" at bounding box center [525, 333] width 117 height 20
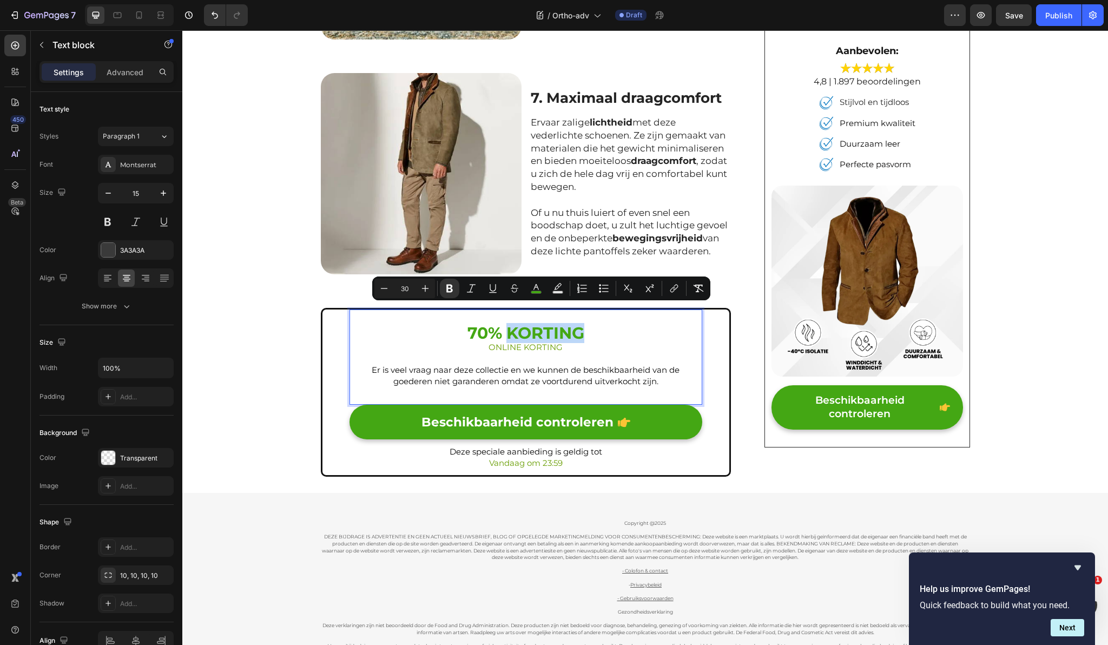
click at [536, 323] on strong "70% KORTING" at bounding box center [525, 333] width 117 height 20
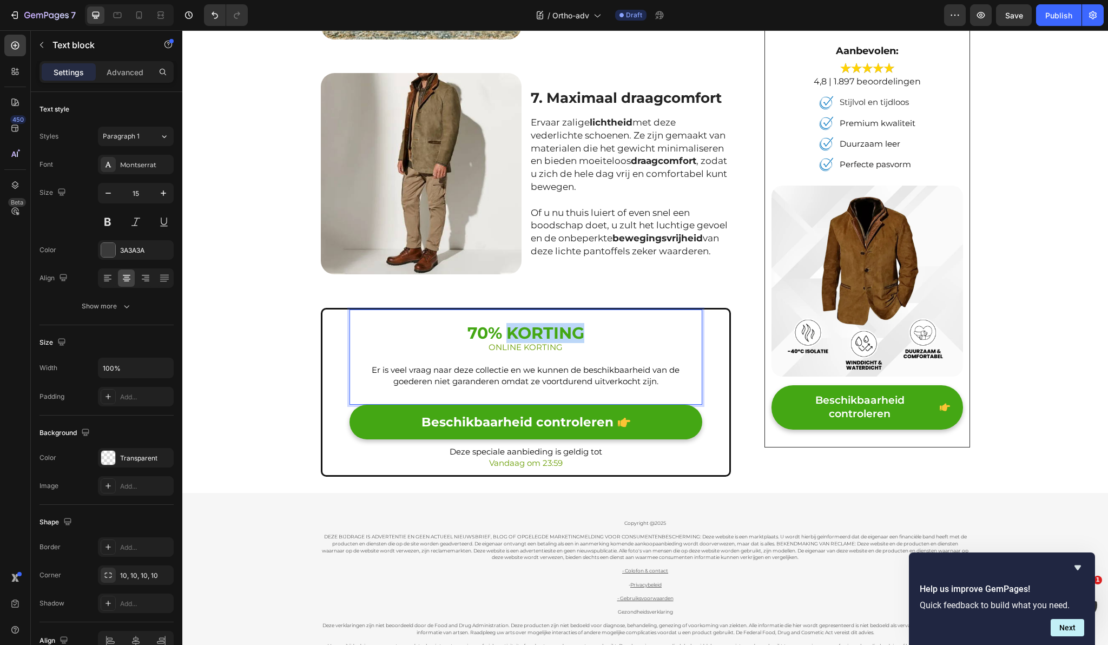
click at [536, 323] on strong "70% KORTING" at bounding box center [525, 333] width 117 height 20
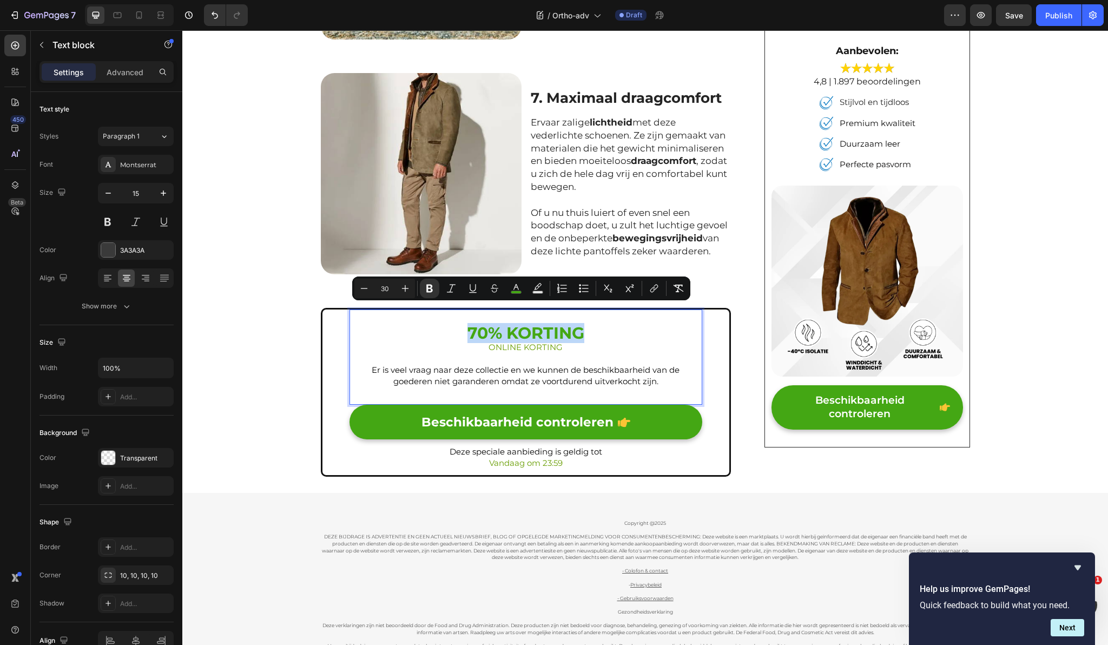
click at [523, 323] on strong "70% KORTING" at bounding box center [525, 333] width 117 height 20
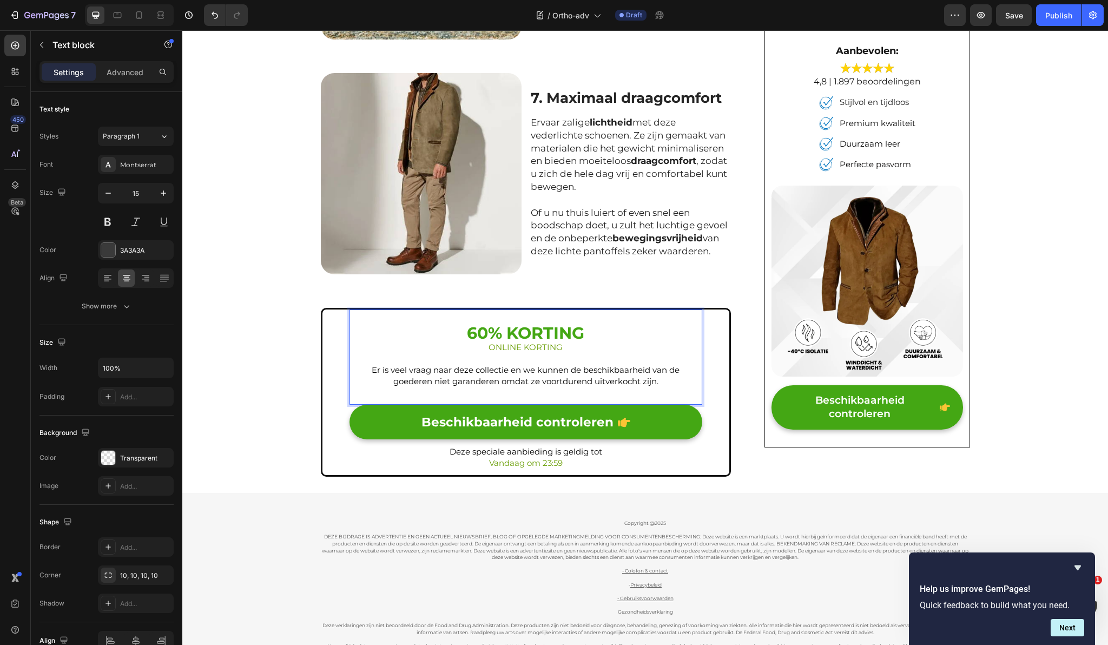
click at [525, 342] on span "ONLINE KORTING" at bounding box center [525, 347] width 74 height 10
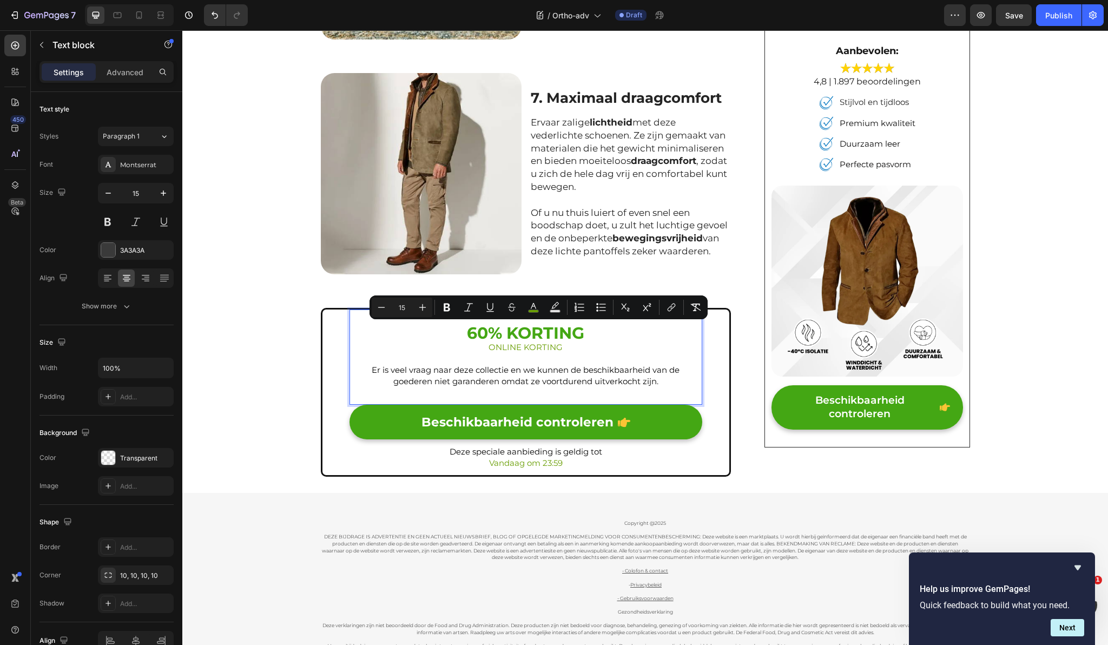
click at [551, 364] on span "Er is veel vraag naar deze collectie en we kunnen de beschikbaarheid van de goe…" at bounding box center [526, 375] width 308 height 22
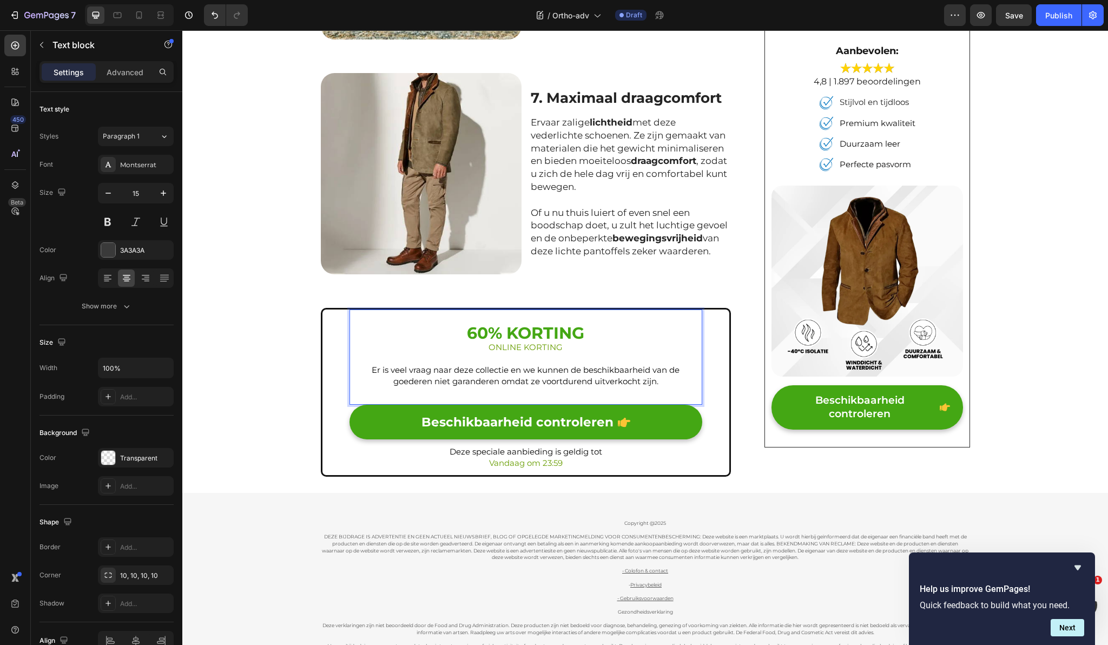
click at [445, 367] on span "Er is veel vraag naar deze collectie en we kunnen de beschikbaarheid van de goe…" at bounding box center [526, 375] width 308 height 22
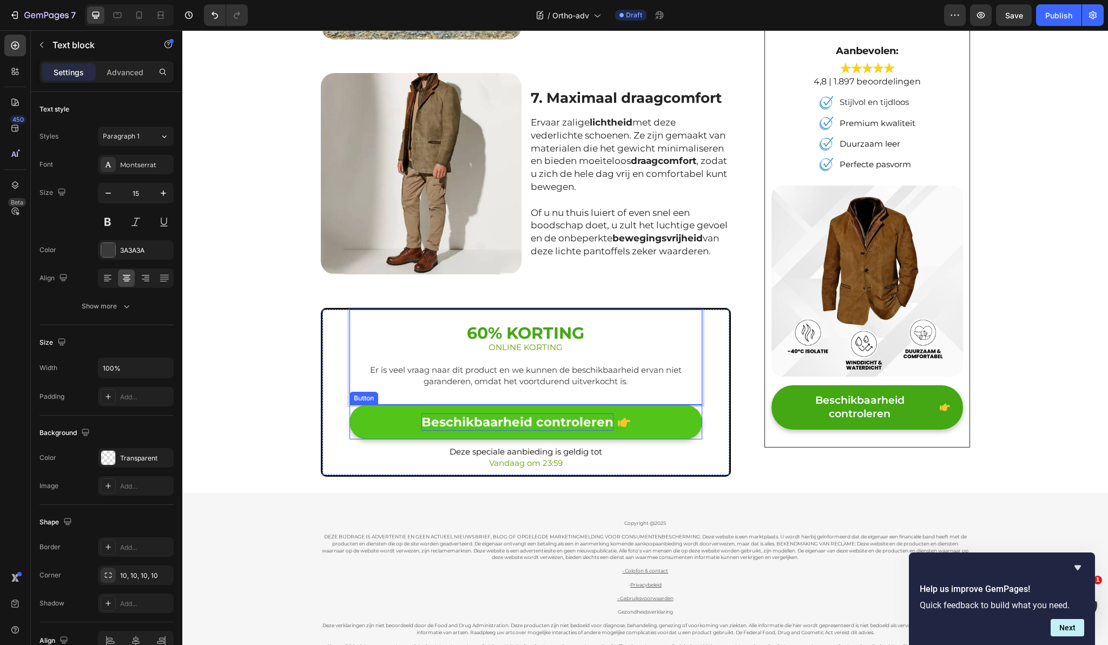
click at [493, 413] on p "Beschikbaarheid controleren" at bounding box center [517, 421] width 192 height 17
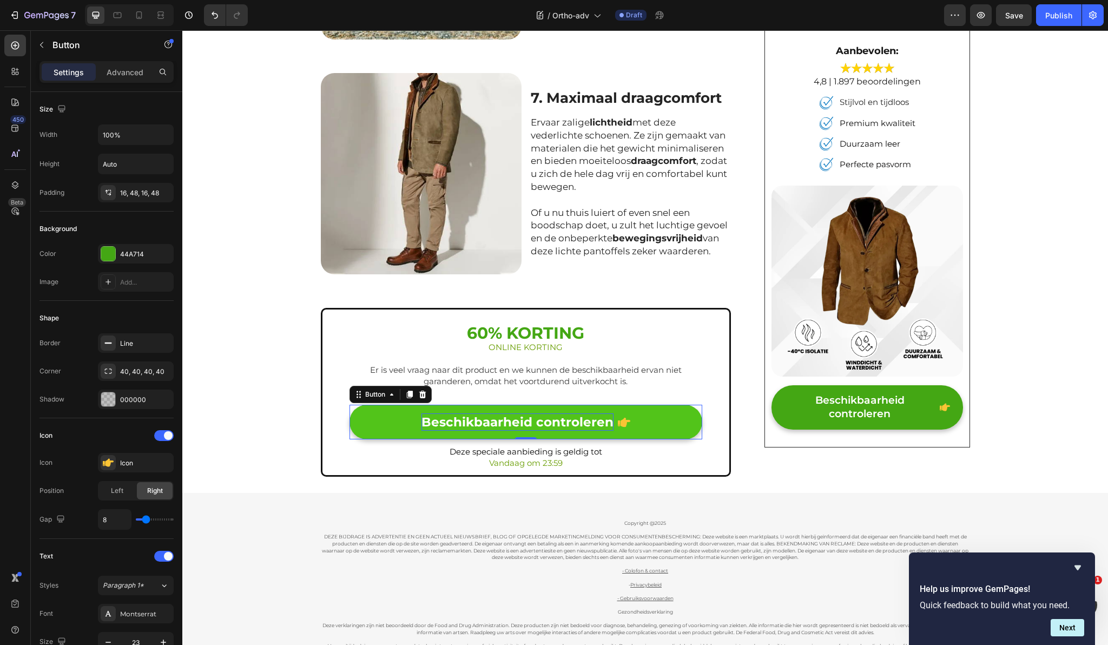
click at [532, 413] on p "Beschikbaarheid controleren" at bounding box center [517, 421] width 192 height 17
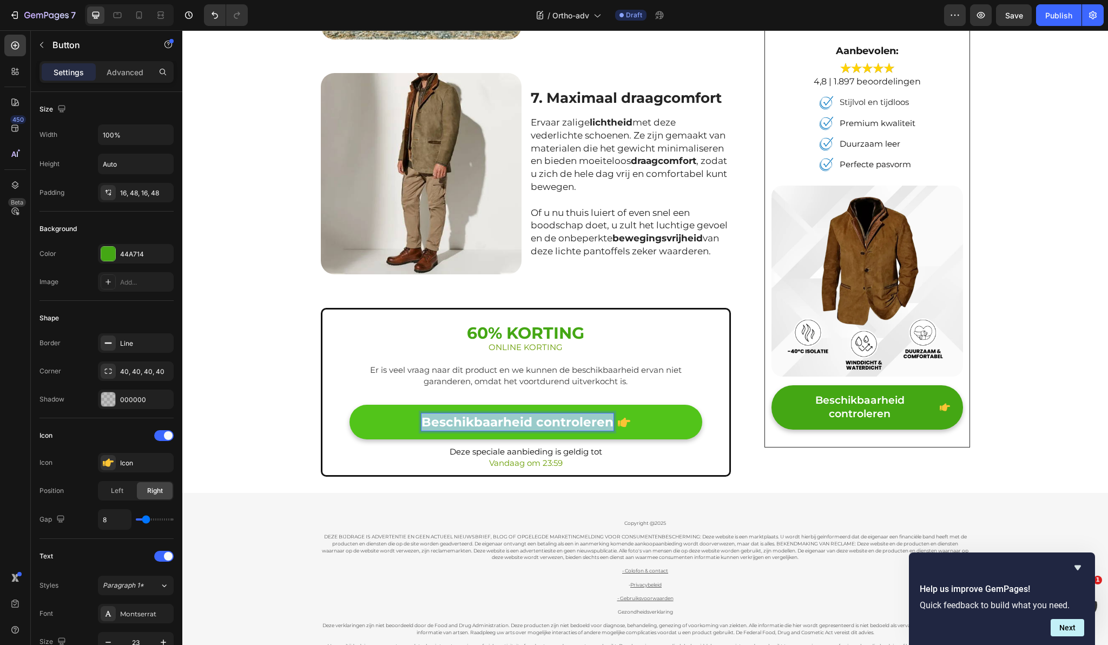
click at [532, 413] on p "Beschikbaarheid controleren" at bounding box center [517, 421] width 192 height 17
click at [612, 413] on p "Beschikbaarheid controleren 👉" at bounding box center [517, 421] width 211 height 17
click at [645, 366] on p "Er is veel vraag naar dit product en we kunnen de beschikbaarheid ervan niet ga…" at bounding box center [526, 375] width 340 height 23
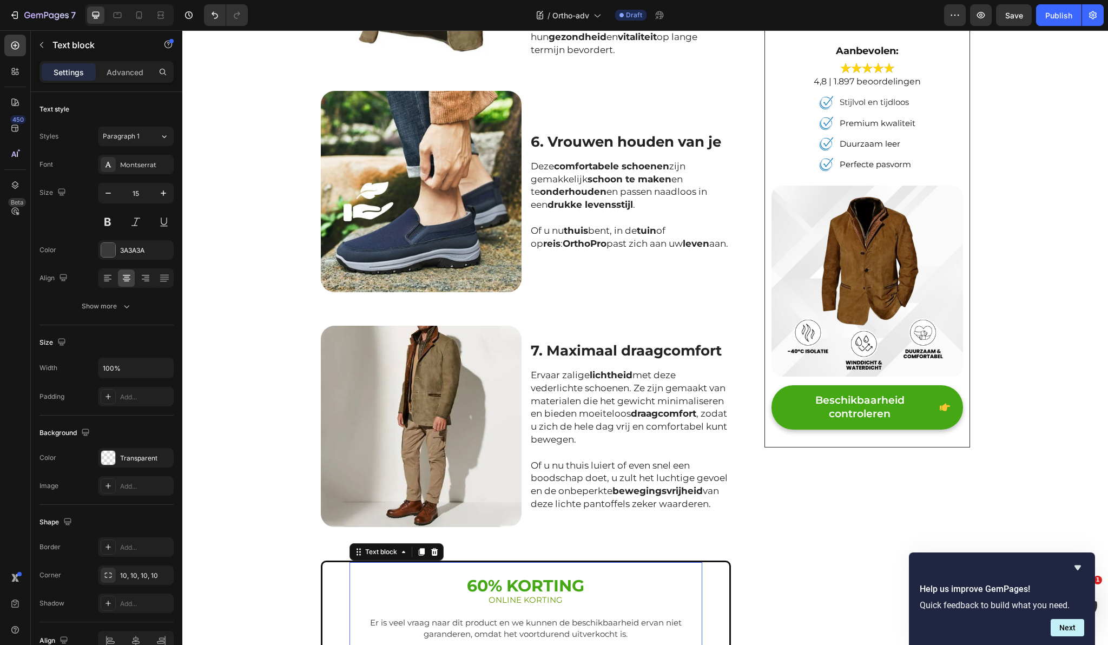
scroll to position [1565, 0]
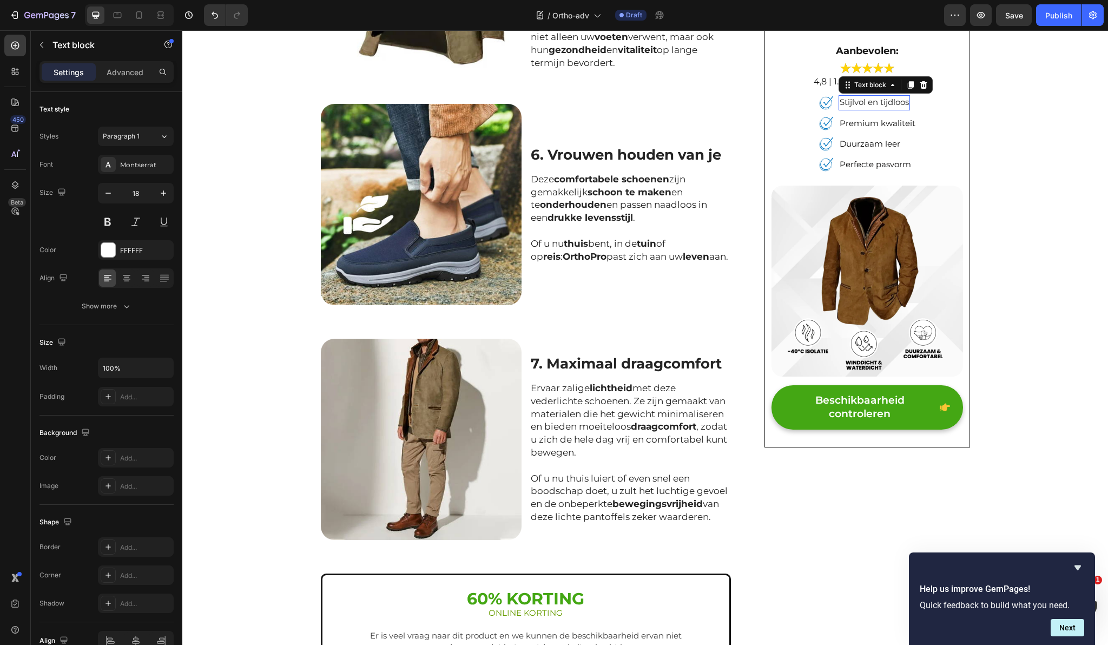
click at [857, 103] on span "Stijlvol en tijdloos" at bounding box center [873, 102] width 69 height 10
click at [857, 102] on span "Stijlvol en tijdloos" at bounding box center [873, 102] width 69 height 10
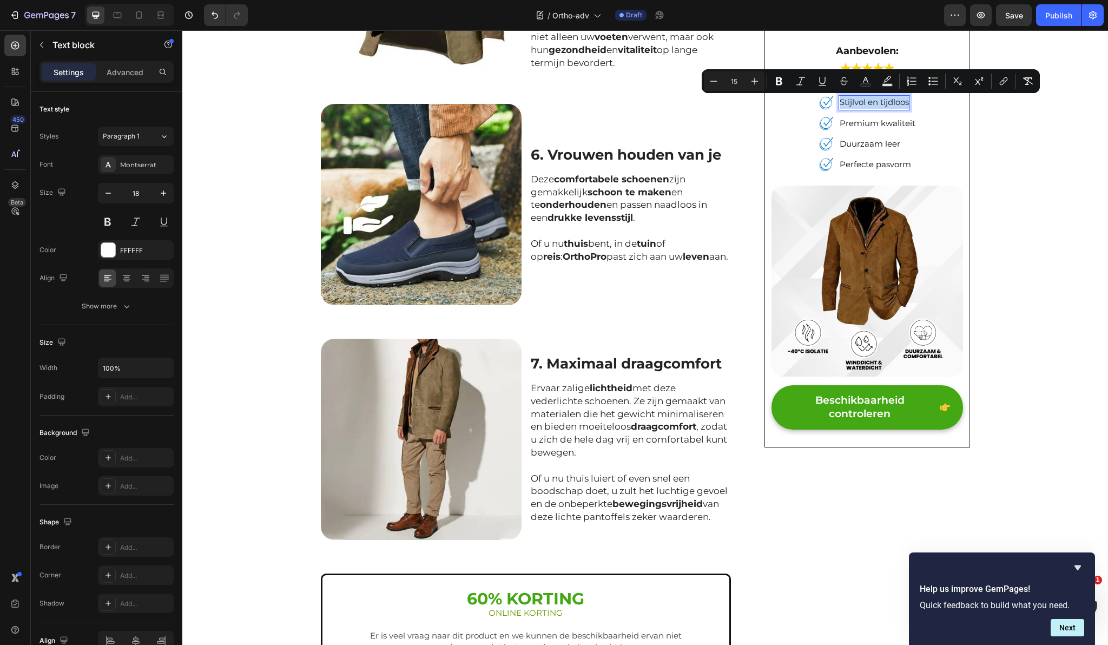
type input "18"
